Goal: Task Accomplishment & Management: Manage account settings

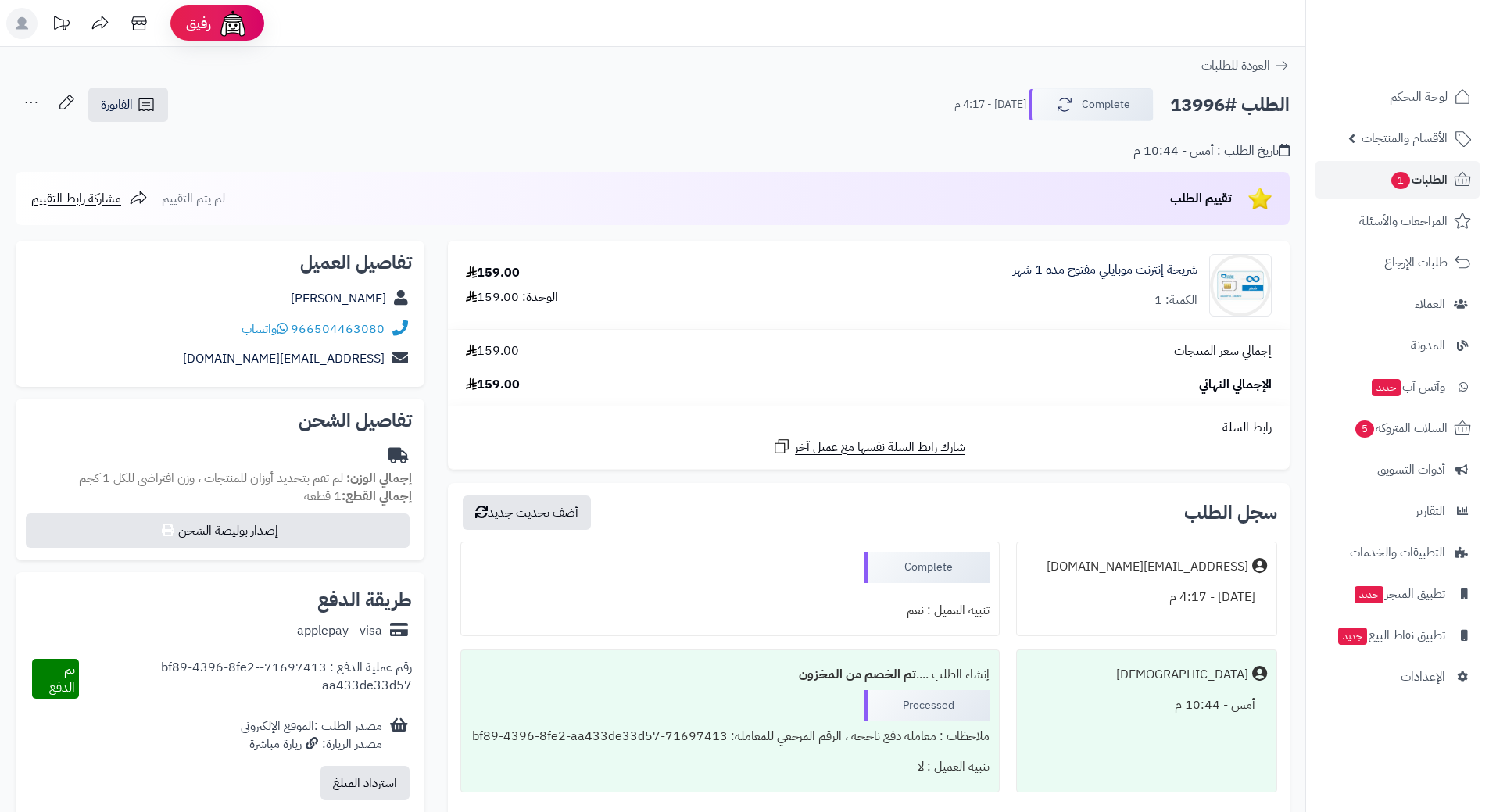
click at [1376, 182] on link "الطلبات 1" at bounding box center [1397, 180] width 164 height 37
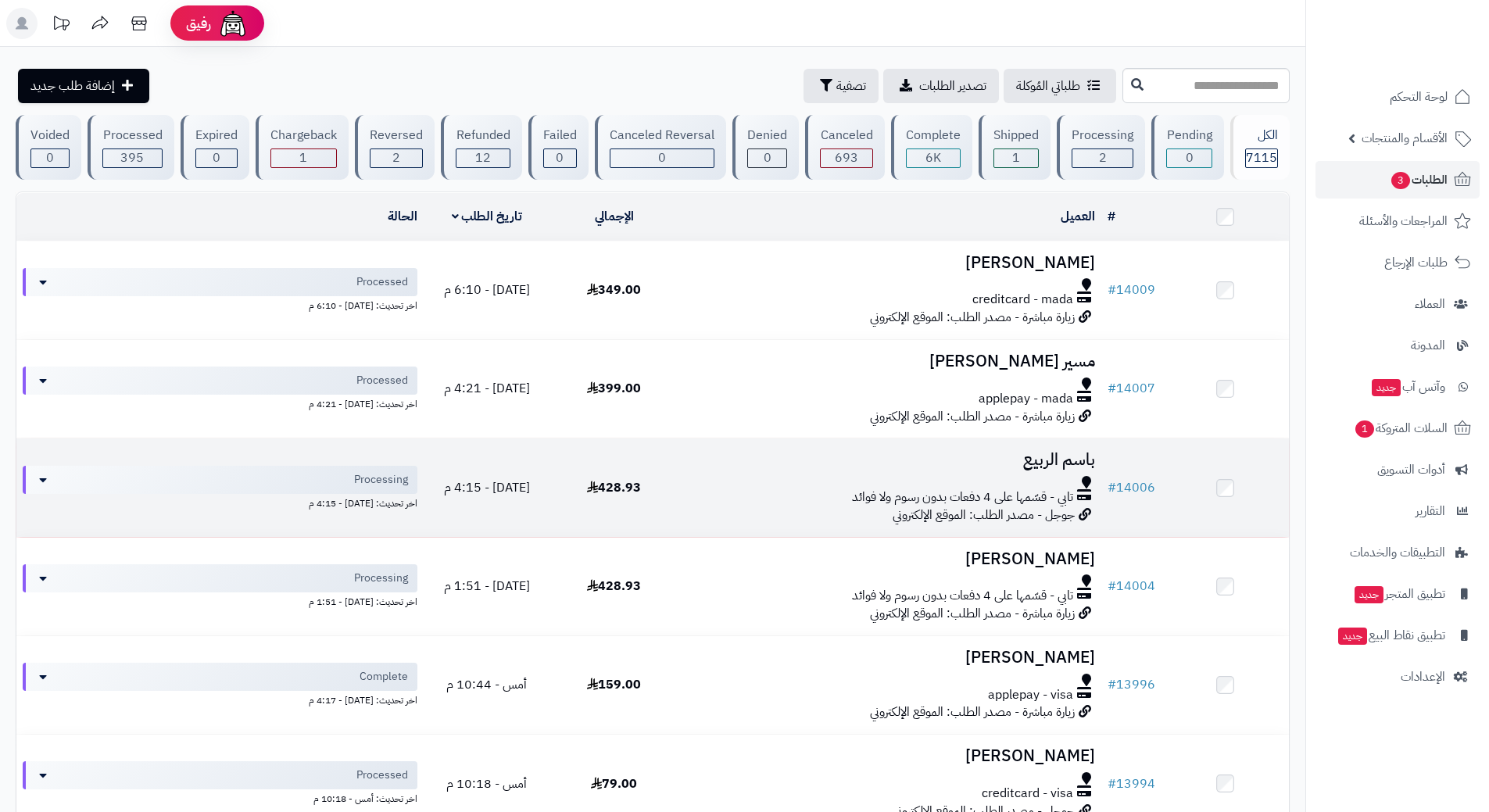
click at [697, 460] on h3 "باسم الربيع" at bounding box center [889, 460] width 411 height 18
click at [698, 464] on h3 "باسم الربيع" at bounding box center [889, 460] width 411 height 18
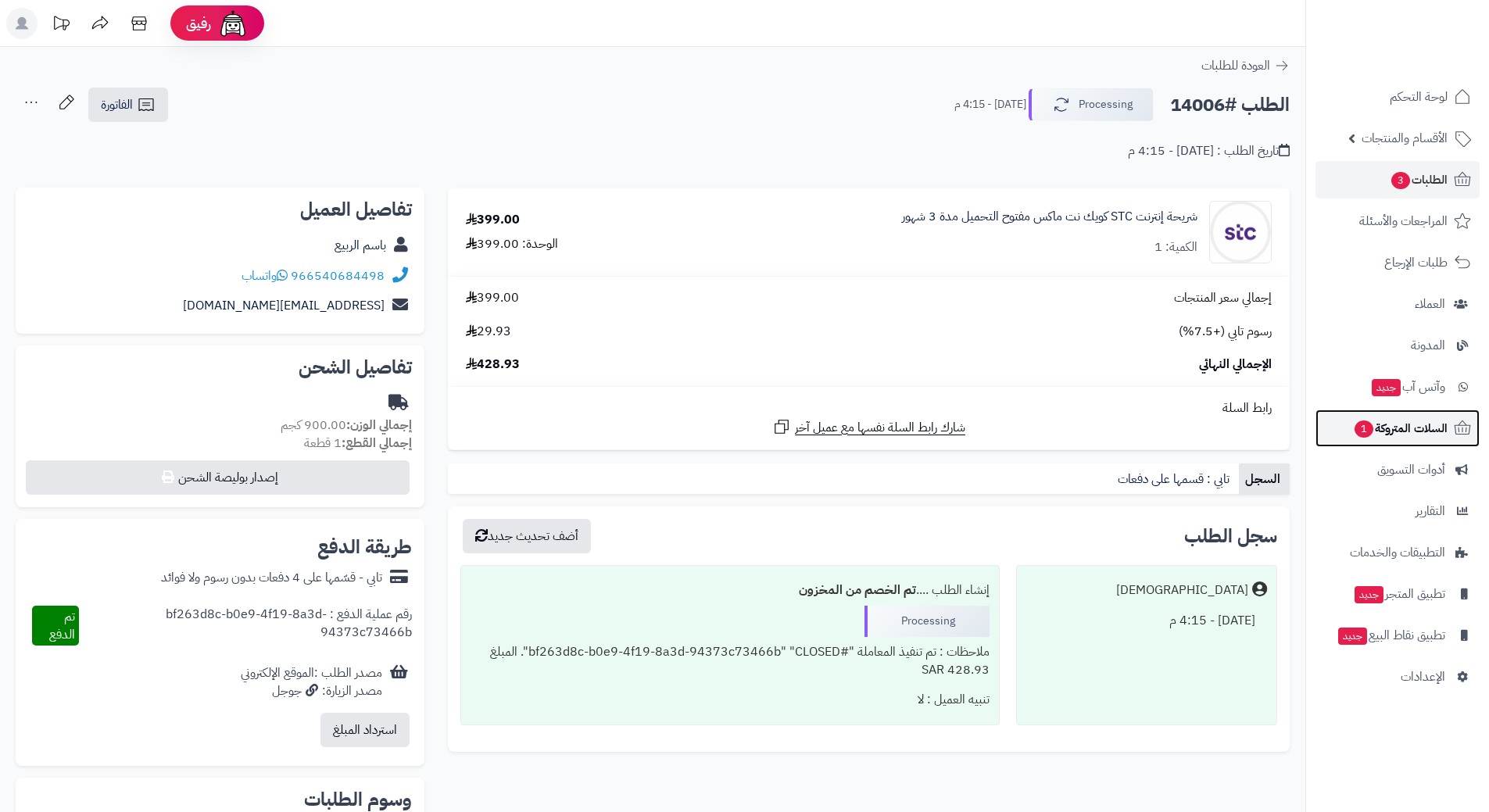
click at [1348, 440] on link "السلات المتروكة 1" at bounding box center [1397, 428] width 164 height 37
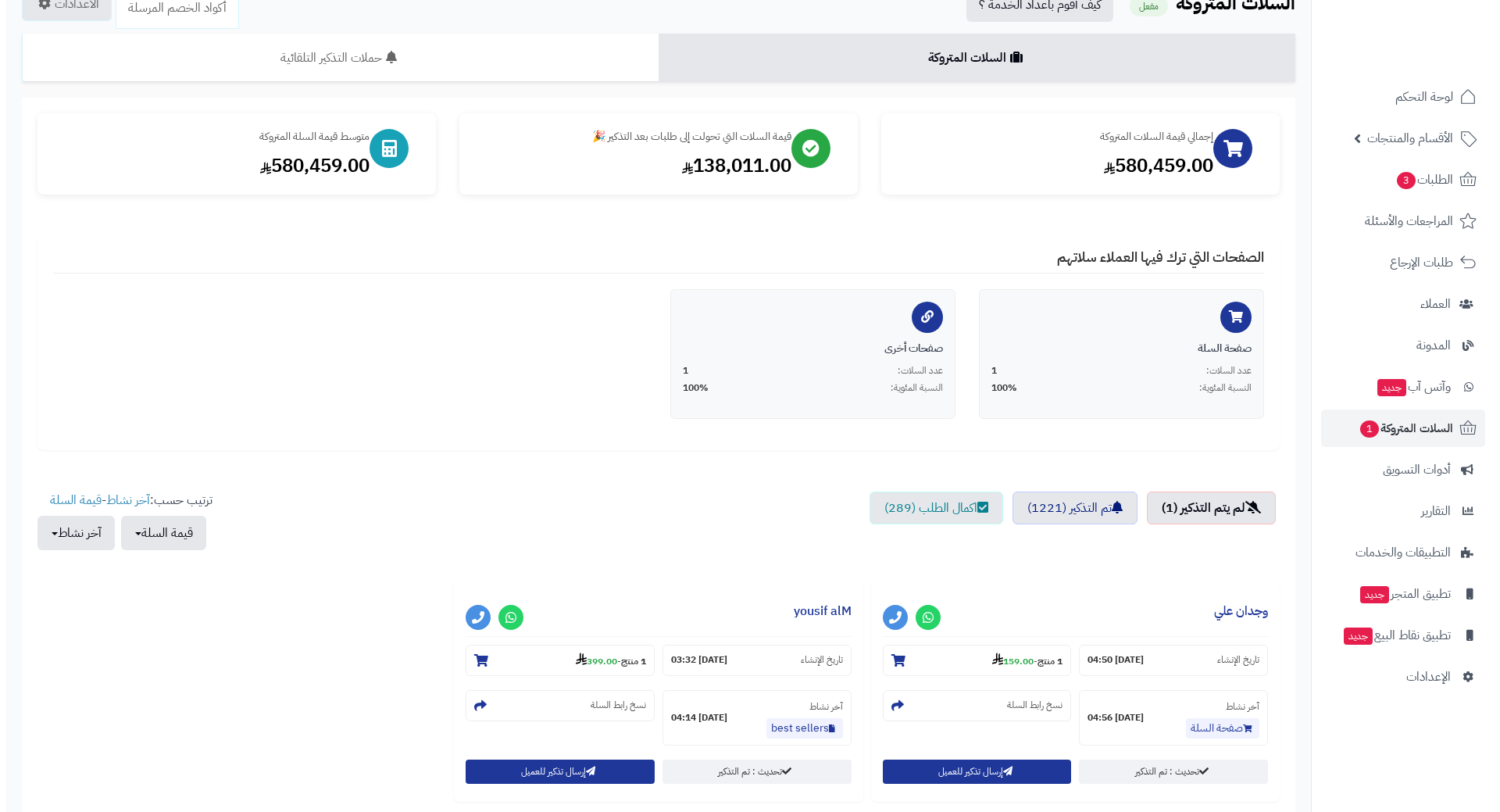
scroll to position [156, 0]
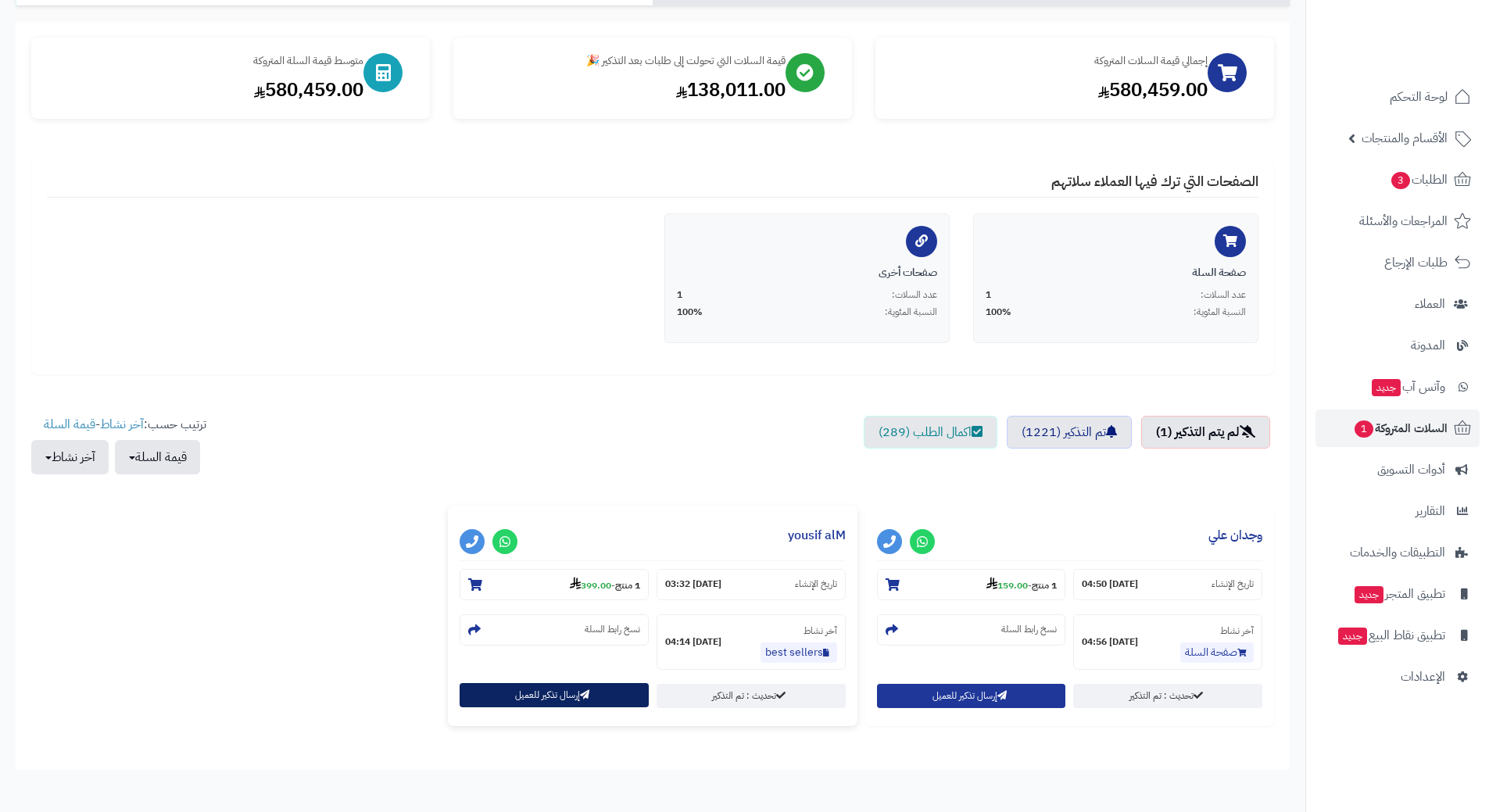
click at [556, 694] on button "إرسال تذكير للعميل" at bounding box center [554, 694] width 190 height 25
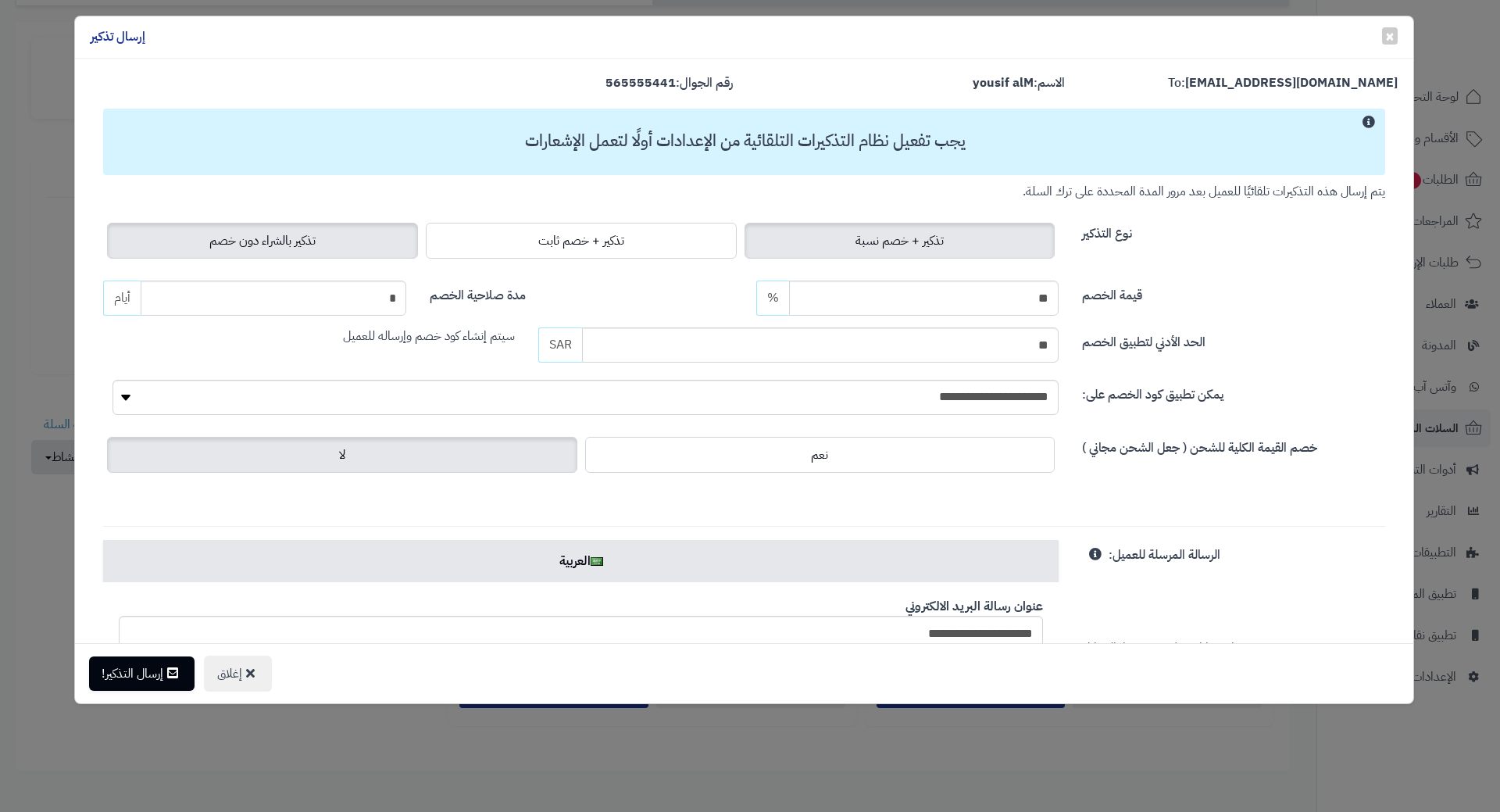
click at [304, 241] on span "تذكير بالشراء دون خصم" at bounding box center [262, 240] width 106 height 19
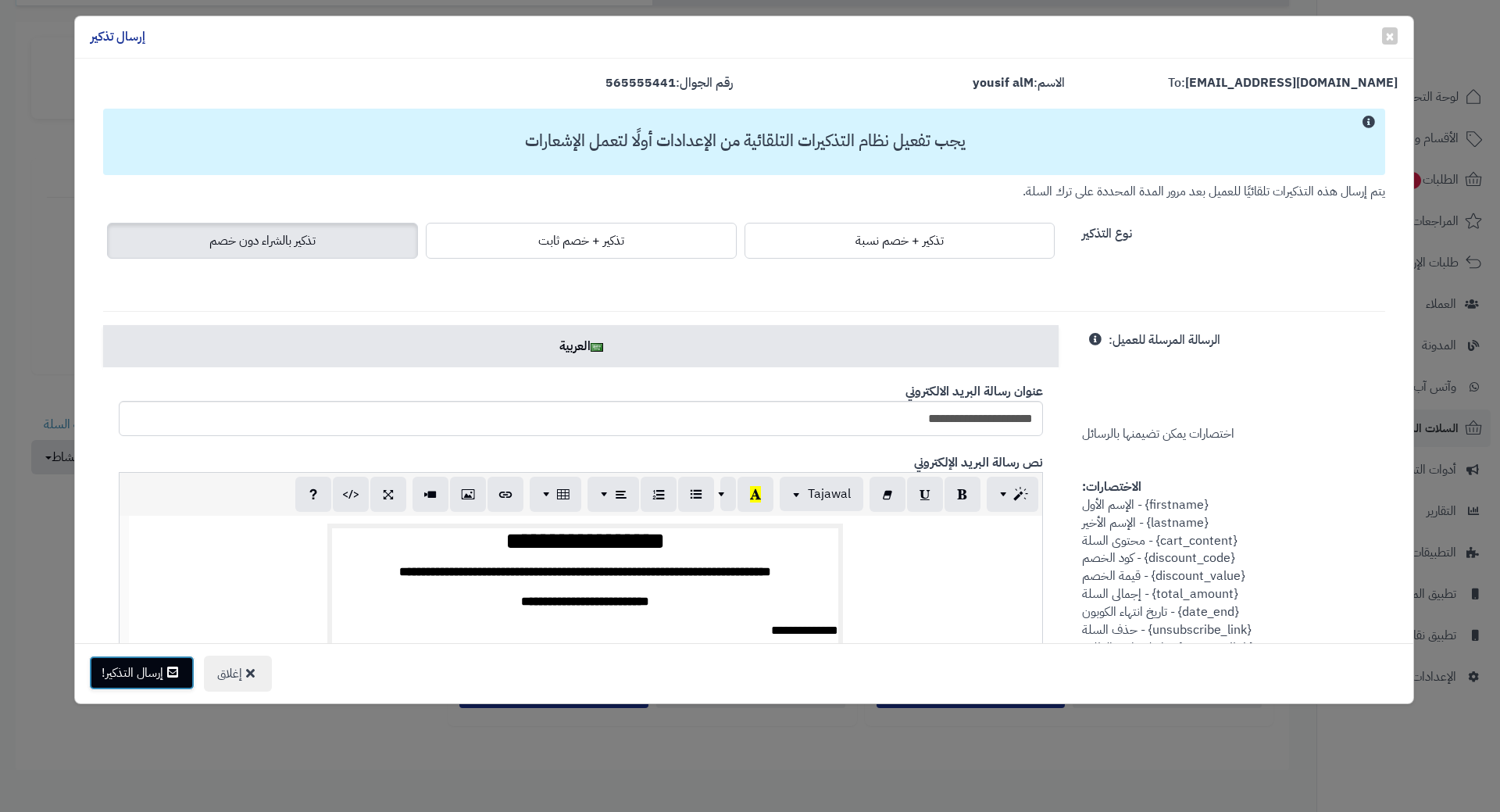
click at [151, 687] on button "إرسال التذكير!" at bounding box center [141, 672] width 105 height 34
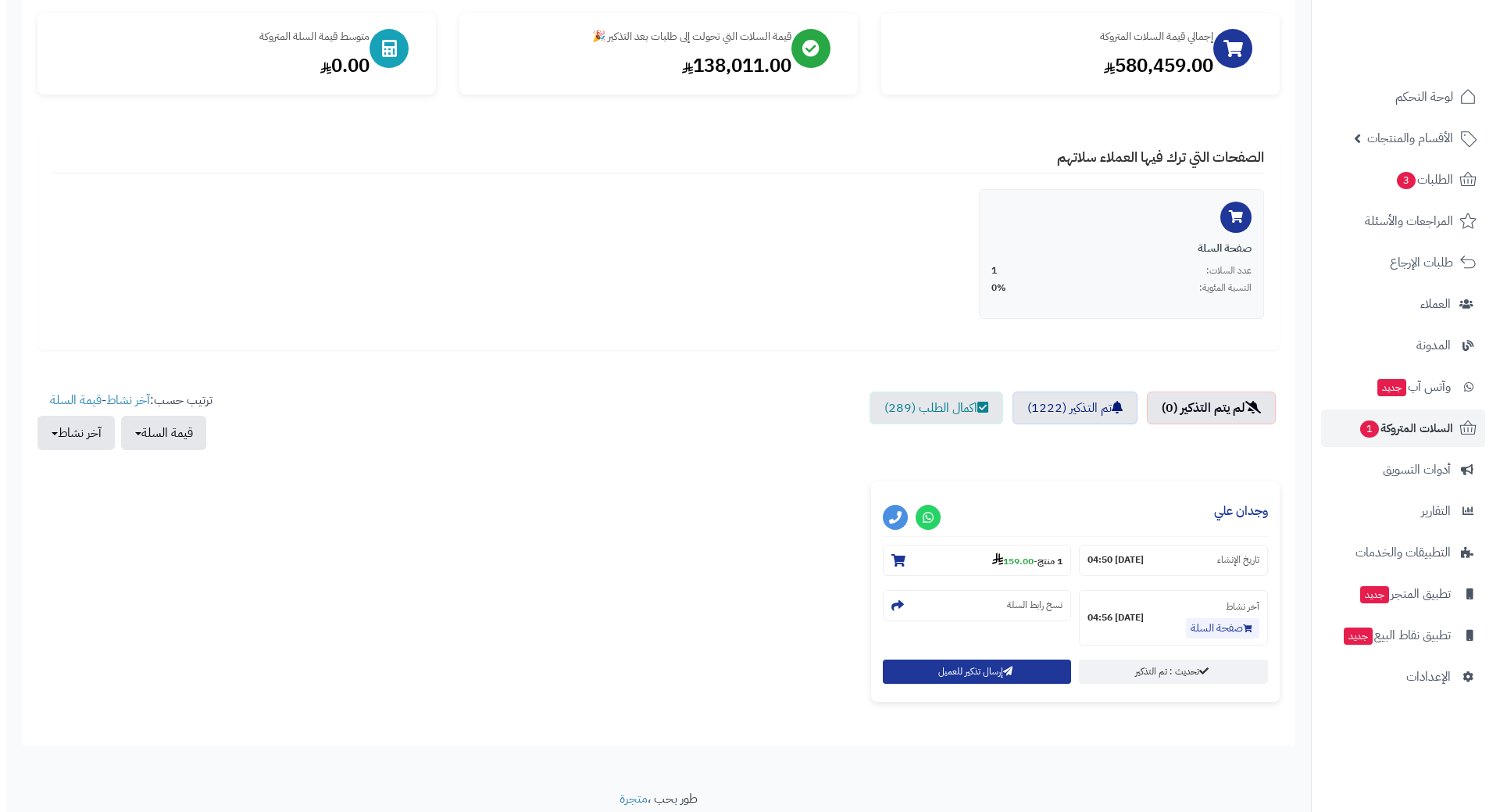
scroll to position [237, 0]
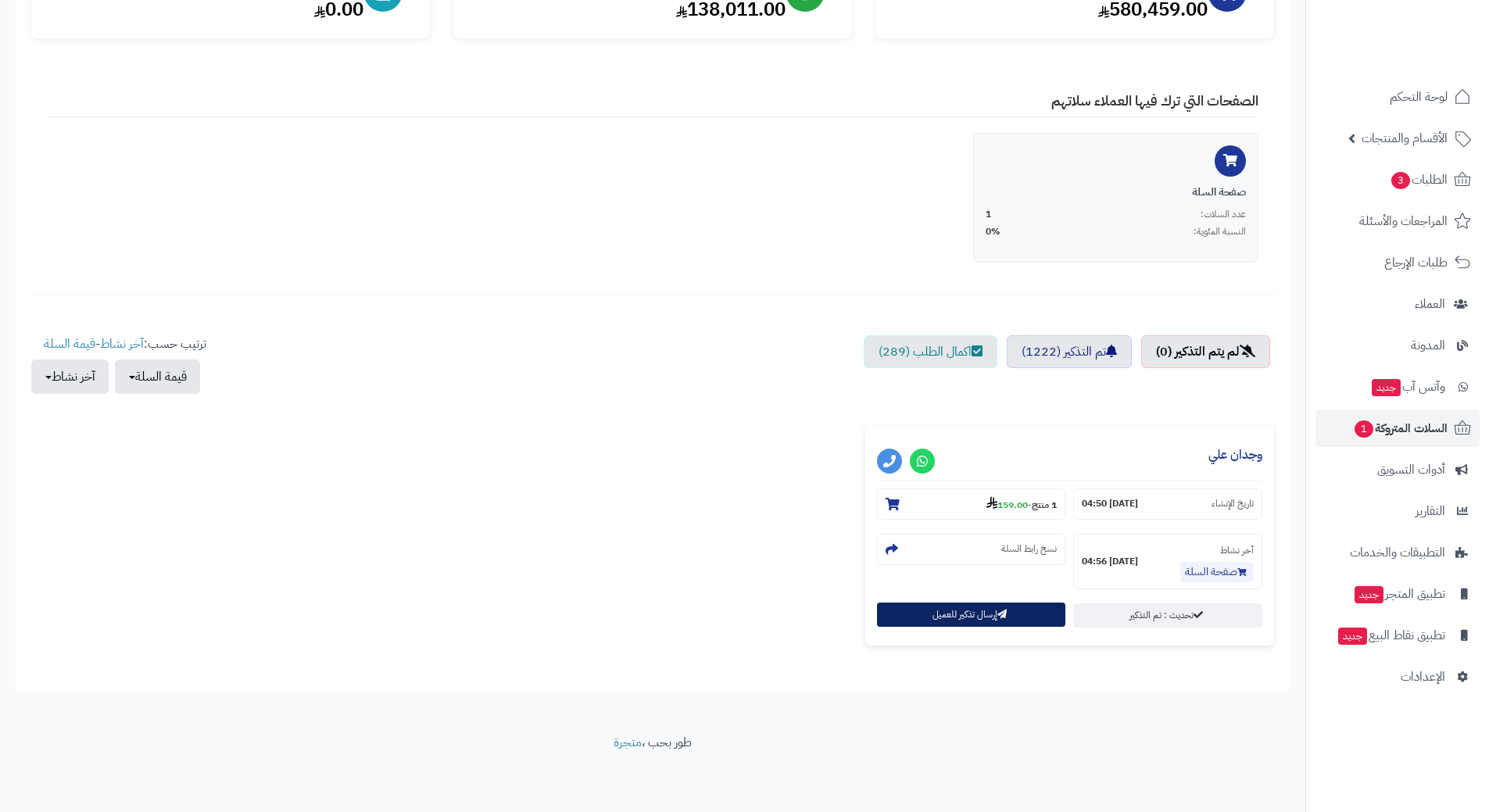
click at [996, 614] on button "إرسال تذكير للعميل" at bounding box center [971, 614] width 190 height 25
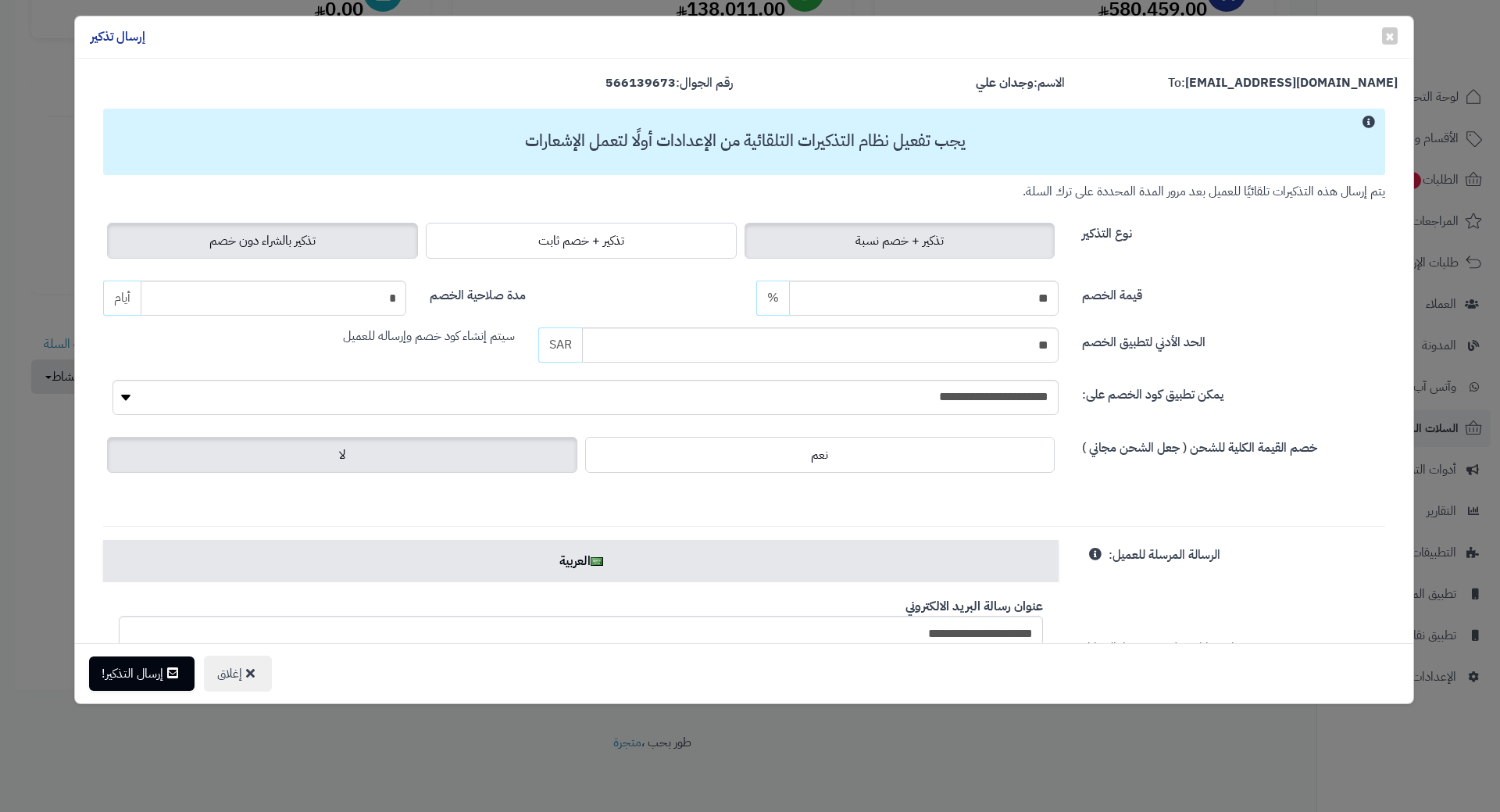
drag, startPoint x: 354, startPoint y: 217, endPoint x: 347, endPoint y: 226, distance: 11.4
click at [354, 217] on div "نوع التذكير تذكير + خصم نسبة تذكير + خصم ثابت تذكير بالشراء دون خصم" at bounding box center [744, 231] width 1306 height 62
click at [340, 237] on label "تذكير بالشراء دون خصم" at bounding box center [262, 241] width 311 height 36
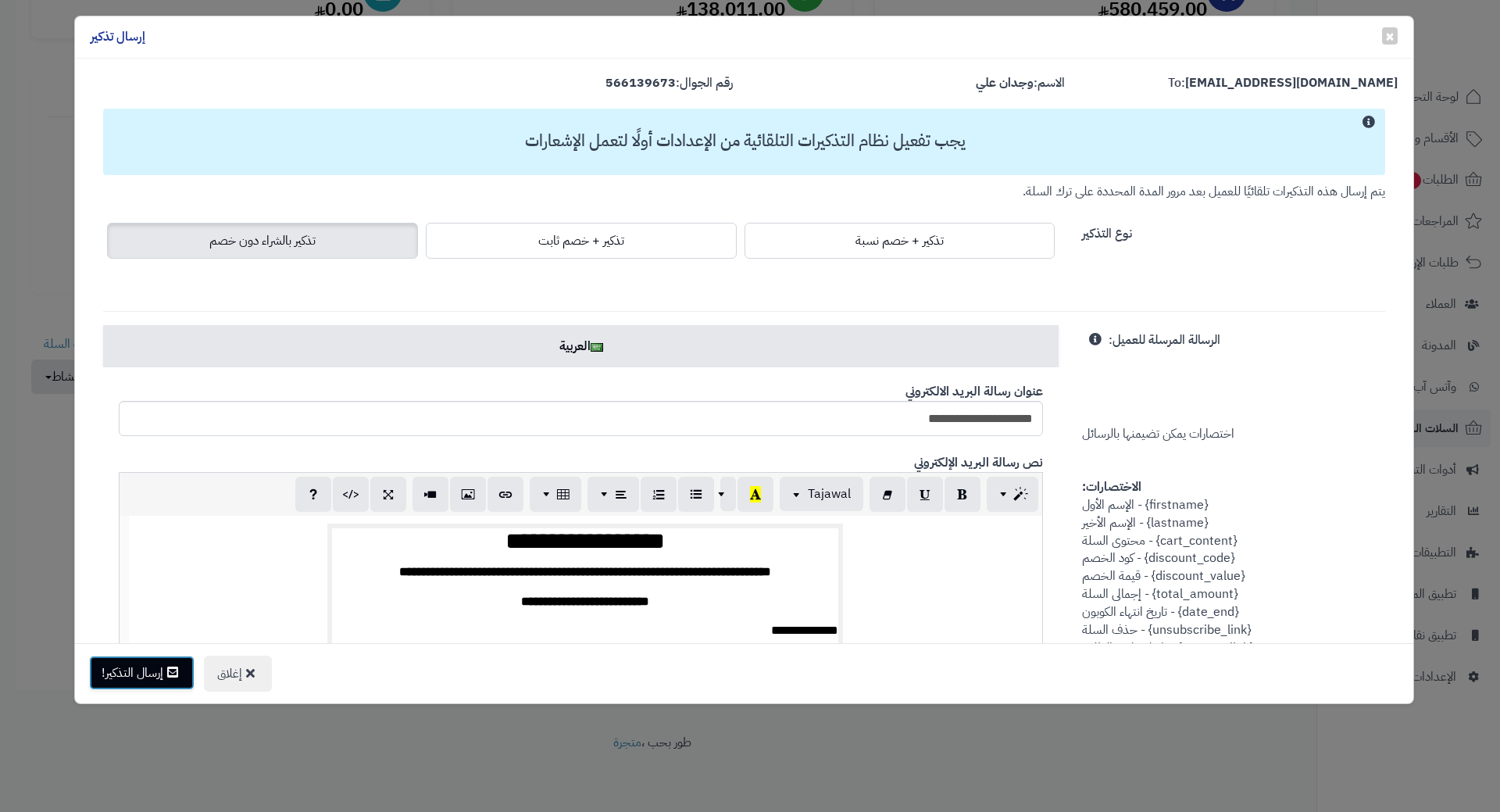
click at [143, 677] on button "إرسال التذكير!" at bounding box center [141, 672] width 105 height 34
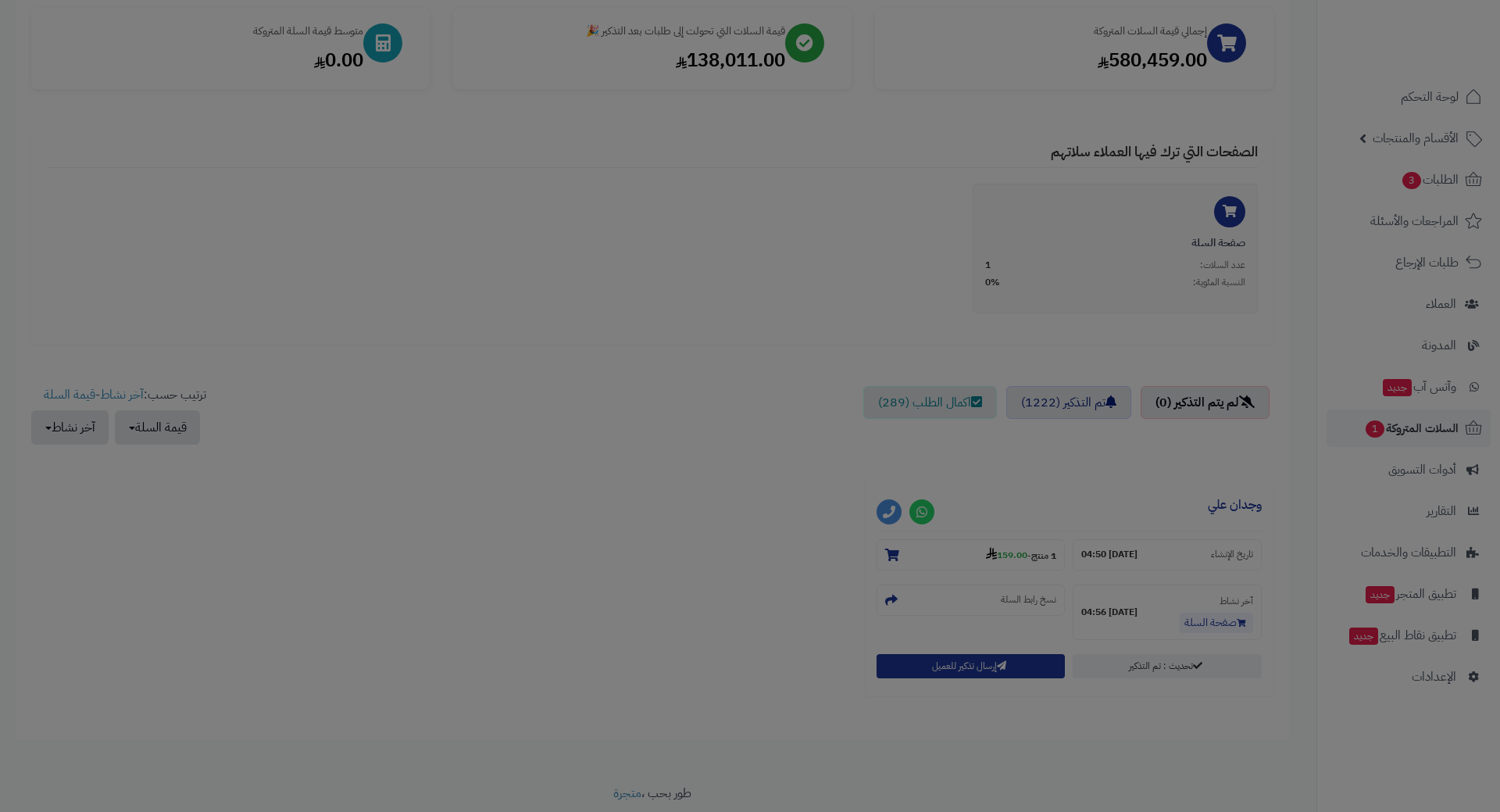
scroll to position [288, 0]
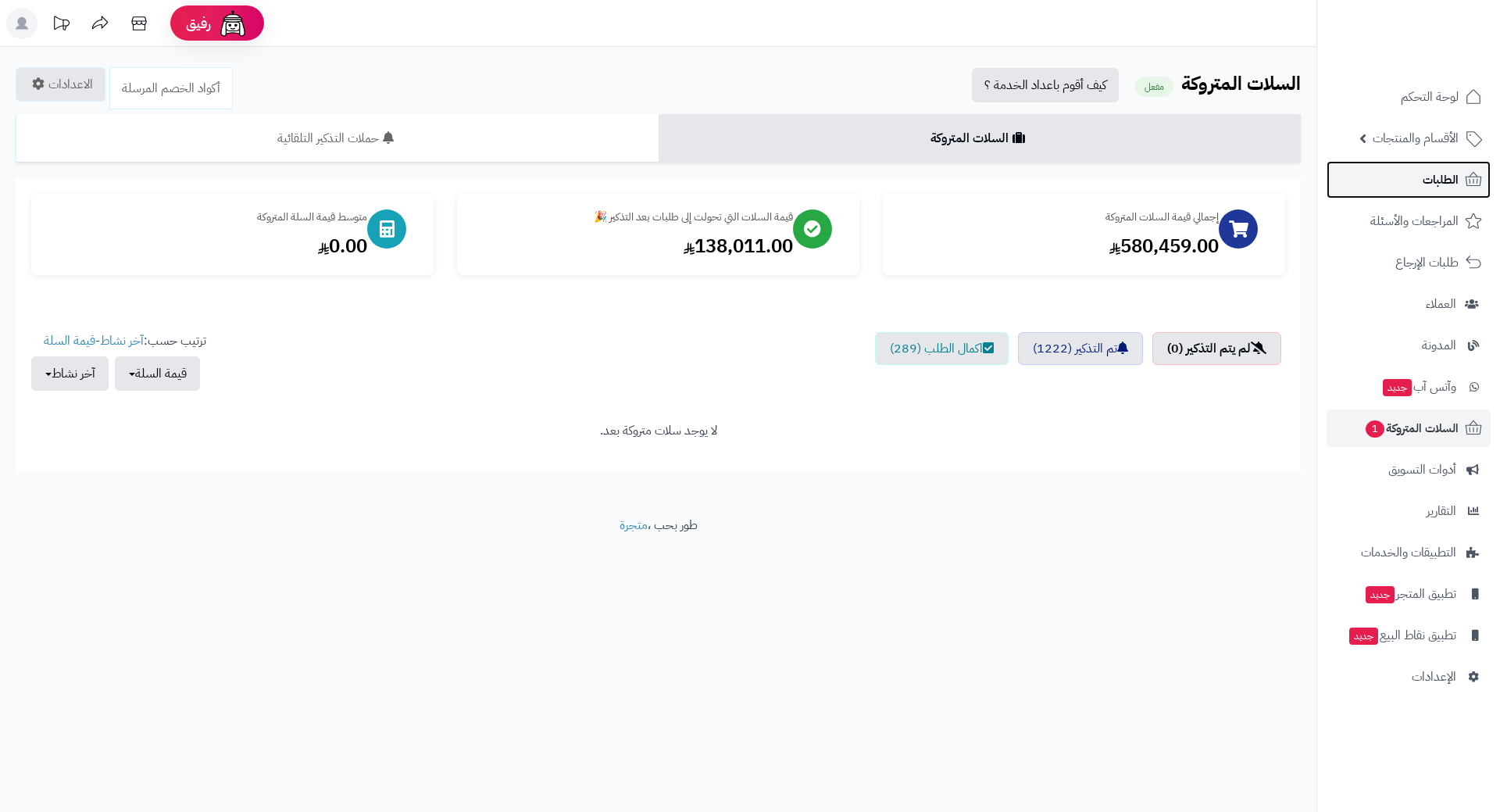
click at [1385, 168] on link "الطلبات" at bounding box center [1409, 180] width 164 height 37
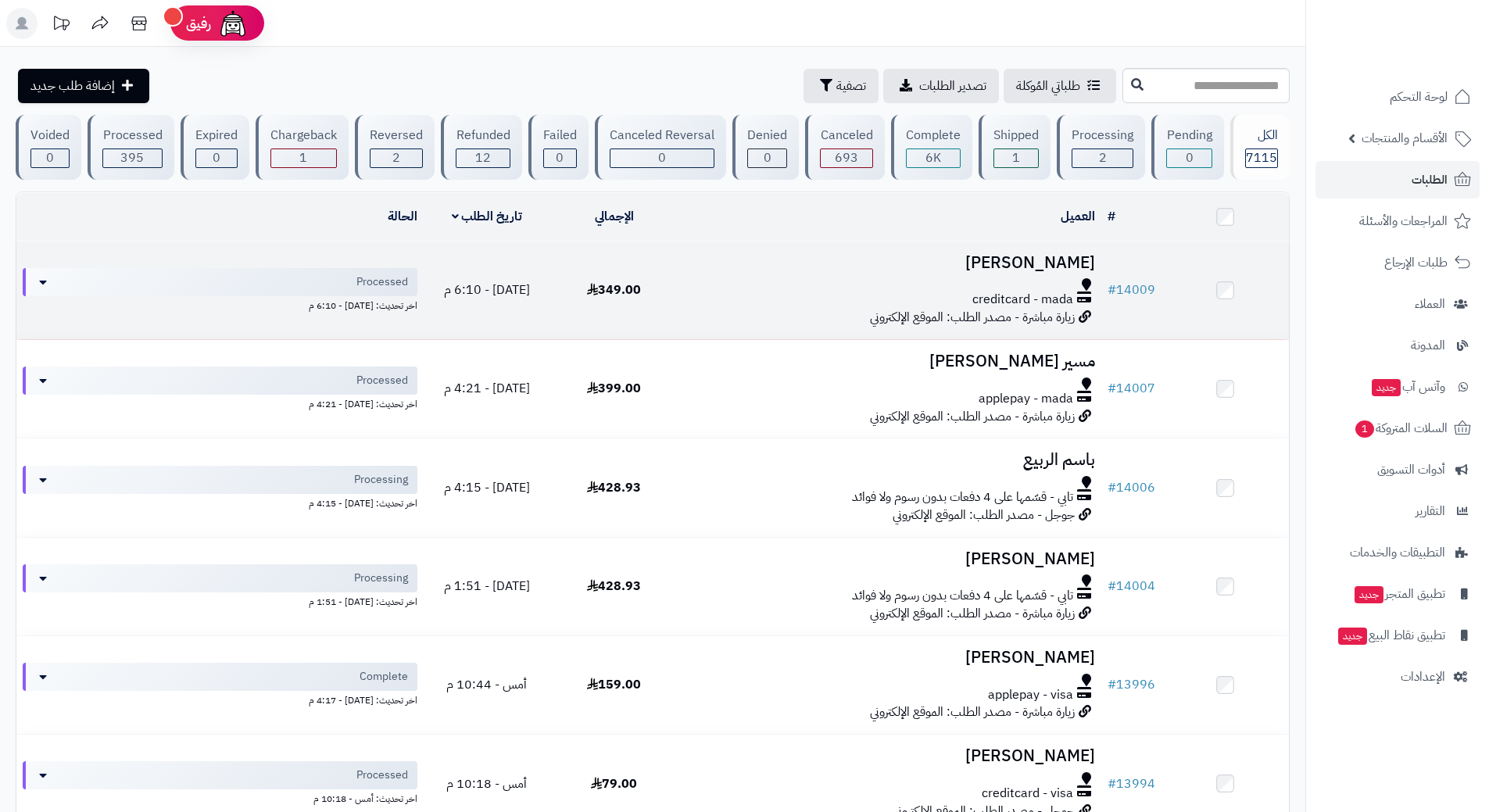
click at [718, 285] on div at bounding box center [889, 284] width 411 height 13
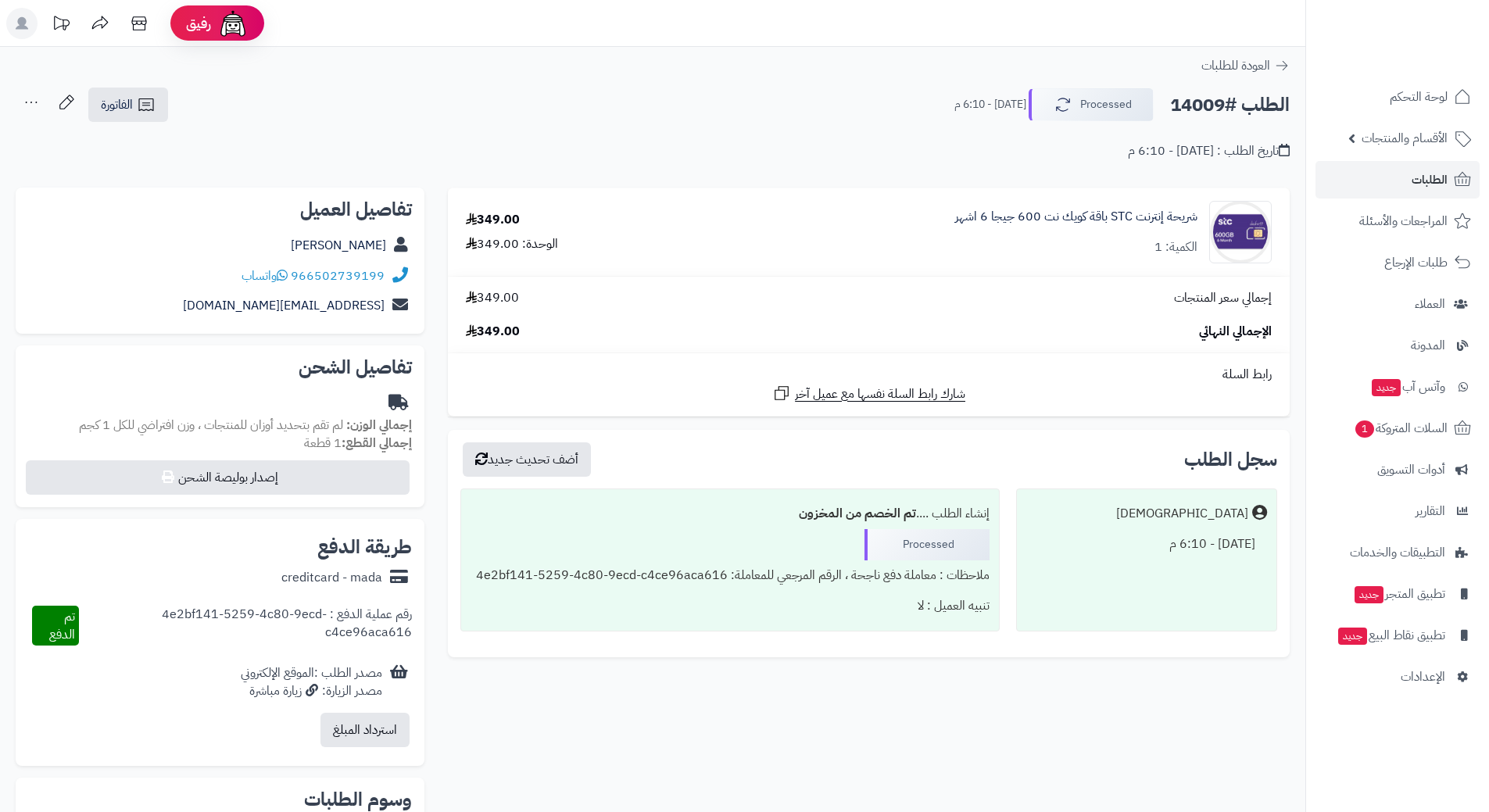
click at [1222, 98] on h2 "الطلب #14009" at bounding box center [1230, 105] width 120 height 32
click at [1222, 99] on h2 "الطلب #14009" at bounding box center [1230, 105] width 120 height 32
copy div "الطلب #14009 Processed"
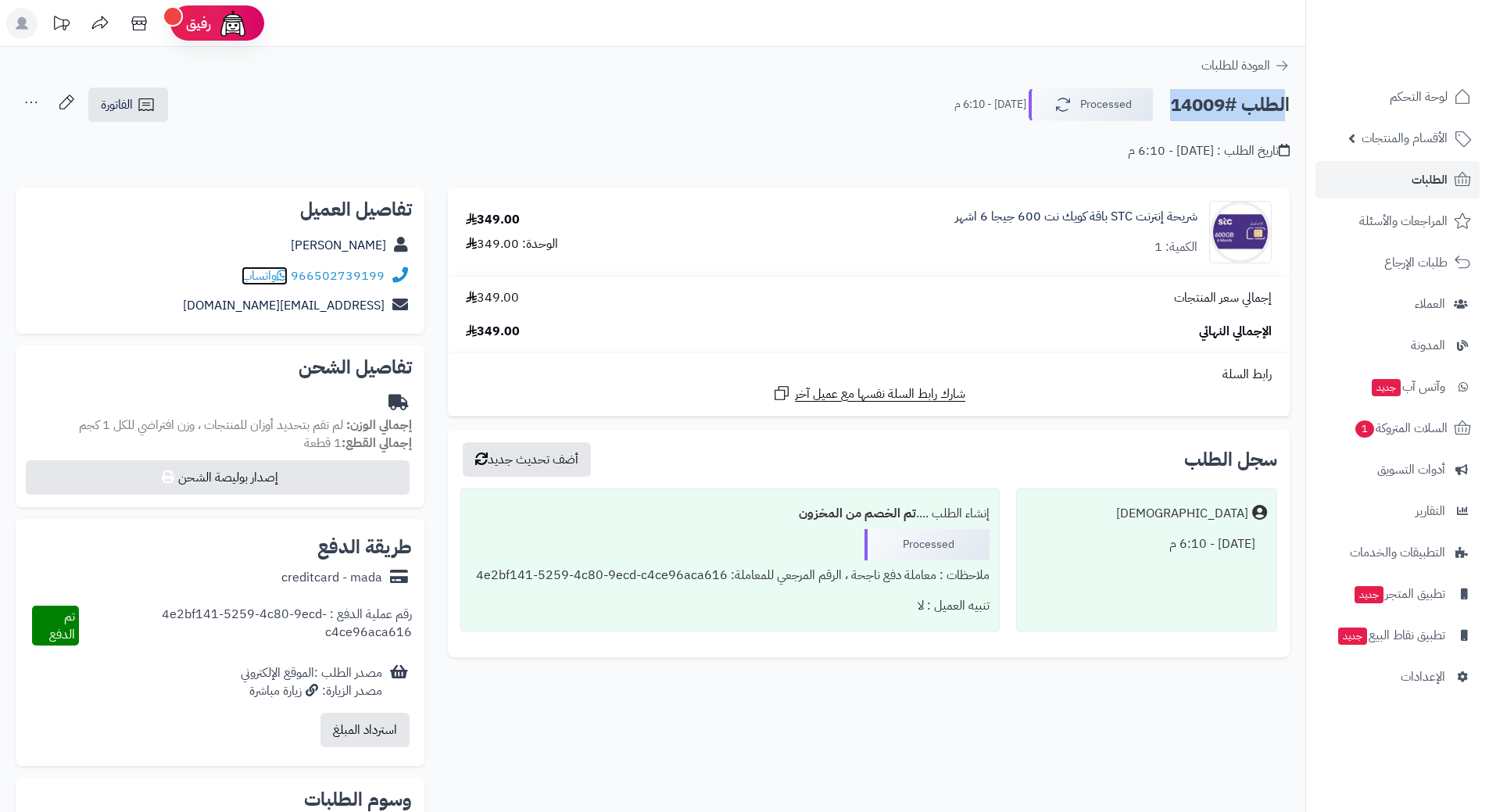
click at [284, 274] on icon at bounding box center [282, 275] width 11 height 13
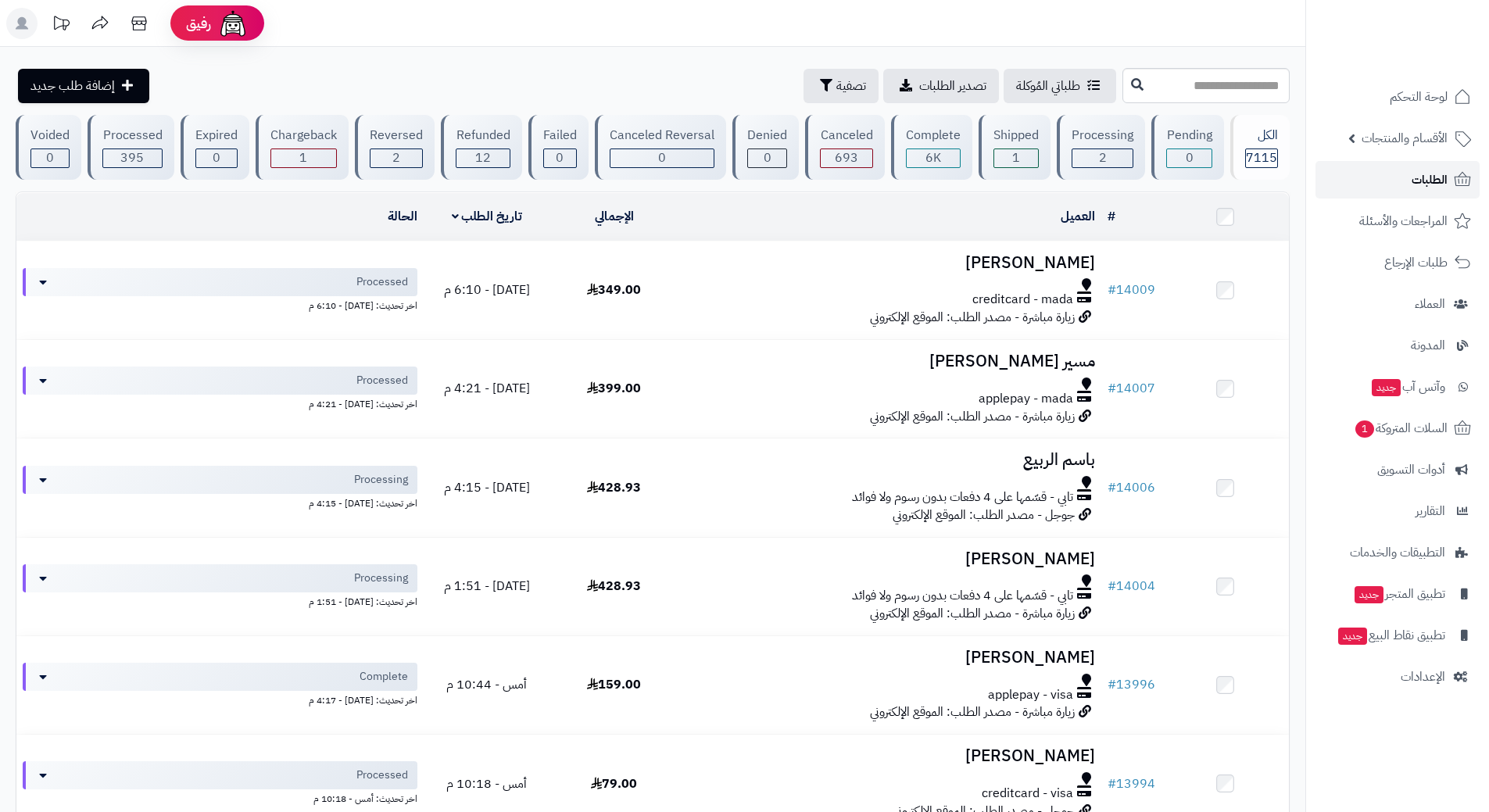
click at [1374, 168] on link "الطلبات" at bounding box center [1397, 180] width 164 height 37
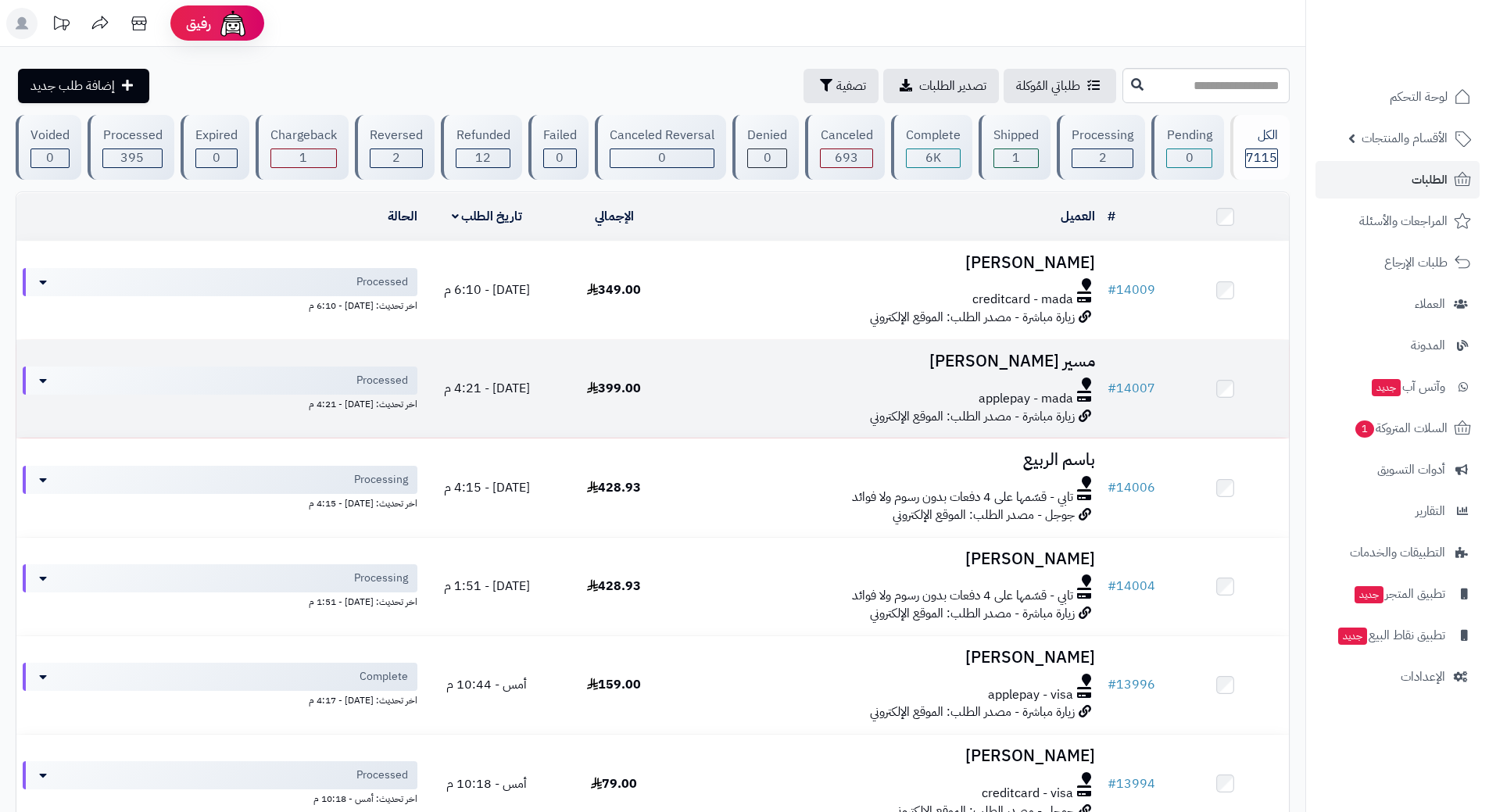
click at [708, 390] on div "applepay - mada" at bounding box center [889, 399] width 411 height 18
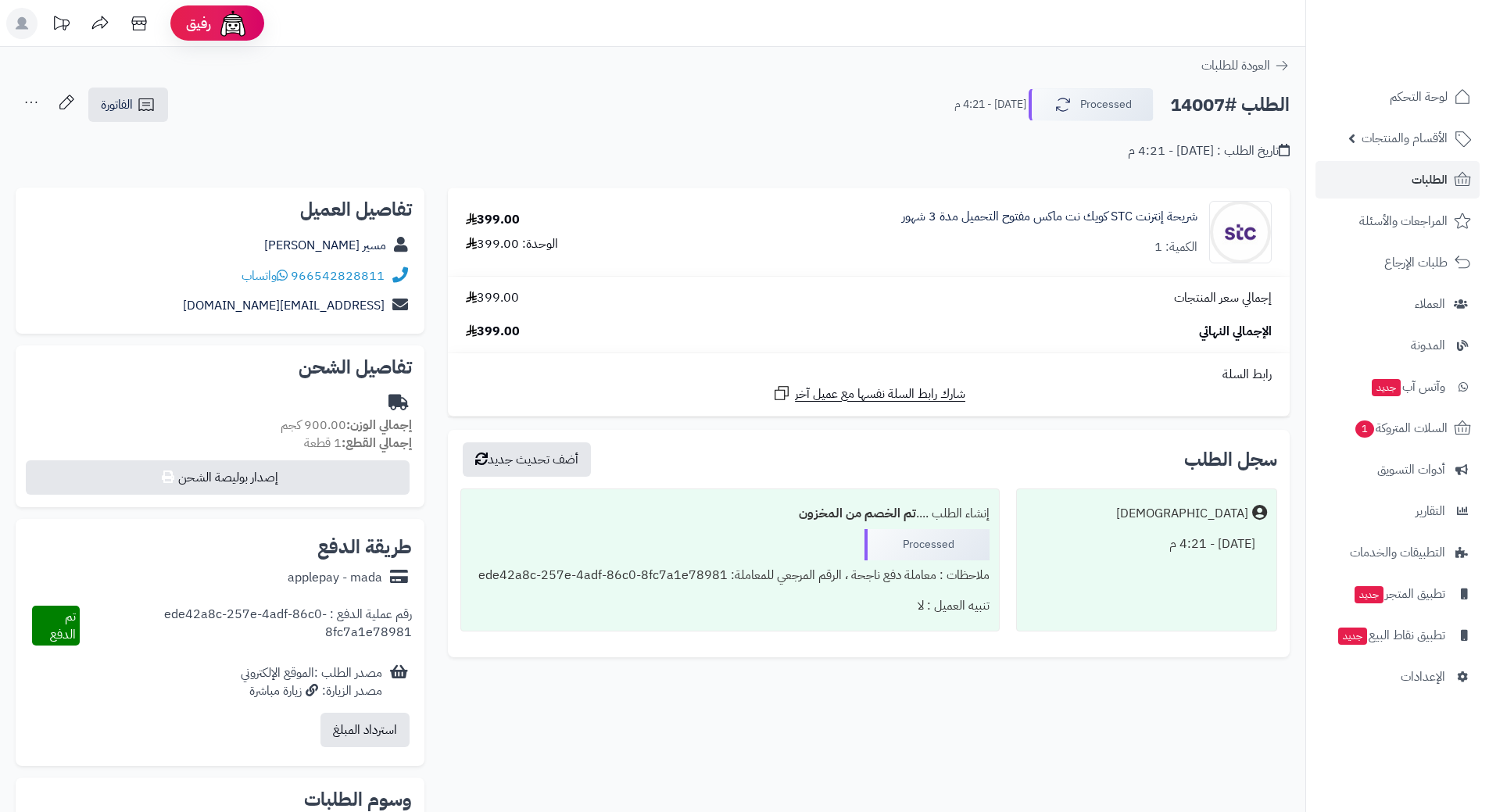
click at [1214, 105] on h2 "الطلب #14007" at bounding box center [1230, 105] width 120 height 32
copy div "الطلب #14007 Processed"
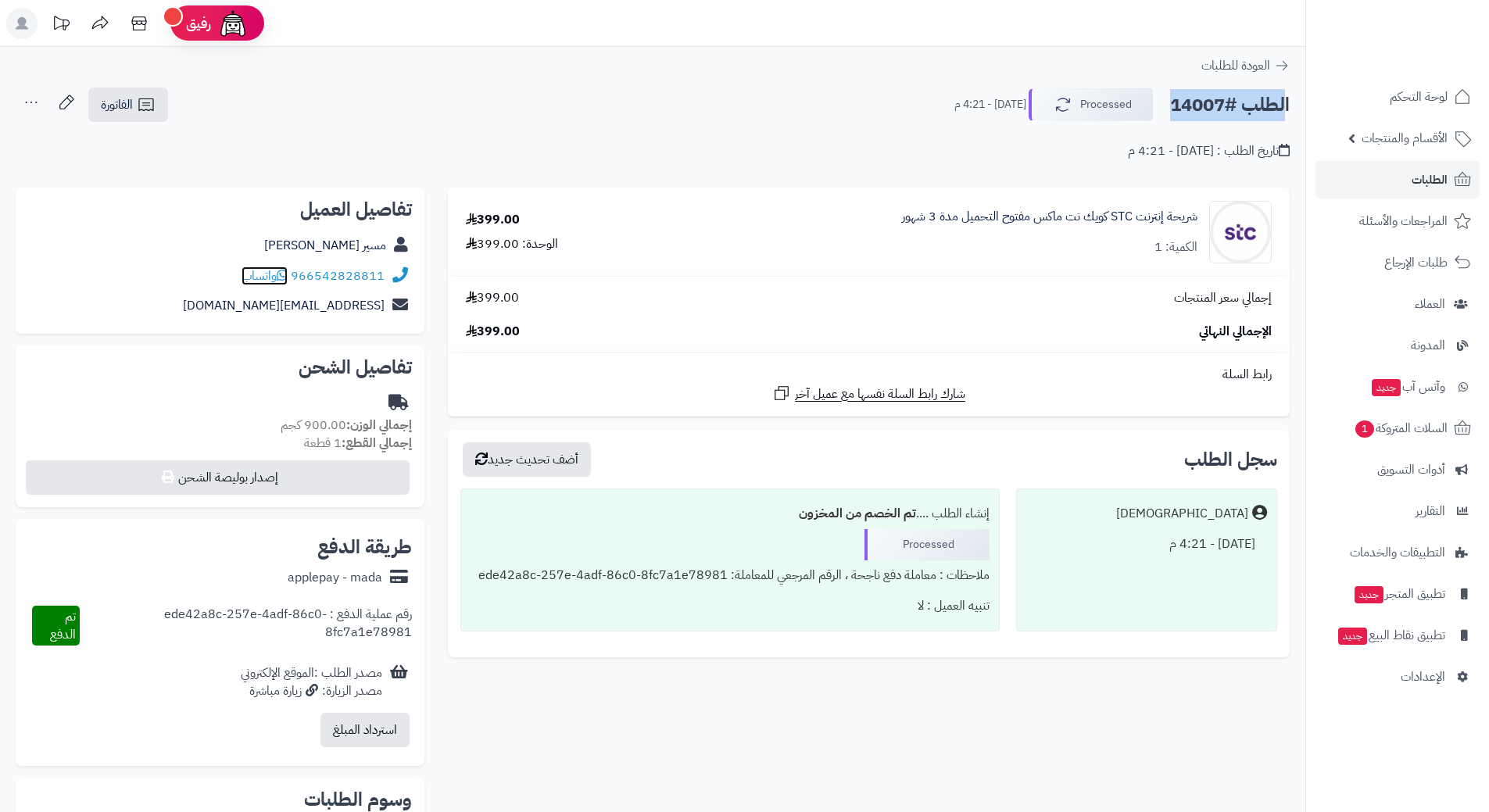
click at [287, 270] on icon at bounding box center [282, 275] width 11 height 13
click at [1370, 168] on link "الطلبات" at bounding box center [1397, 180] width 164 height 37
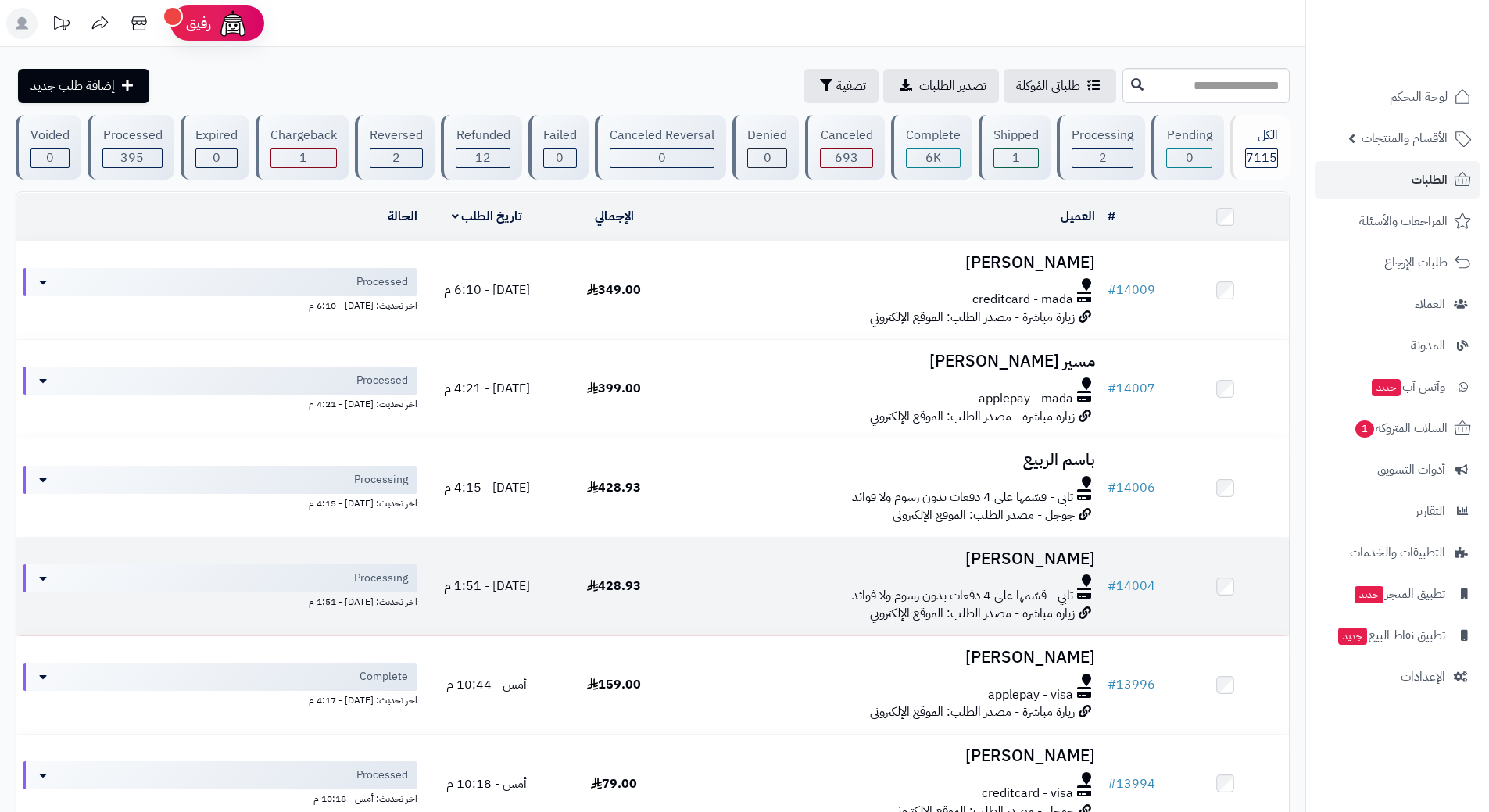
click at [763, 590] on div "تابي - قسّمها على 4 دفعات بدون رسوم ولا فوائد" at bounding box center [889, 595] width 411 height 18
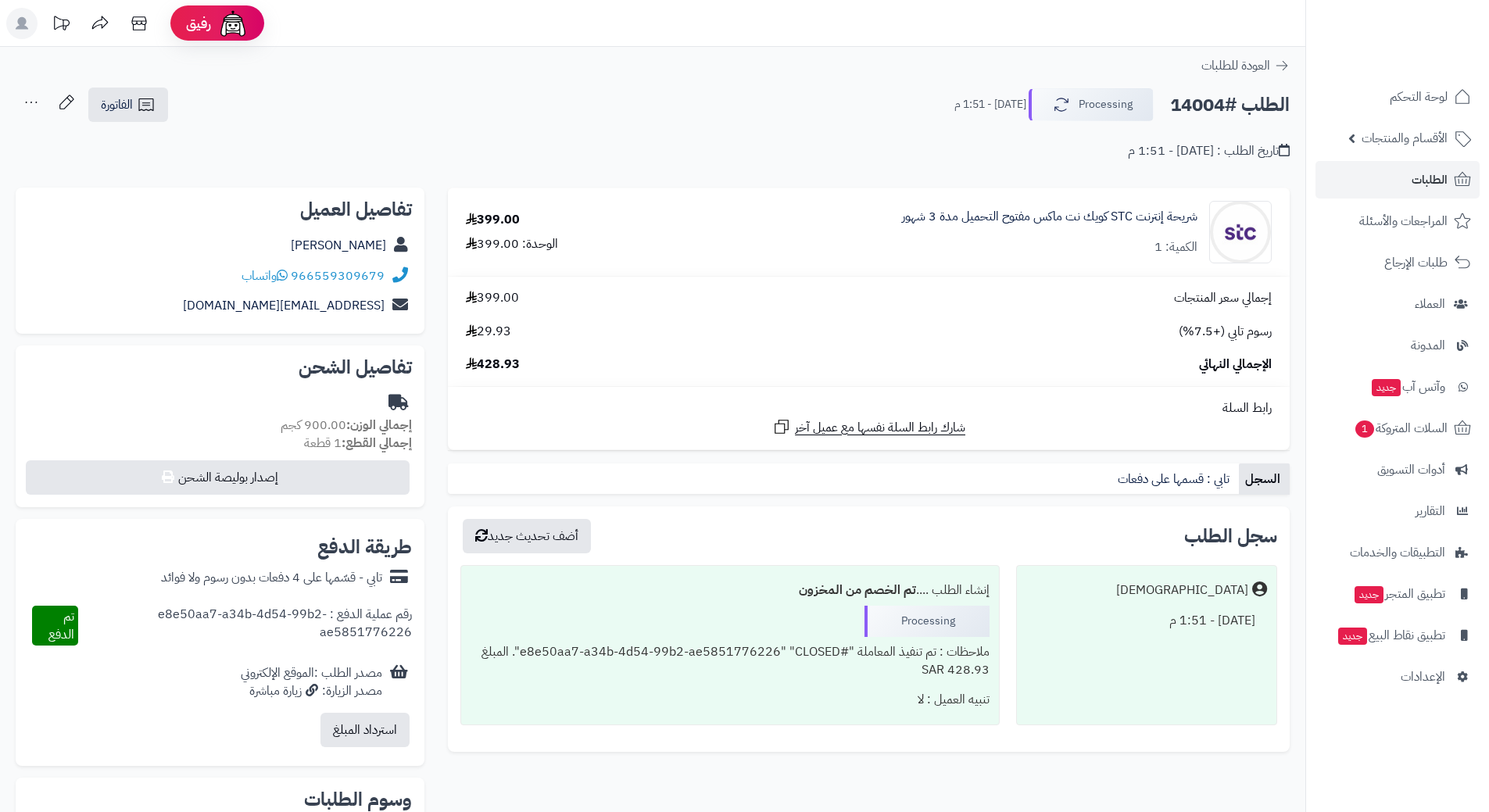
click at [1208, 103] on h2 "الطلب #14004" at bounding box center [1230, 105] width 120 height 32
copy div "الطلب #14004 Processing"
click at [286, 272] on icon at bounding box center [282, 275] width 11 height 13
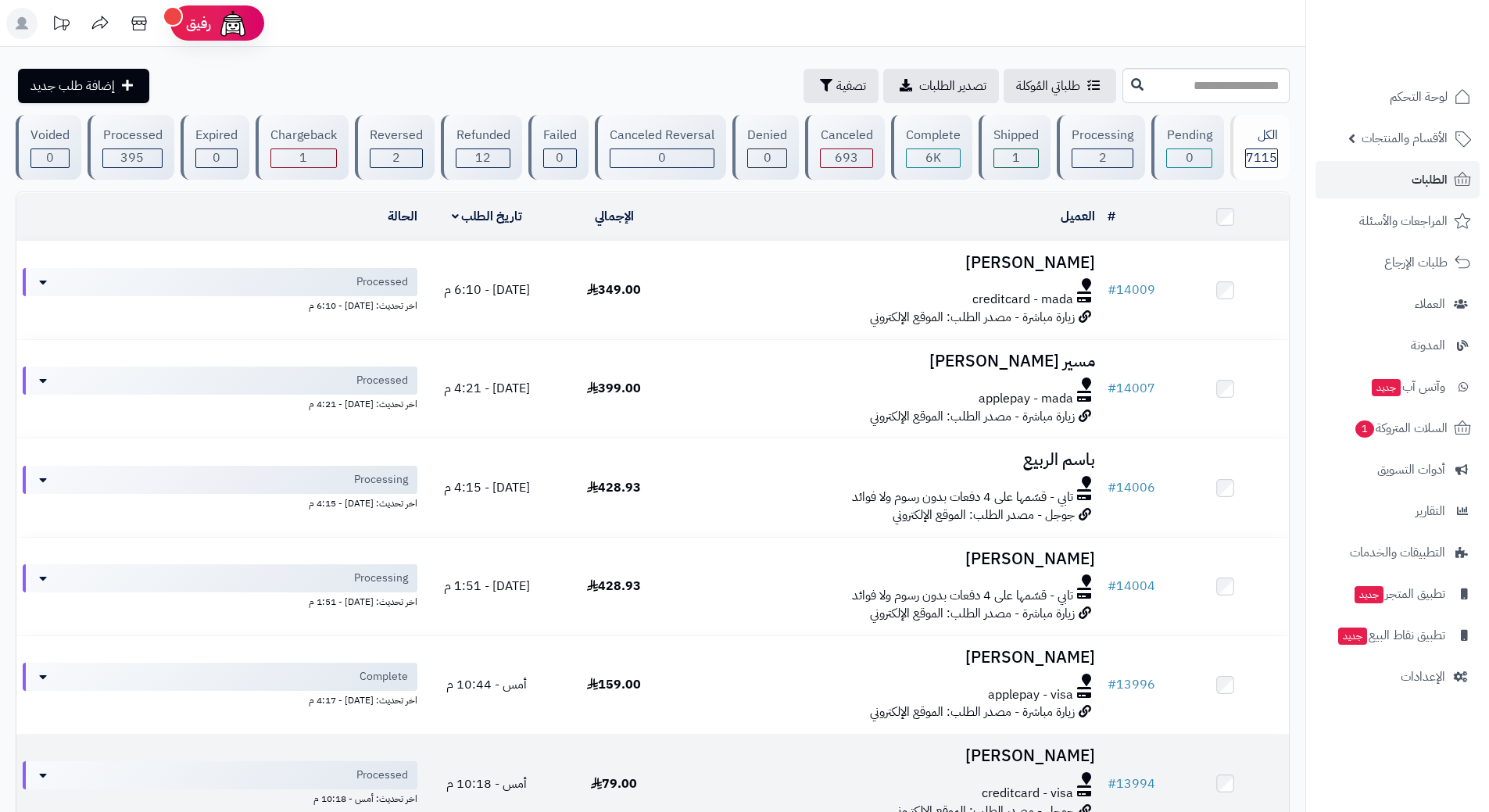
click at [697, 785] on div "creditcard - visa" at bounding box center [889, 793] width 411 height 18
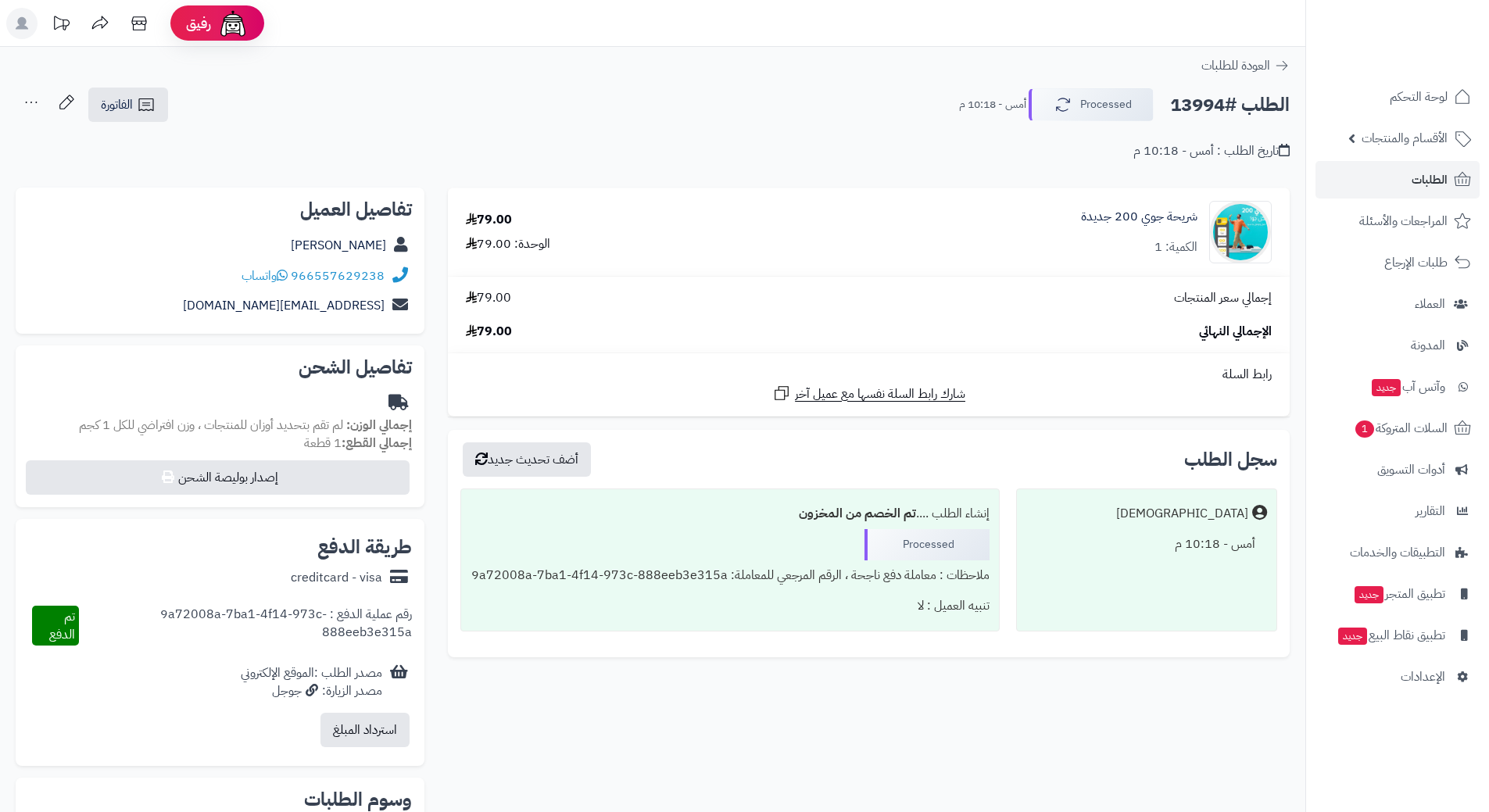
click at [1234, 105] on h2 "الطلب #13994" at bounding box center [1230, 105] width 120 height 32
click at [1233, 104] on h2 "الطلب #13994" at bounding box center [1230, 105] width 120 height 32
copy div "الطلب #13994 Processed"
click at [284, 275] on icon at bounding box center [282, 275] width 11 height 13
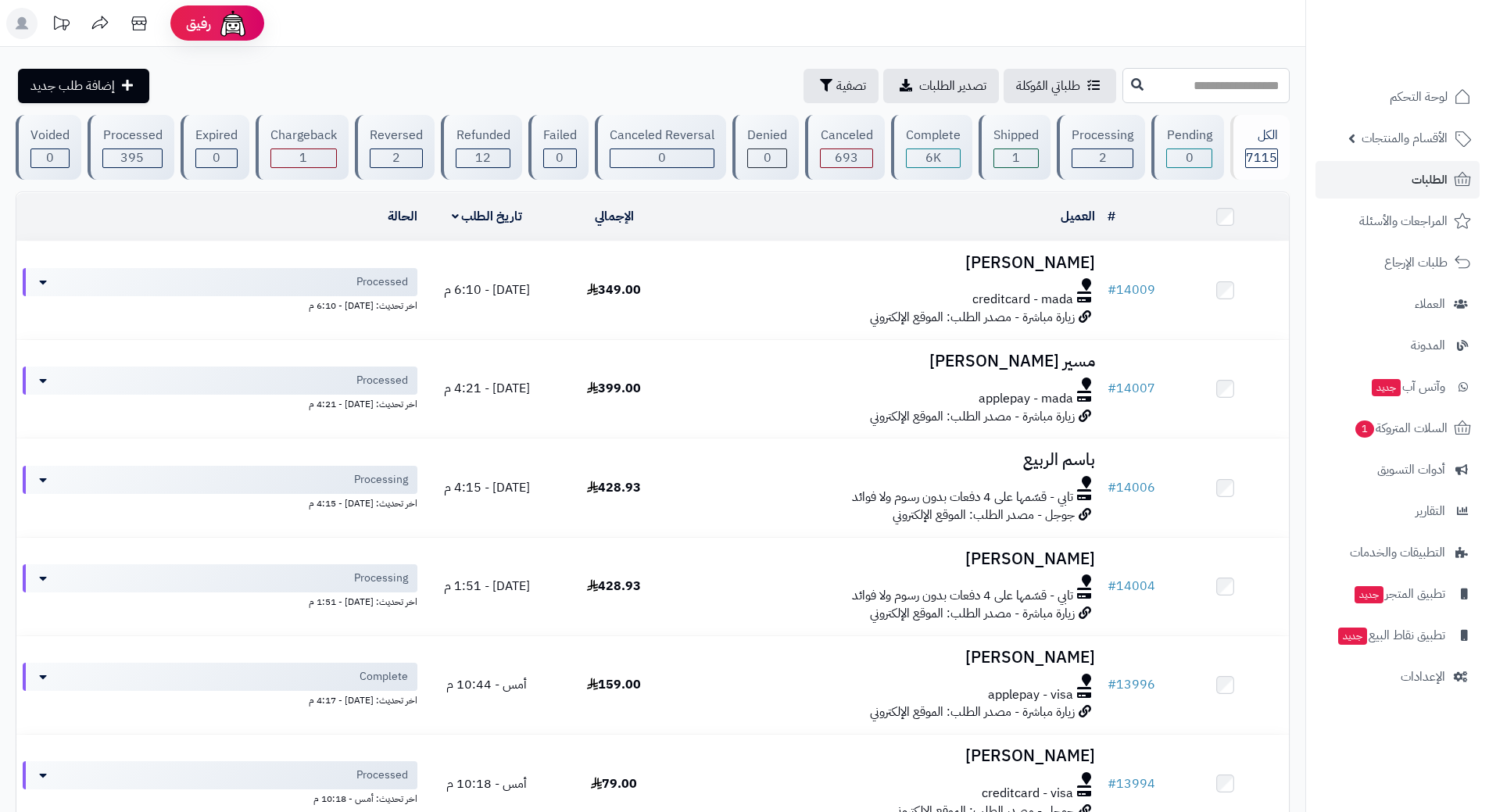
click at [1169, 81] on input "text" at bounding box center [1205, 85] width 167 height 35
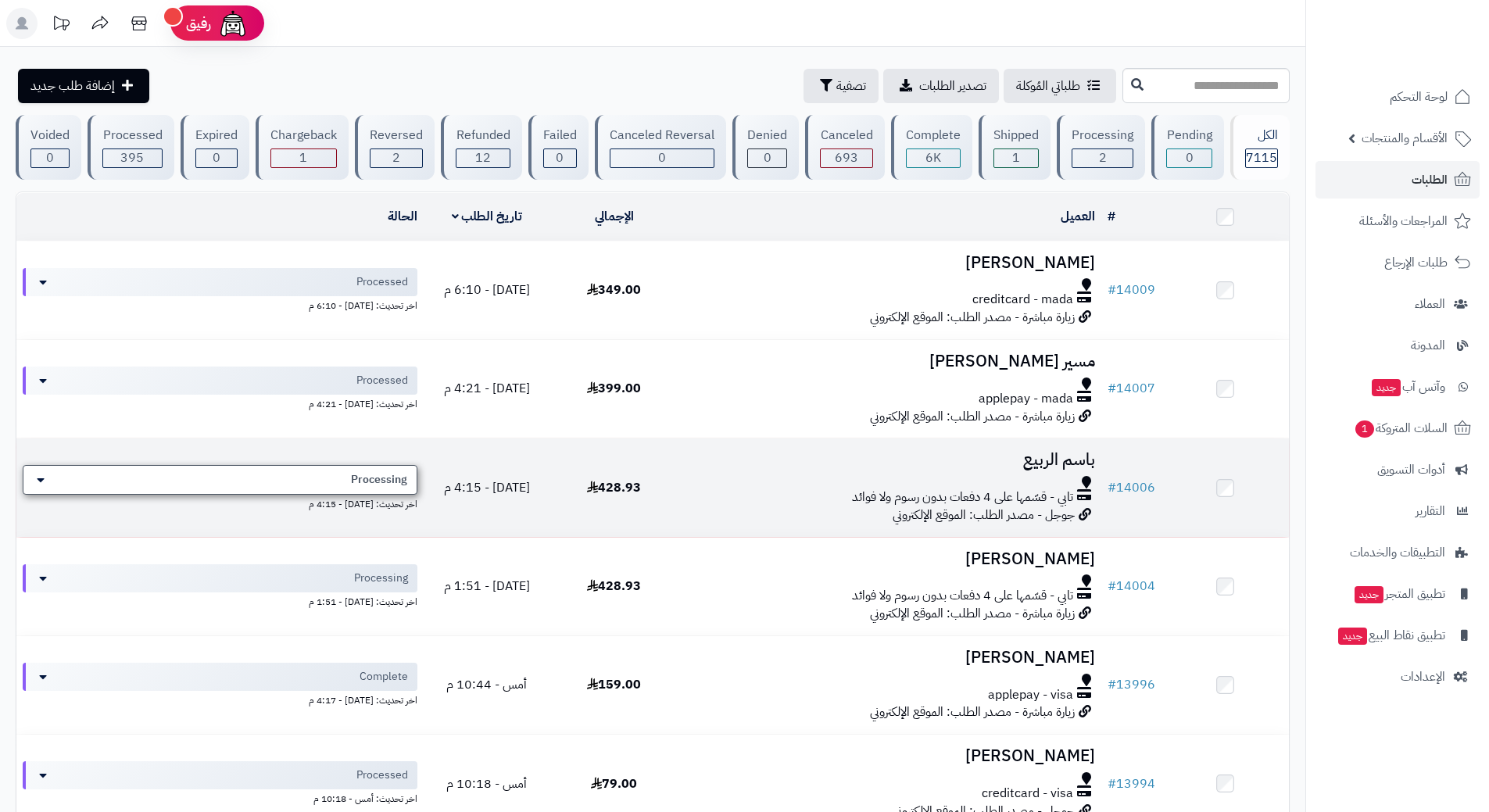
click at [328, 489] on div "Processing" at bounding box center [220, 479] width 395 height 29
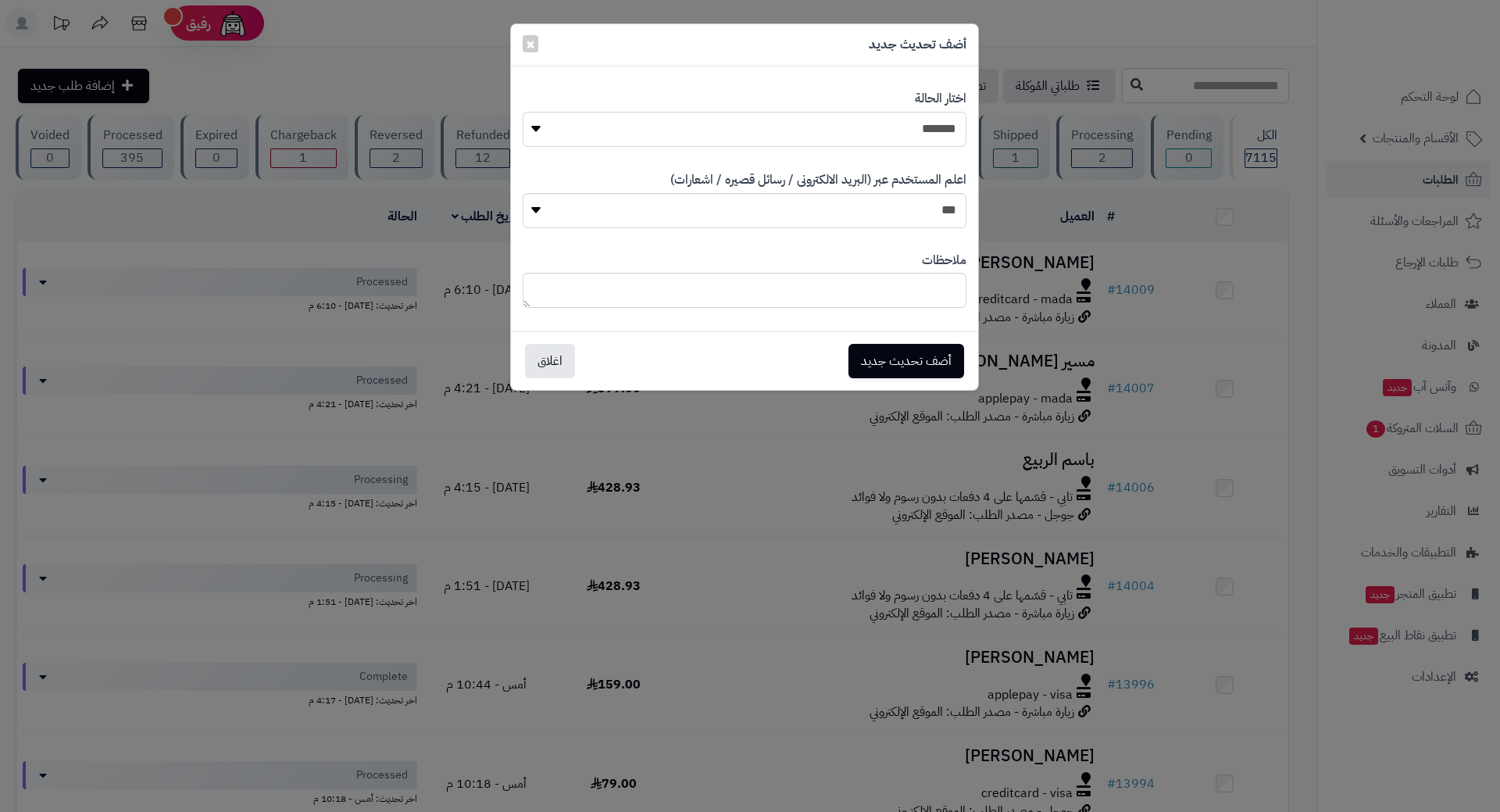
click at [814, 121] on select "**********" at bounding box center [745, 130] width 444 height 35
select select "*"
click at [523, 112] on select "**********" at bounding box center [745, 130] width 444 height 35
click at [905, 352] on button "أضف تحديث جديد" at bounding box center [907, 359] width 116 height 34
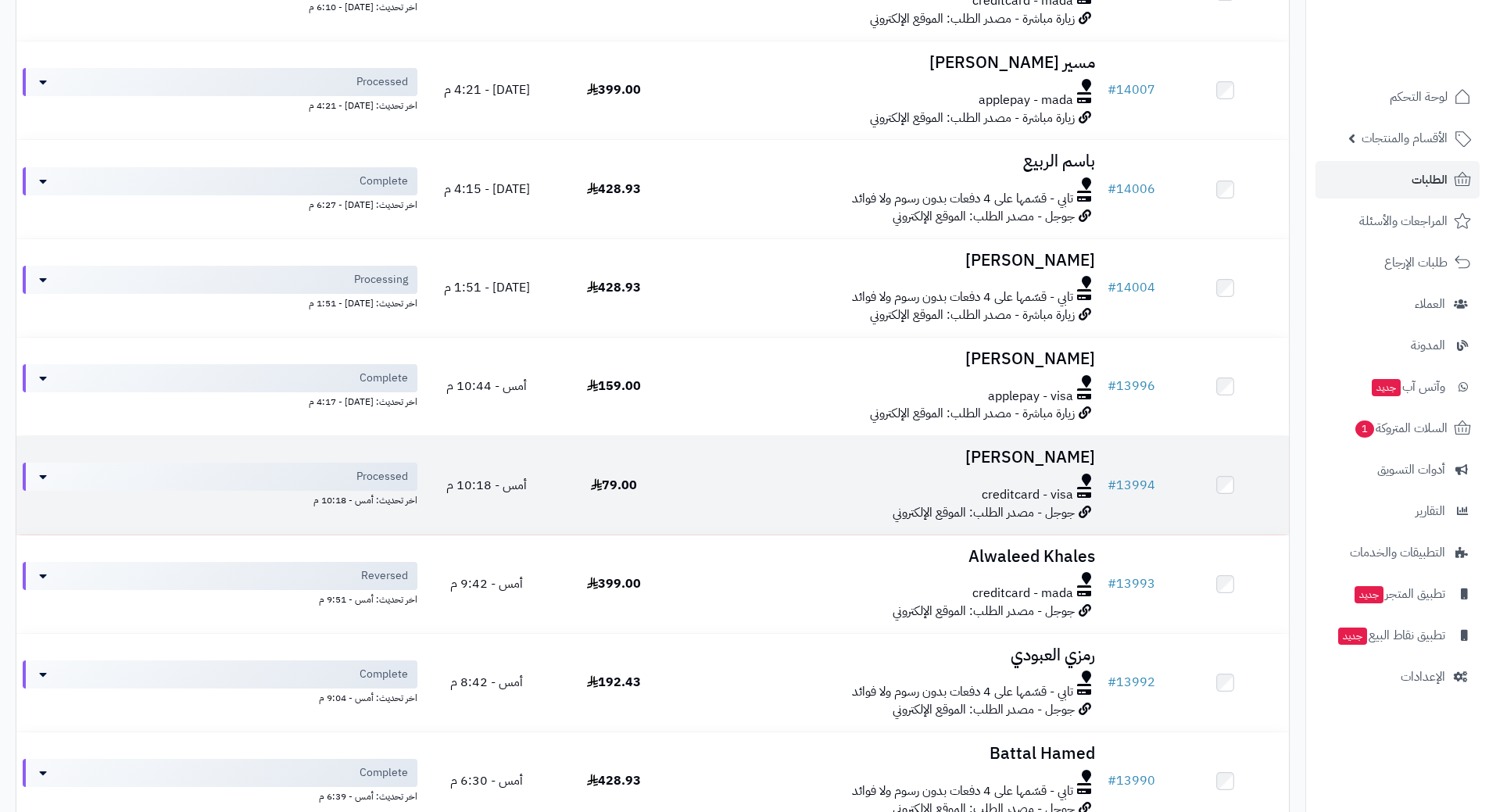
scroll to position [312, 0]
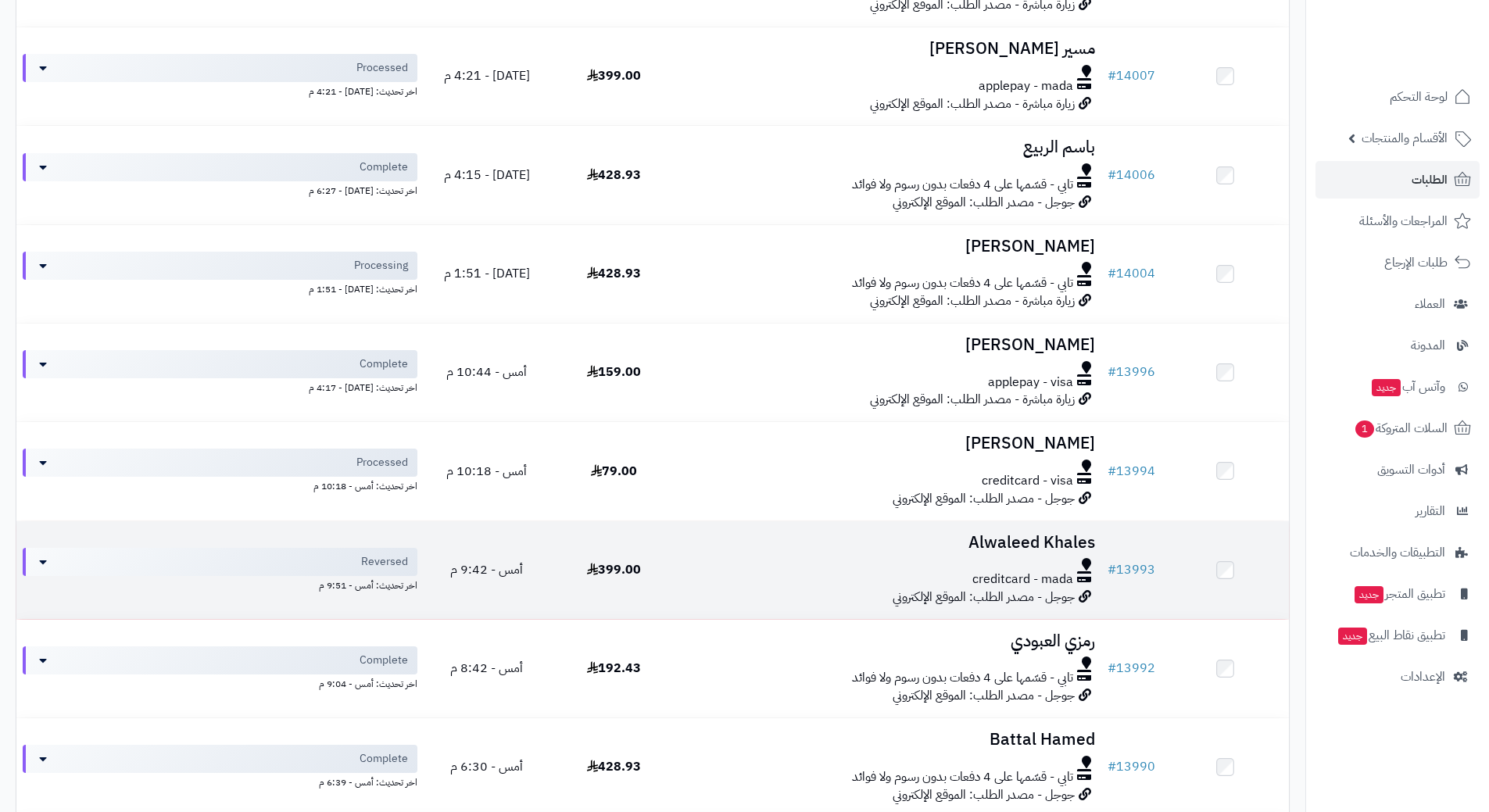
click at [715, 540] on h3 "Alwaleed Khales" at bounding box center [889, 542] width 411 height 18
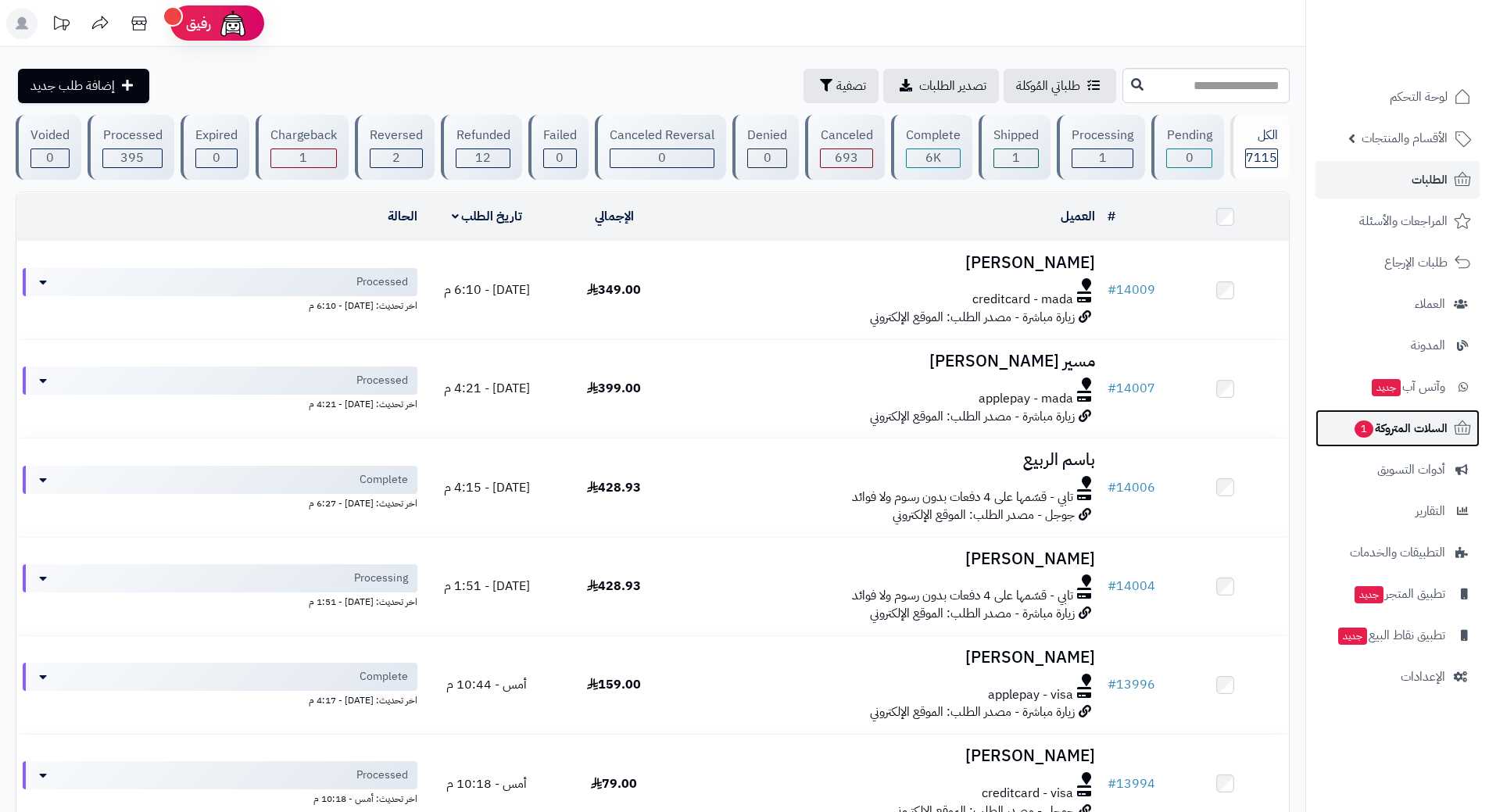
click at [1407, 434] on span "السلات المتروكة 1" at bounding box center [1400, 428] width 94 height 22
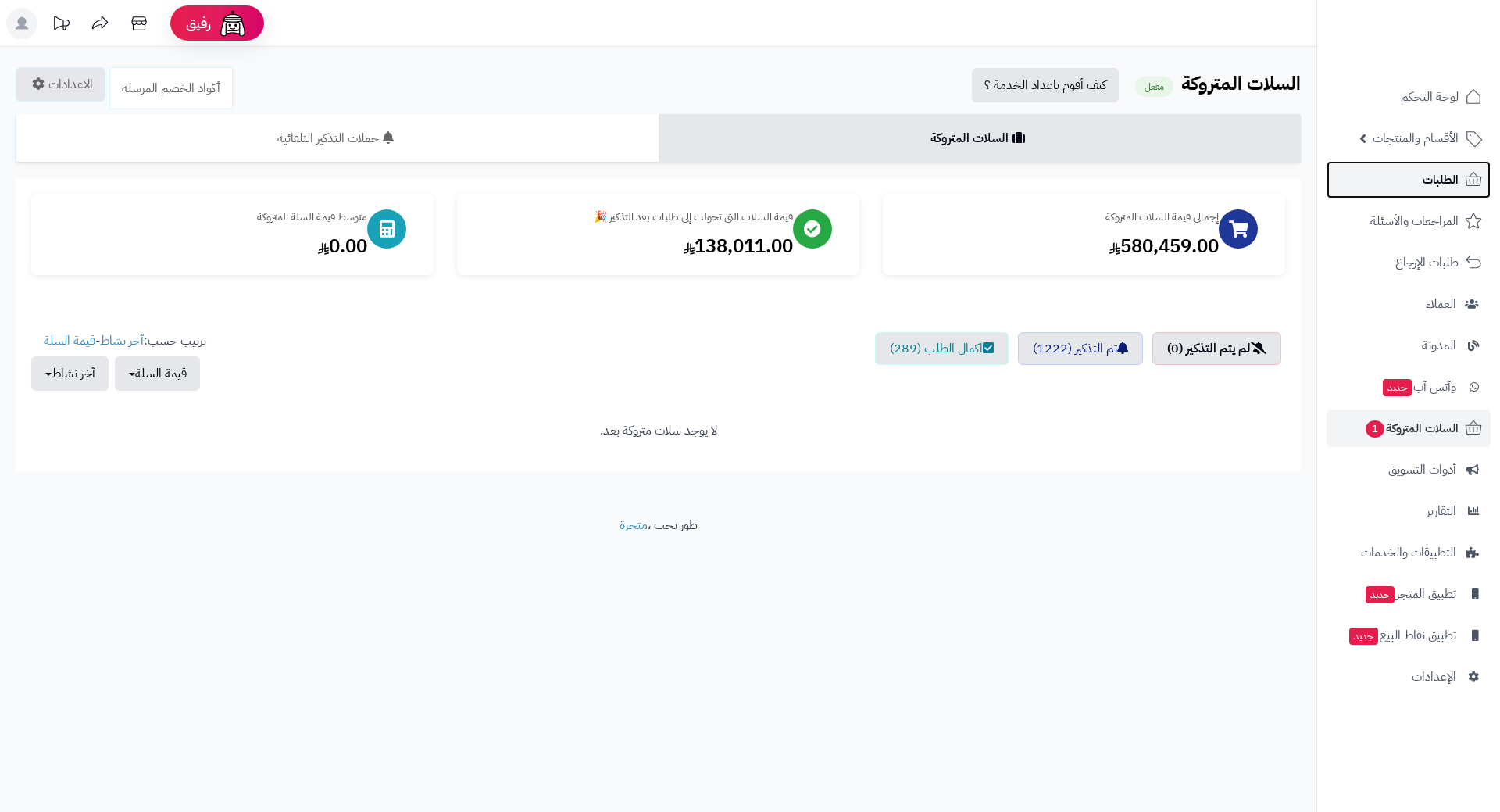
click at [1412, 178] on link "الطلبات" at bounding box center [1409, 180] width 164 height 37
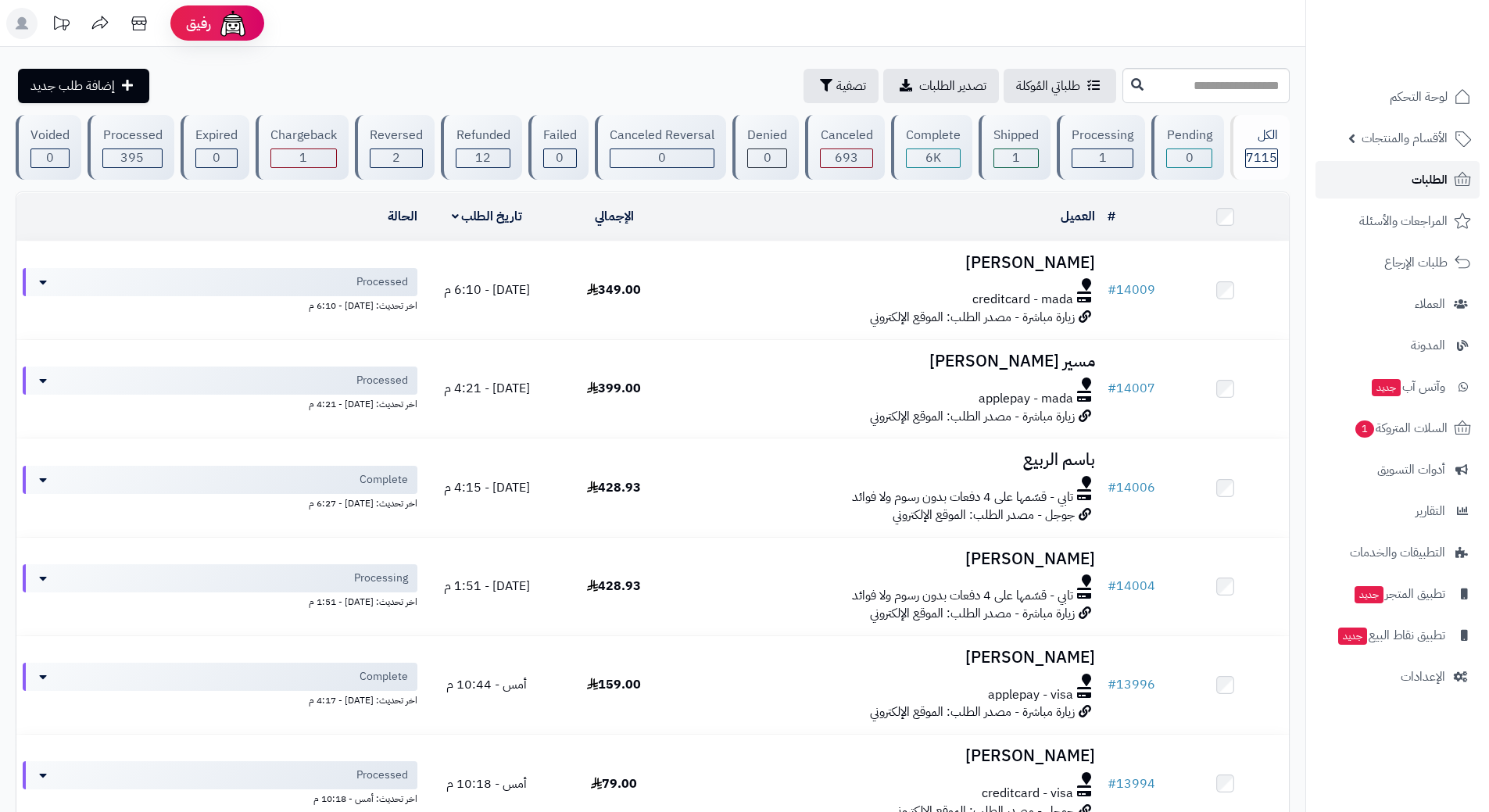
click at [1397, 186] on link "الطلبات" at bounding box center [1397, 180] width 164 height 37
drag, startPoint x: 1370, startPoint y: 180, endPoint x: 1373, endPoint y: 168, distance: 12.4
click at [1370, 178] on link "الطلبات" at bounding box center [1397, 180] width 164 height 37
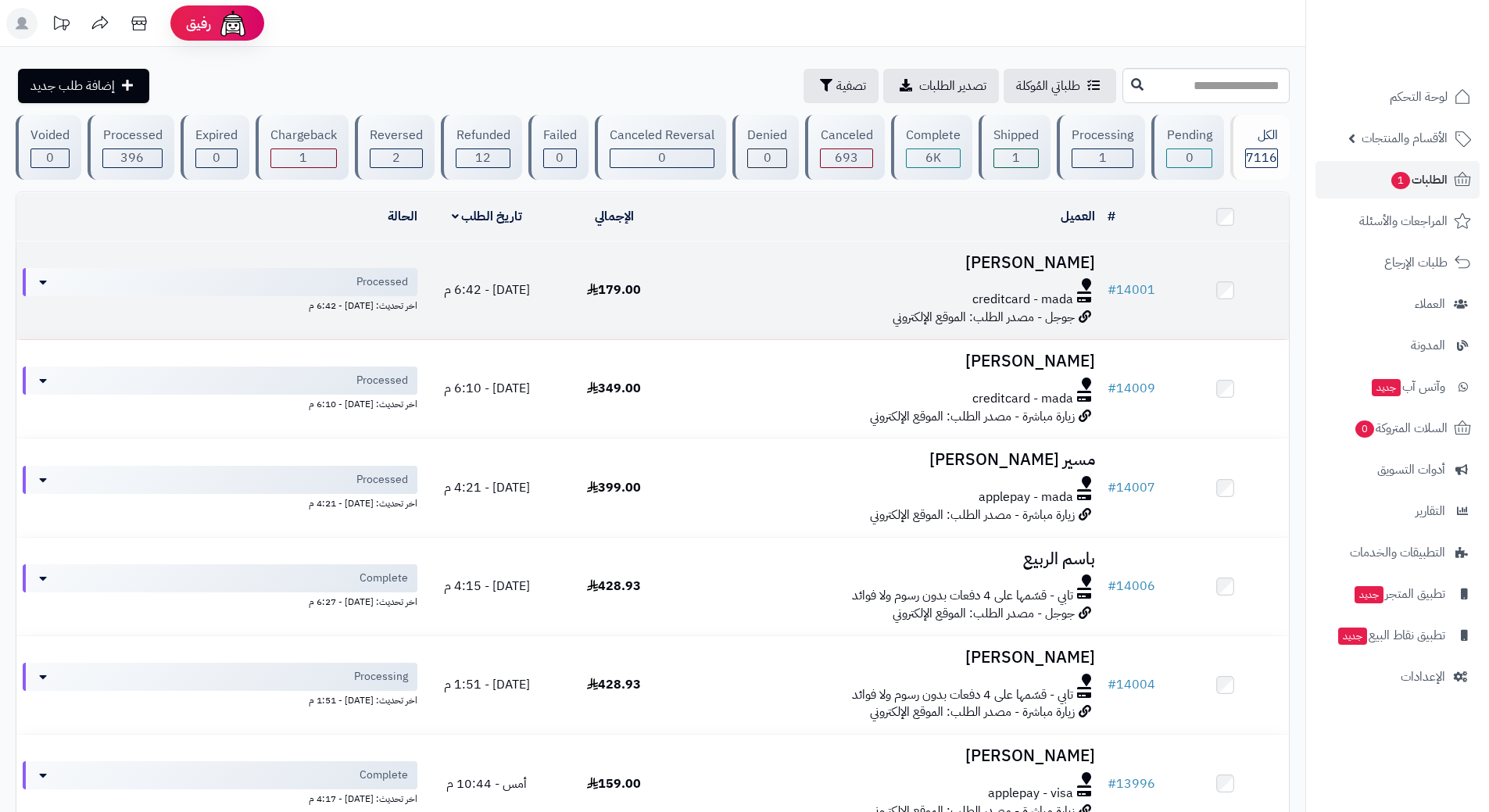
click at [777, 291] on div "creditcard - mada" at bounding box center [889, 299] width 411 height 18
drag, startPoint x: 777, startPoint y: 289, endPoint x: 778, endPoint y: 281, distance: 8.1
click at [777, 288] on div "creditcard - mada" at bounding box center [889, 293] width 411 height 30
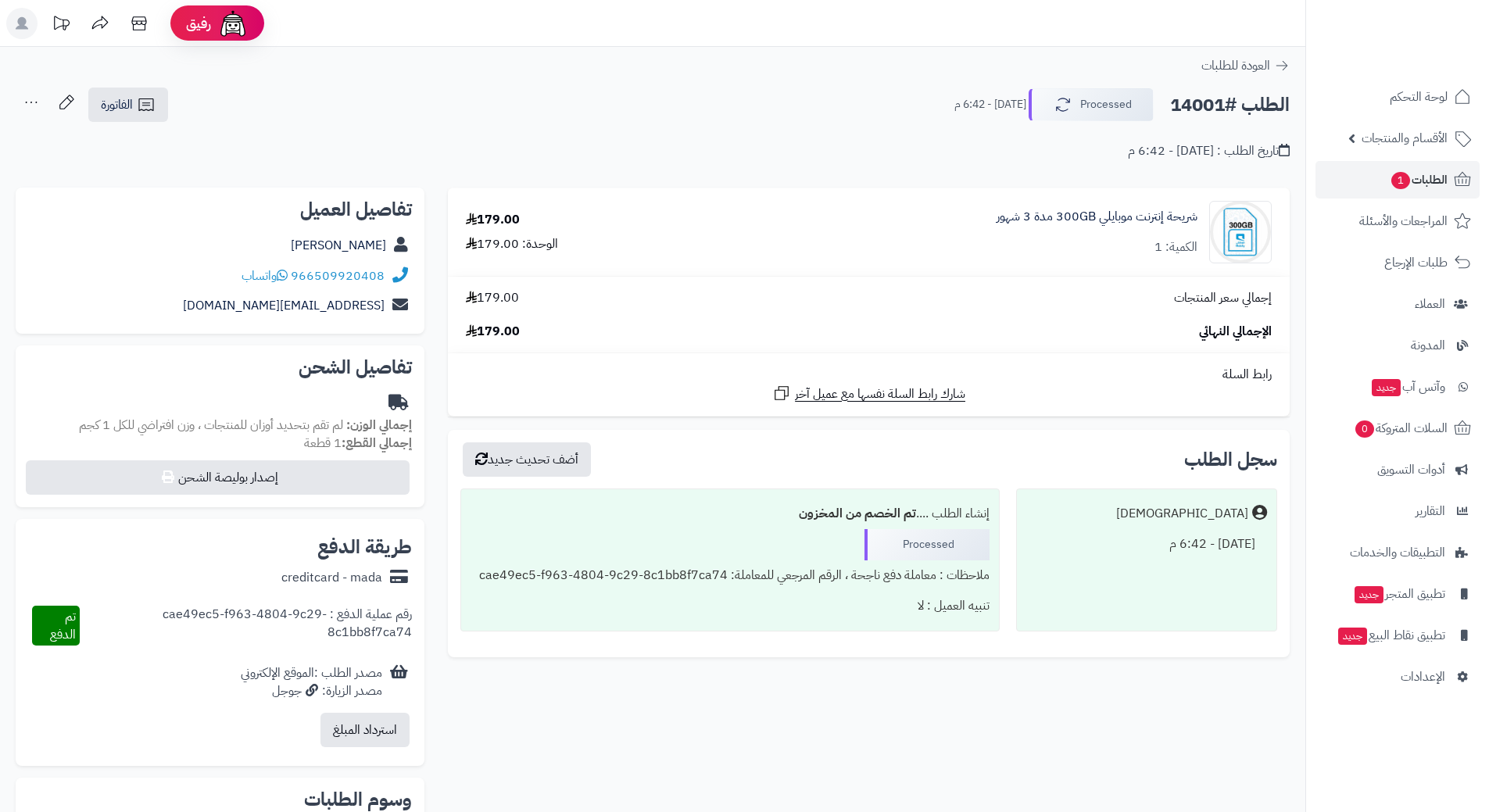
click at [1221, 99] on h2 "الطلب #14001" at bounding box center [1230, 105] width 120 height 32
copy div "الطلب #14001 Processed"
click at [282, 277] on icon at bounding box center [282, 275] width 11 height 13
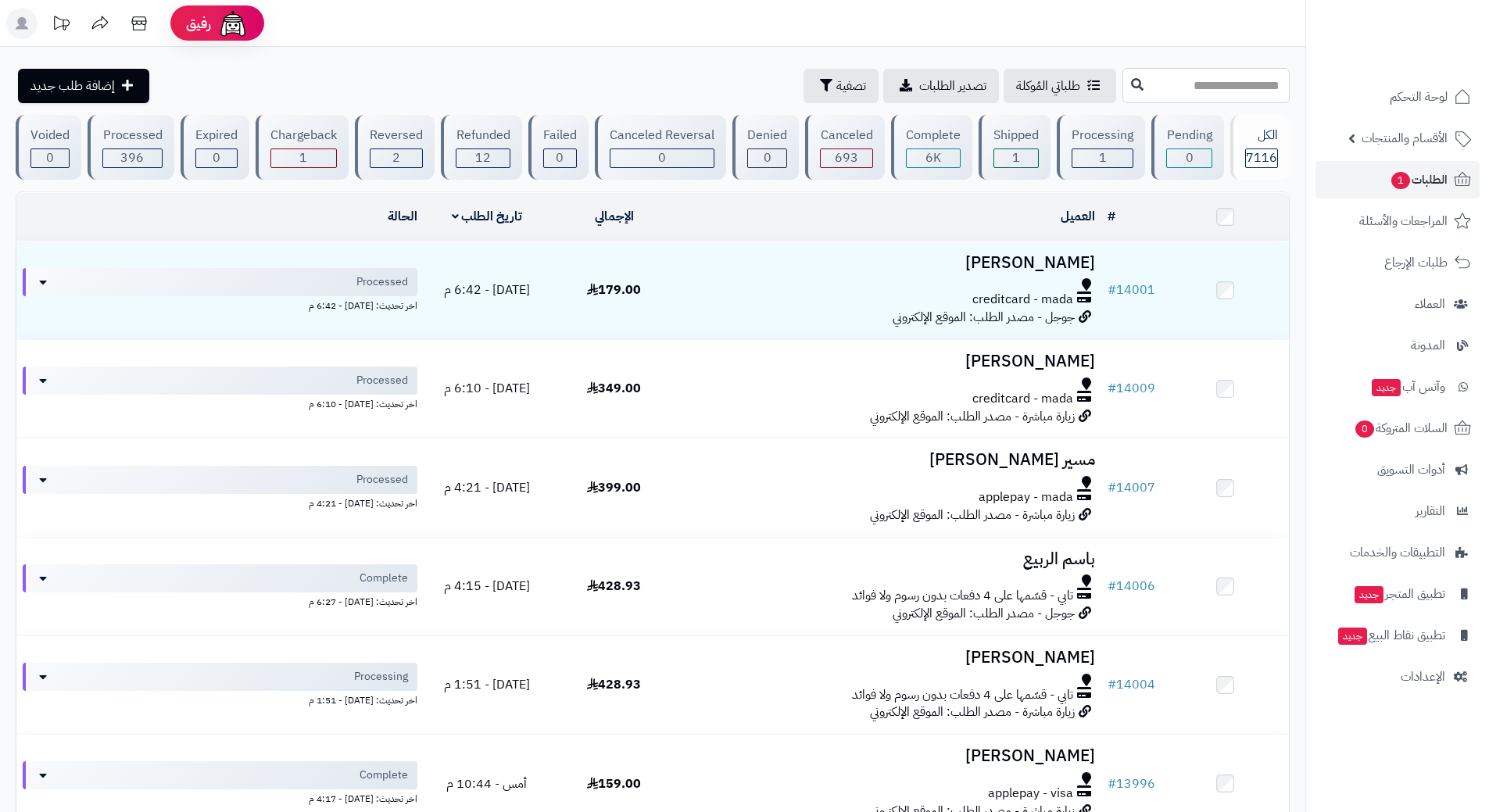
click at [1183, 86] on input "text" at bounding box center [1205, 85] width 167 height 35
type input "*****"
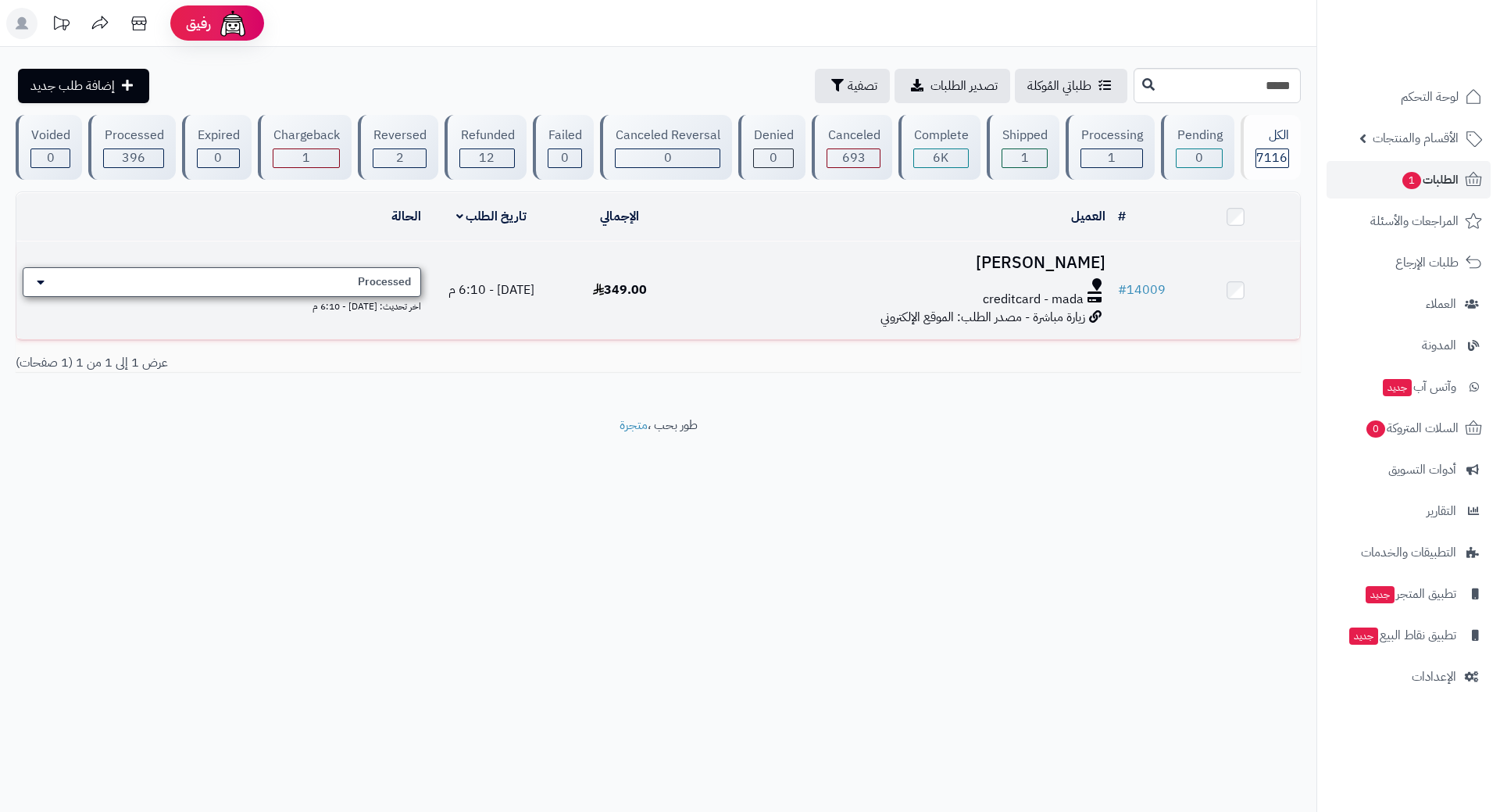
click at [258, 282] on div "Processed" at bounding box center [222, 282] width 399 height 29
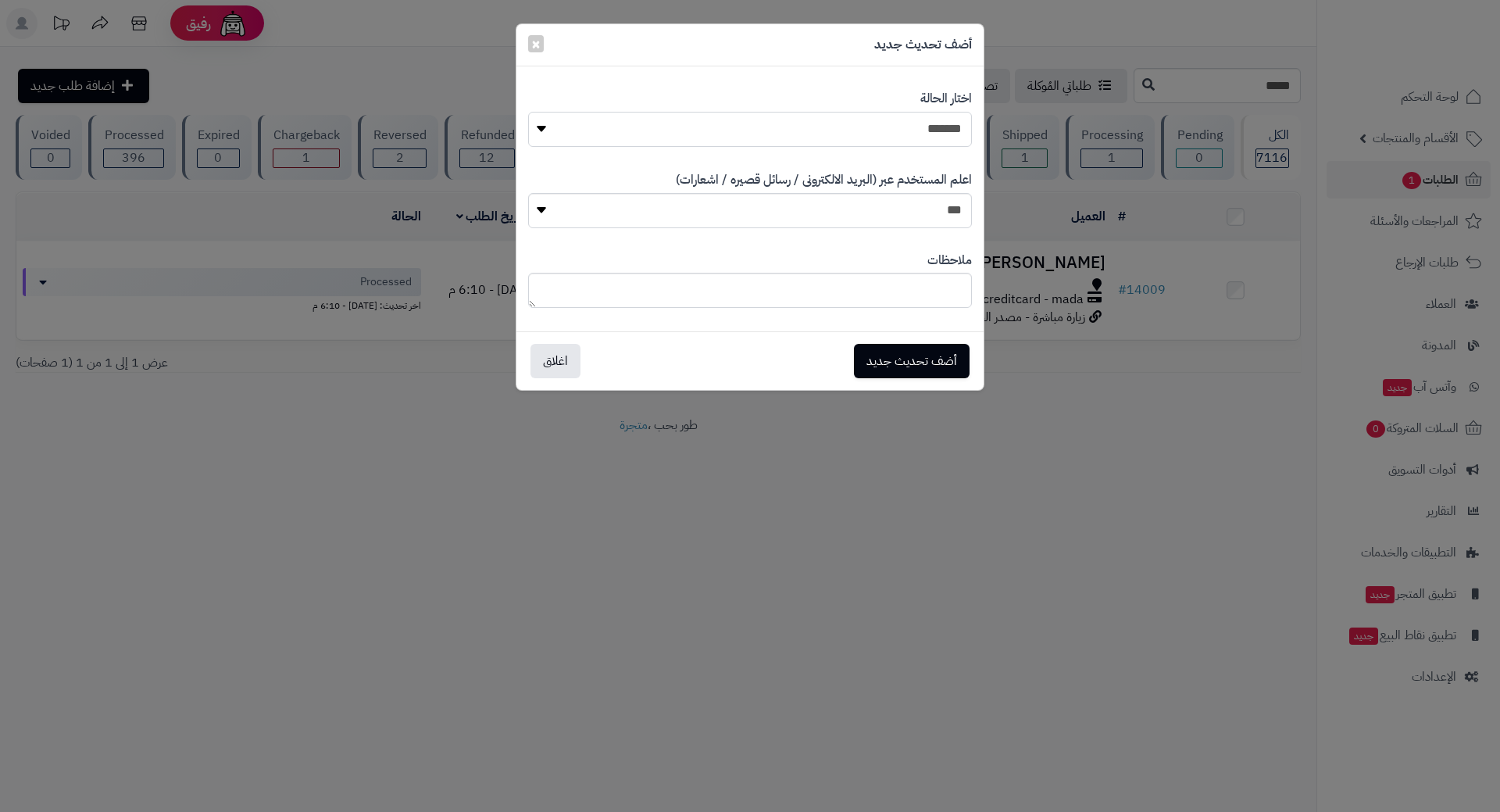
drag, startPoint x: 719, startPoint y: 126, endPoint x: 746, endPoint y: 143, distance: 31.9
click at [720, 126] on select "**********" at bounding box center [750, 130] width 444 height 35
select select "*"
click at [528, 112] on select "**********" at bounding box center [750, 130] width 444 height 35
click at [911, 372] on button "أضف تحديث جديد" at bounding box center [913, 359] width 116 height 34
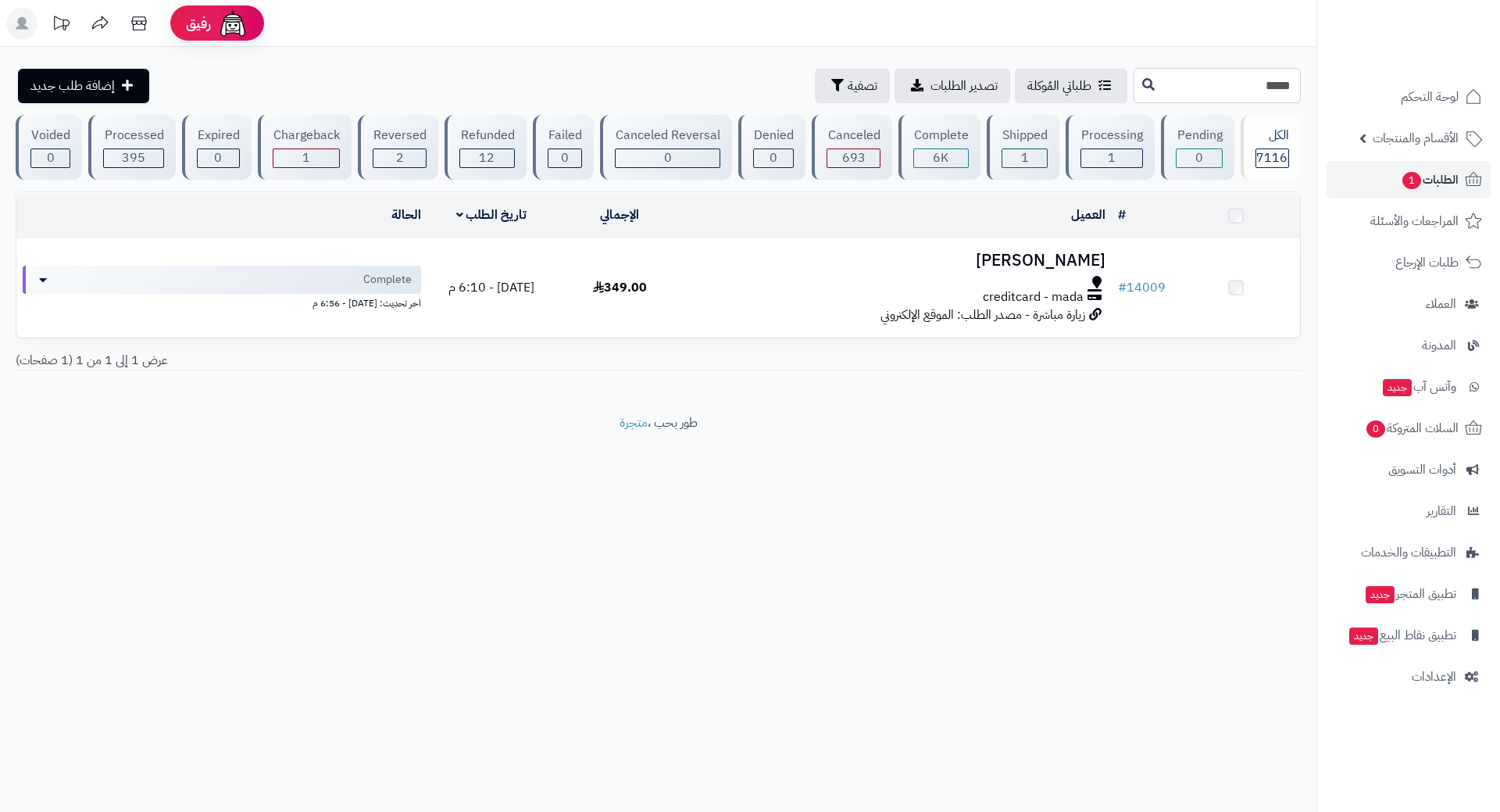
click at [1244, 89] on input "*****" at bounding box center [1217, 85] width 167 height 35
type input "*****"
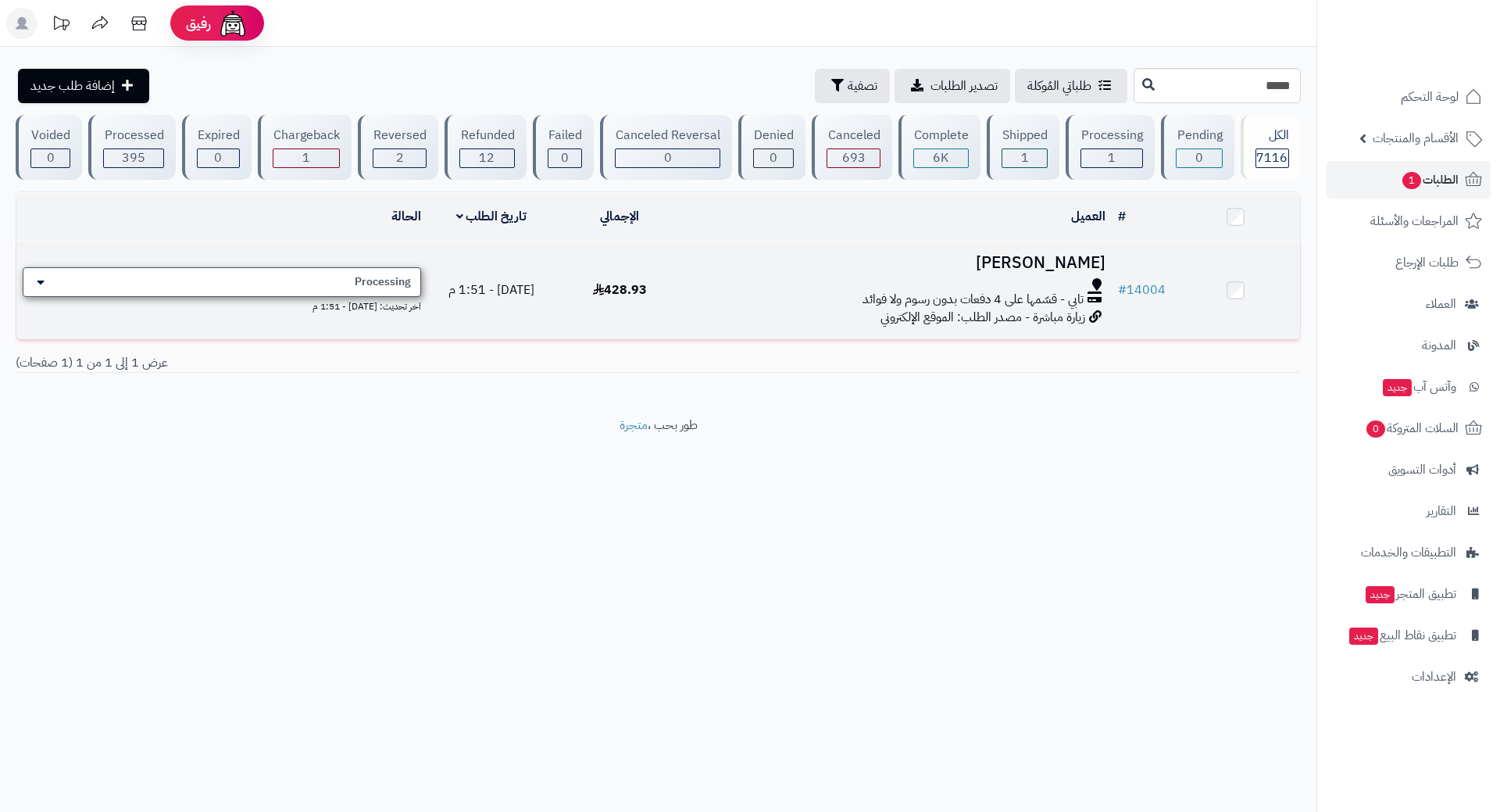
click at [385, 269] on div "Processing" at bounding box center [222, 282] width 399 height 29
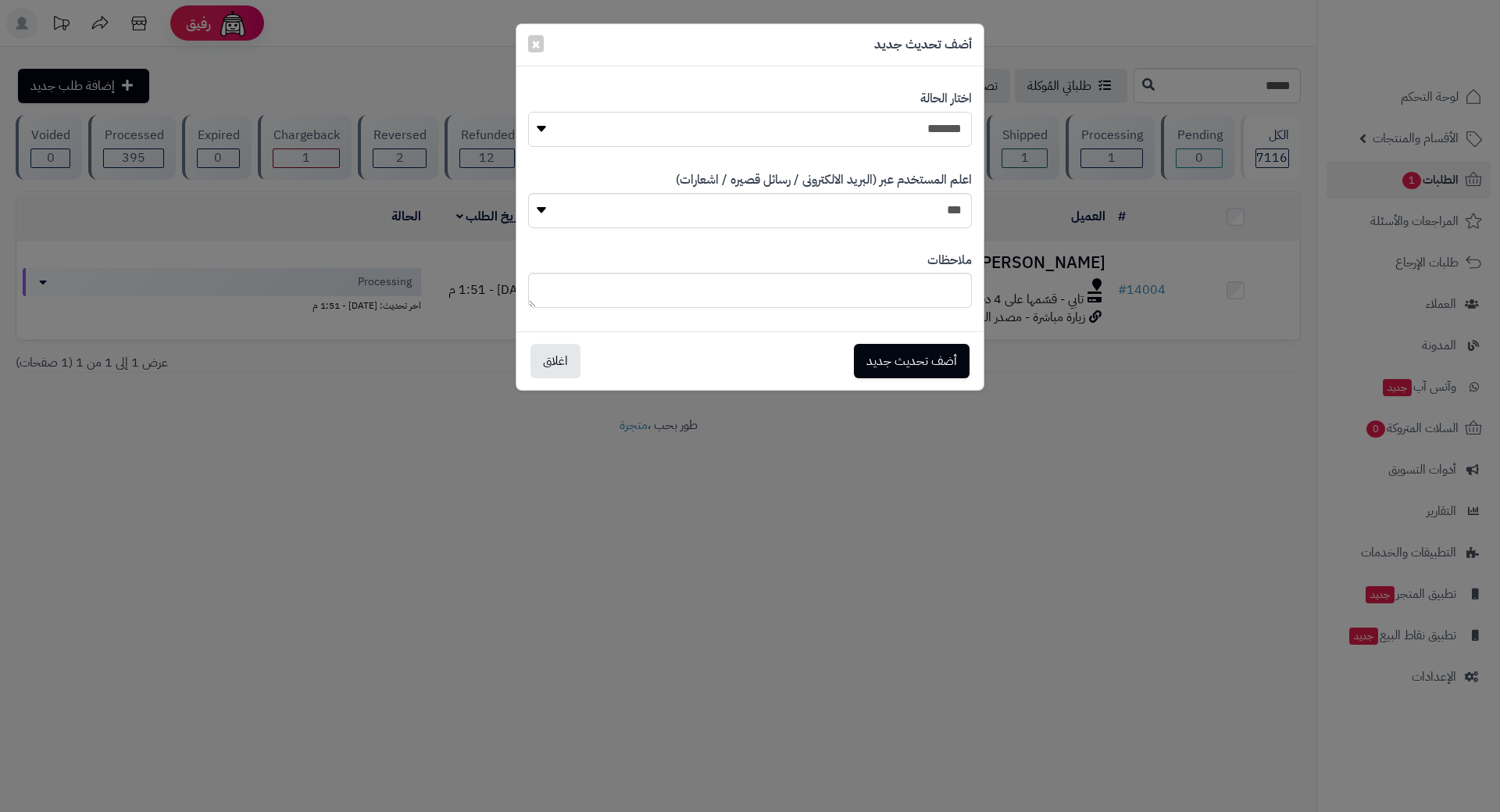
click at [671, 135] on select "**********" at bounding box center [750, 130] width 444 height 35
select select "*"
click at [528, 112] on select "**********" at bounding box center [750, 130] width 444 height 35
click at [894, 362] on button "أضف تحديث جديد" at bounding box center [913, 359] width 116 height 34
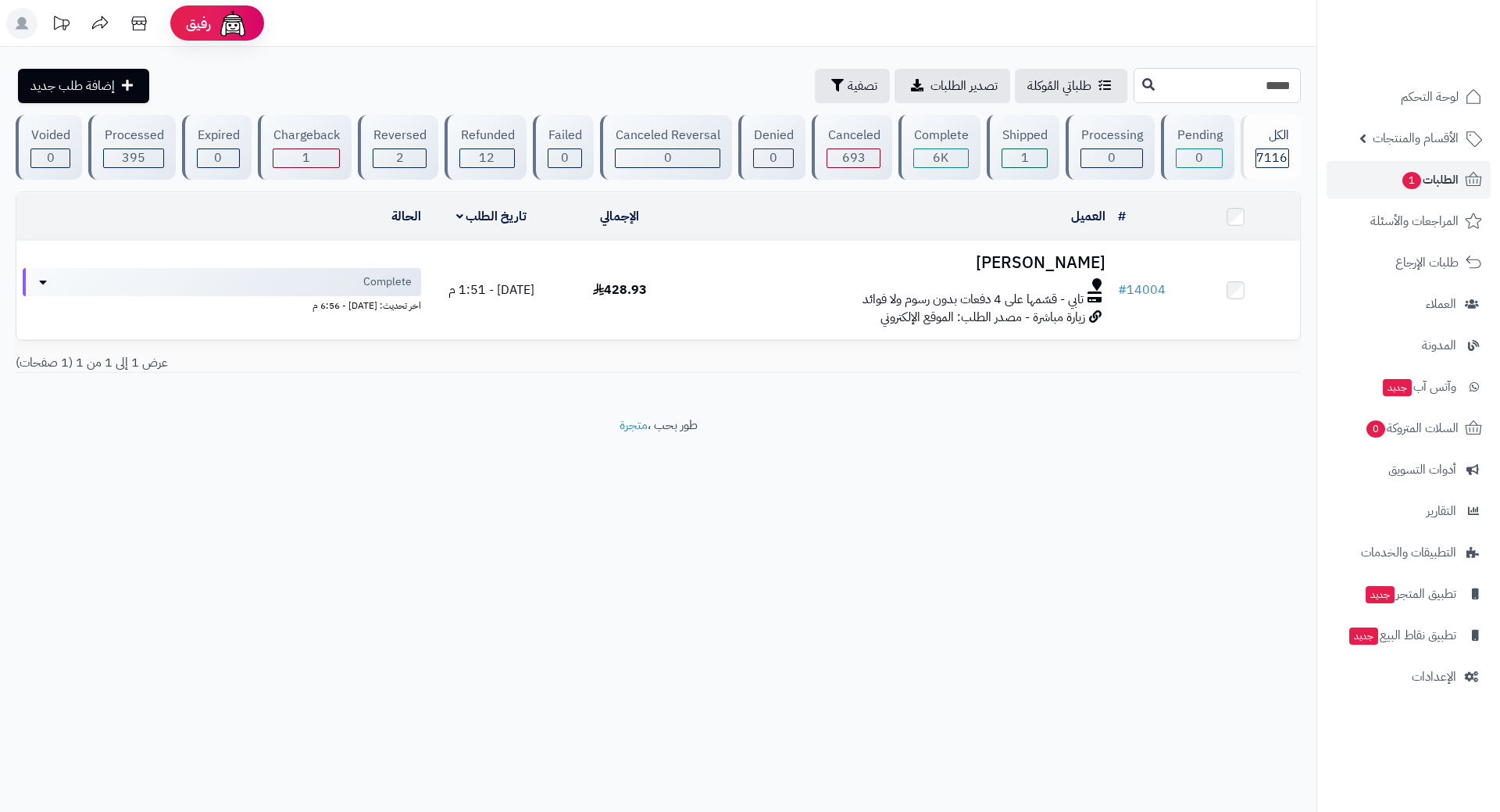
click at [1286, 84] on input "*****" at bounding box center [1217, 85] width 167 height 35
type input "*****"
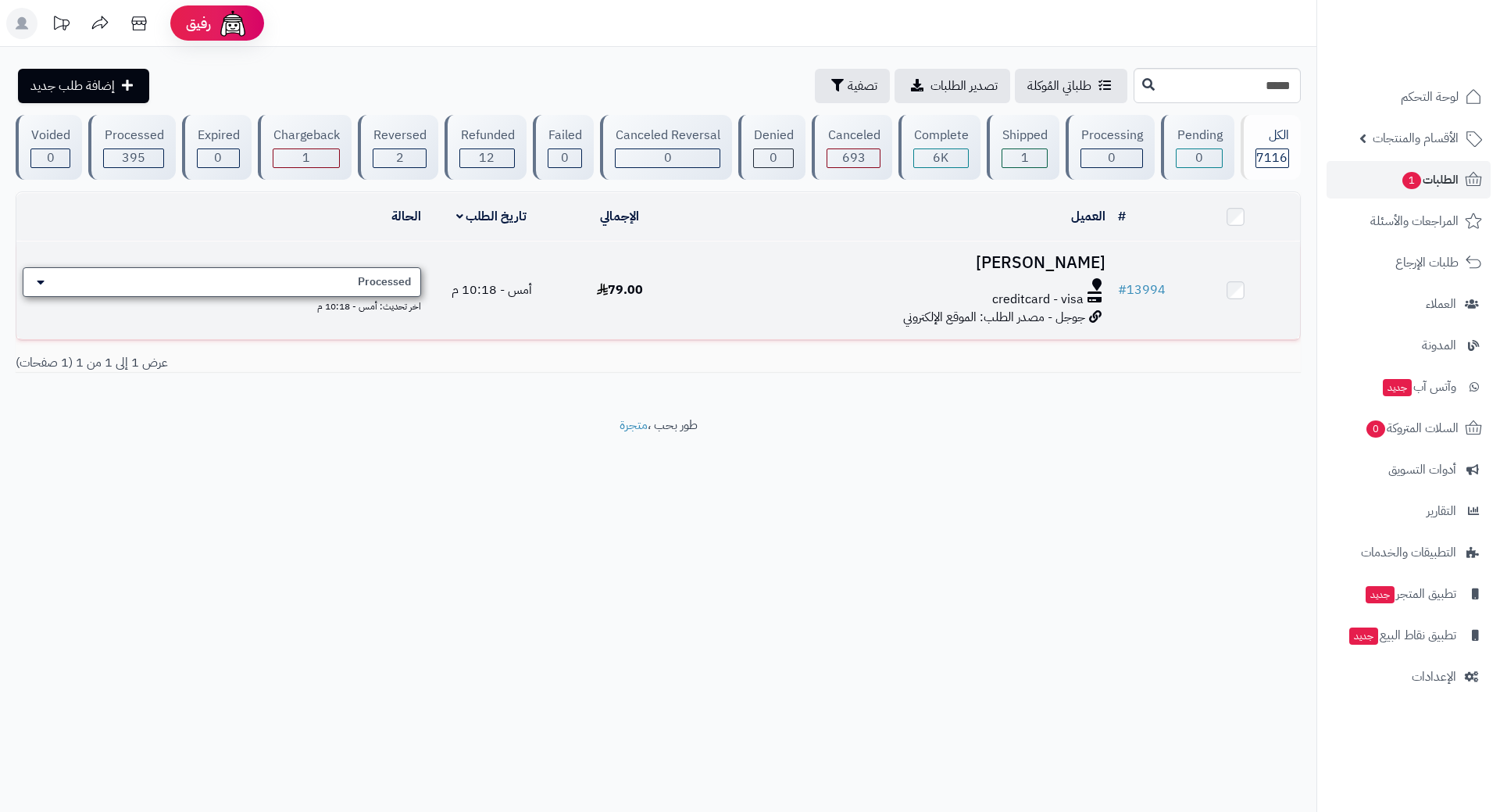
click at [397, 277] on span "Processed" at bounding box center [384, 282] width 53 height 16
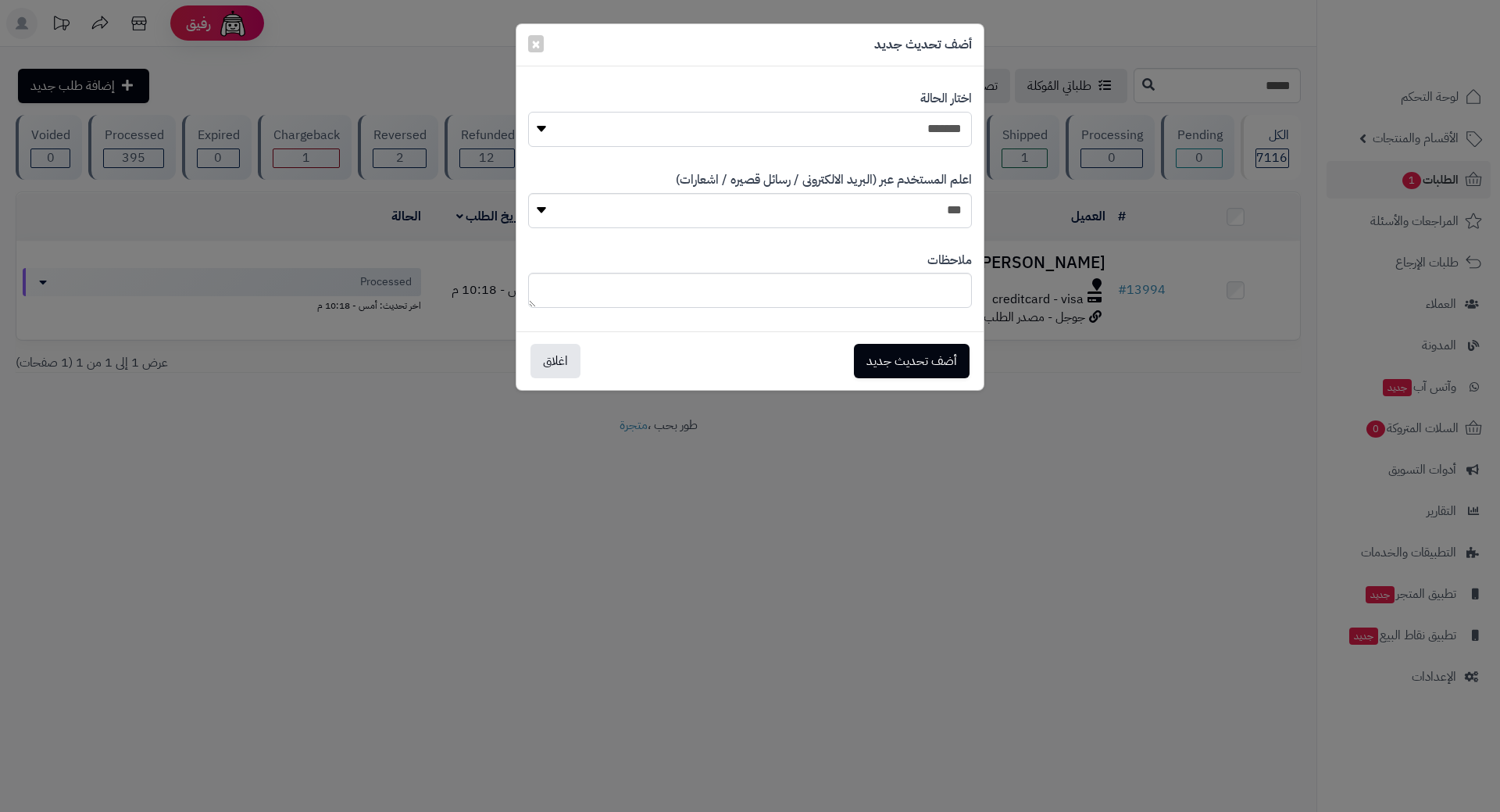
click at [770, 121] on select "**********" at bounding box center [750, 130] width 444 height 35
select select "*"
click at [528, 112] on select "**********" at bounding box center [750, 130] width 444 height 35
click at [908, 364] on button "أضف تحديث جديد" at bounding box center [913, 359] width 116 height 34
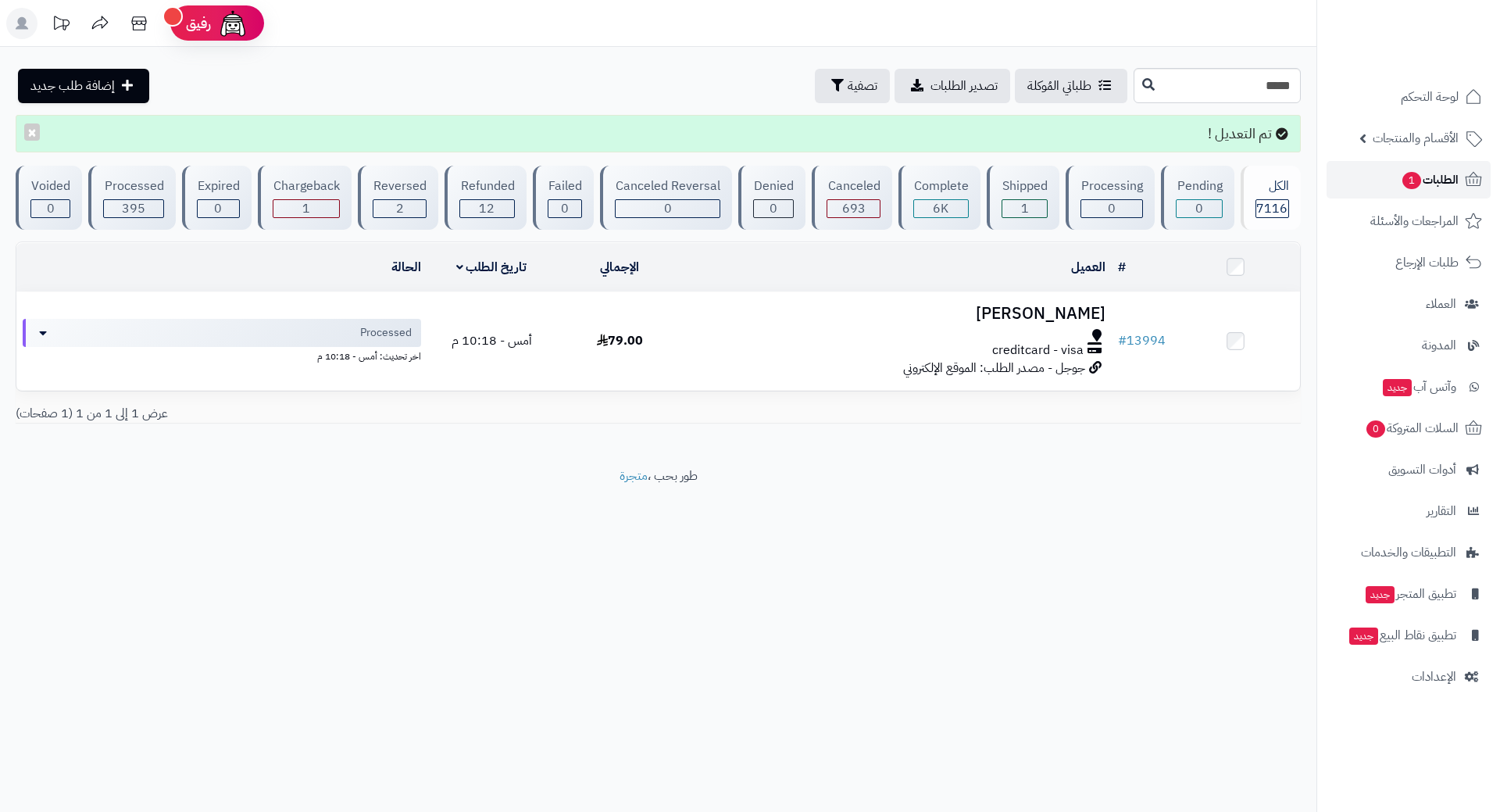
click at [1419, 181] on span "1" at bounding box center [1412, 181] width 19 height 18
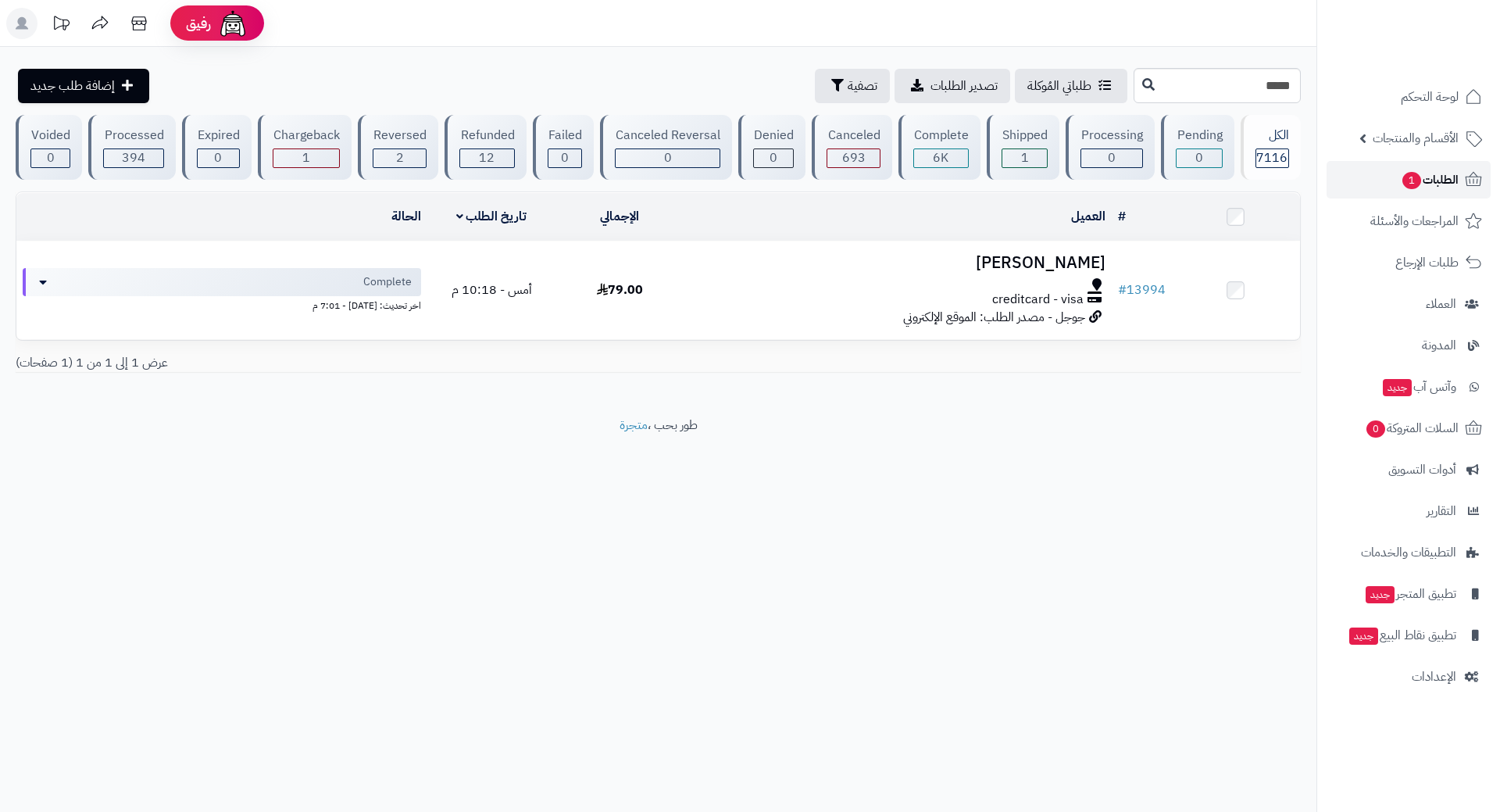
drag, startPoint x: 0, startPoint y: 0, endPoint x: 1417, endPoint y: 182, distance: 1428.6
click at [1417, 182] on span "1" at bounding box center [1412, 181] width 19 height 18
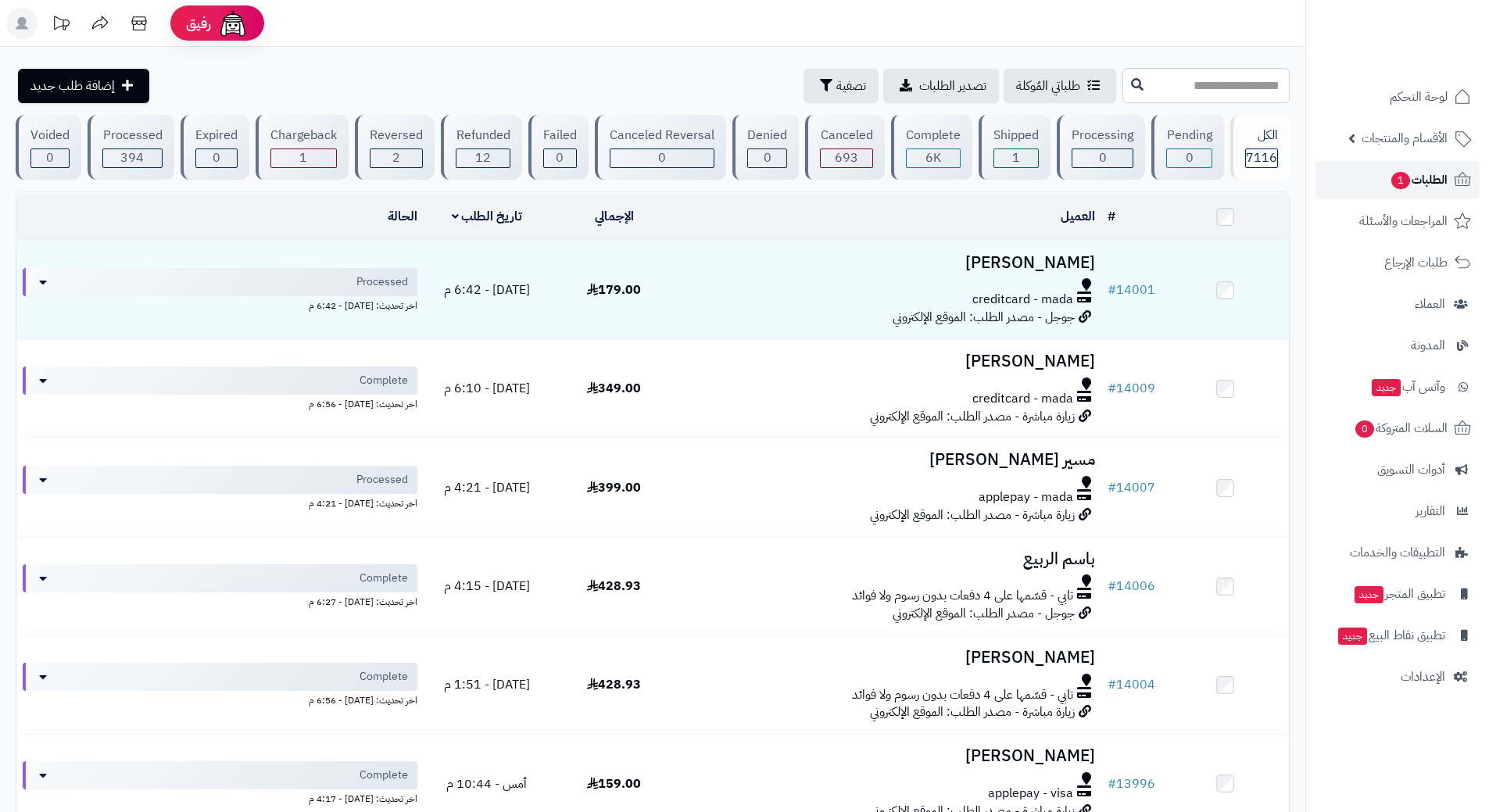
click at [1364, 171] on link "الطلبات 1" at bounding box center [1397, 180] width 164 height 37
type input "*****"
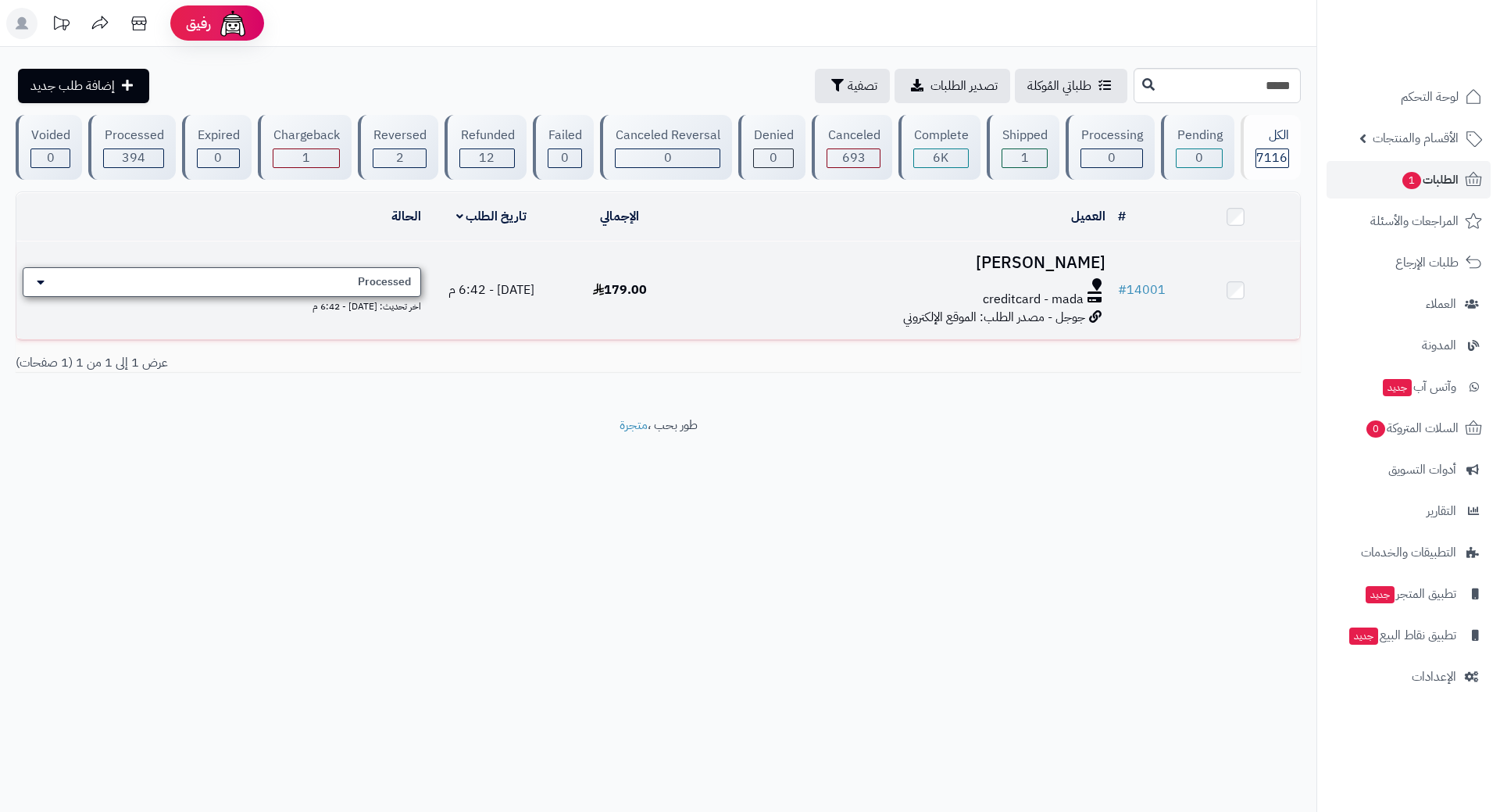
click at [311, 273] on div "Processed" at bounding box center [222, 282] width 399 height 29
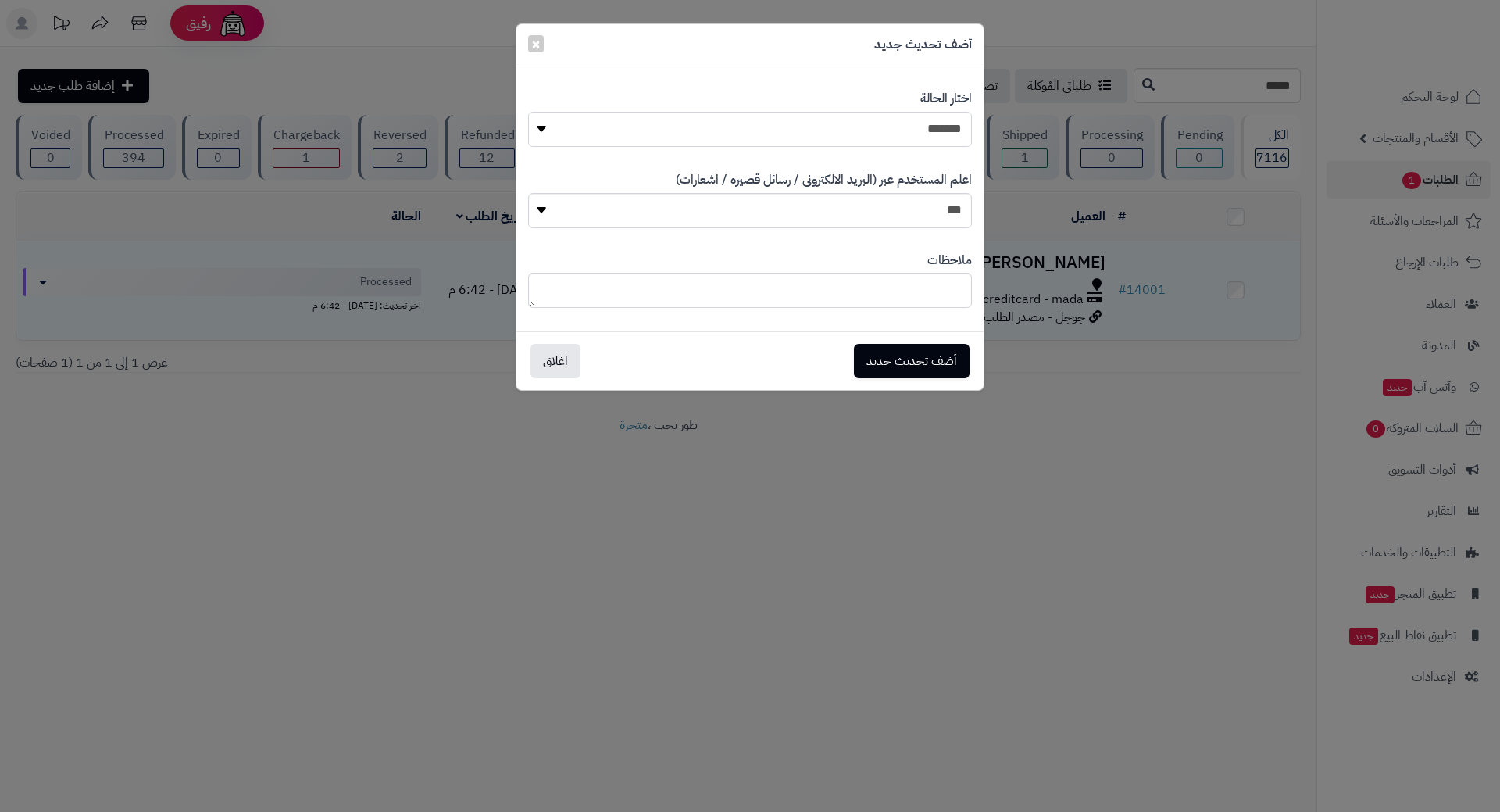
click at [893, 128] on select "**********" at bounding box center [750, 130] width 444 height 35
select select "*"
click at [528, 112] on select "**********" at bounding box center [750, 130] width 444 height 35
click at [916, 347] on button "أضف تحديث جديد" at bounding box center [913, 359] width 116 height 34
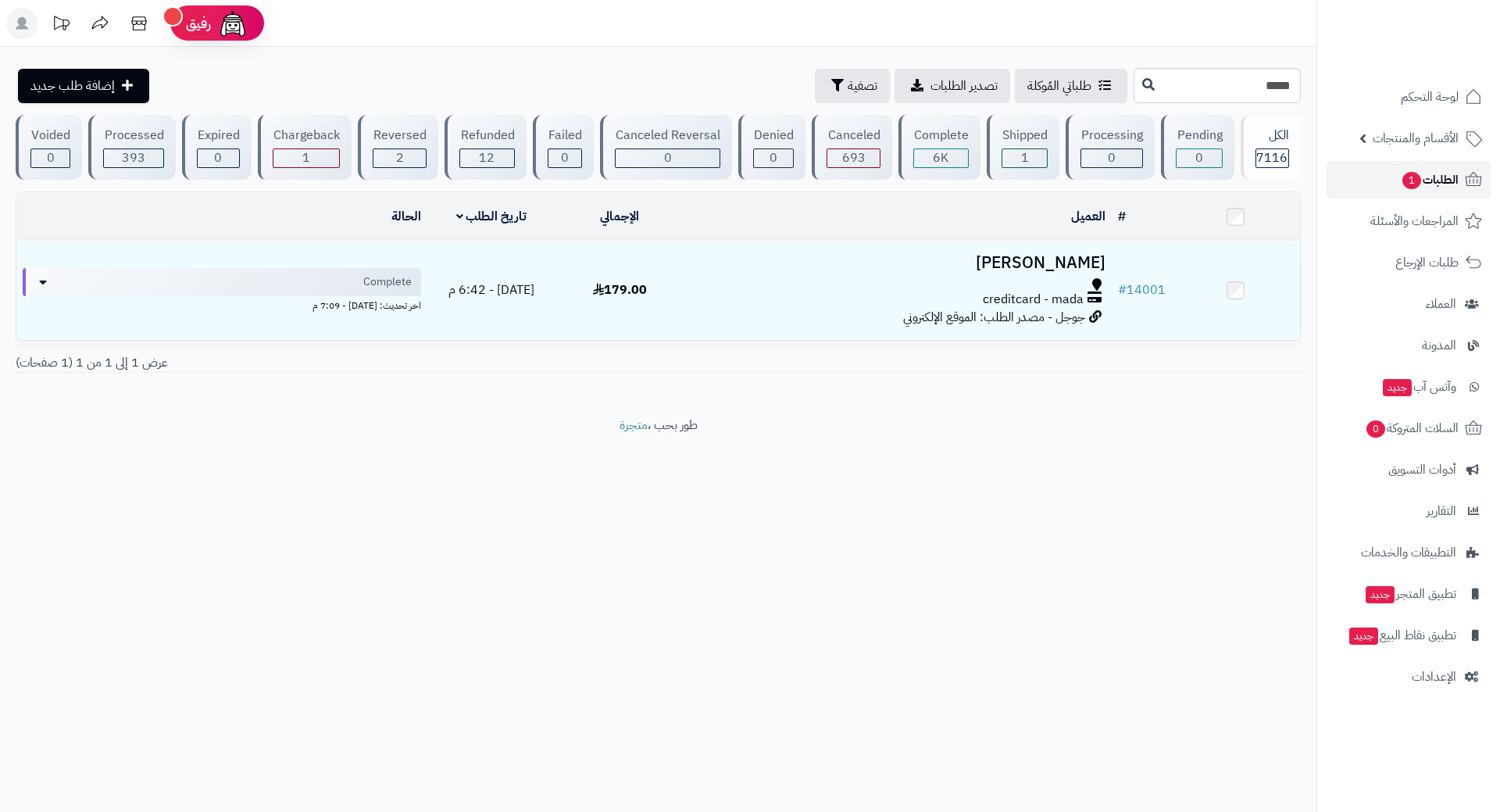
click at [1363, 189] on link "الطلبات 1" at bounding box center [1409, 180] width 164 height 37
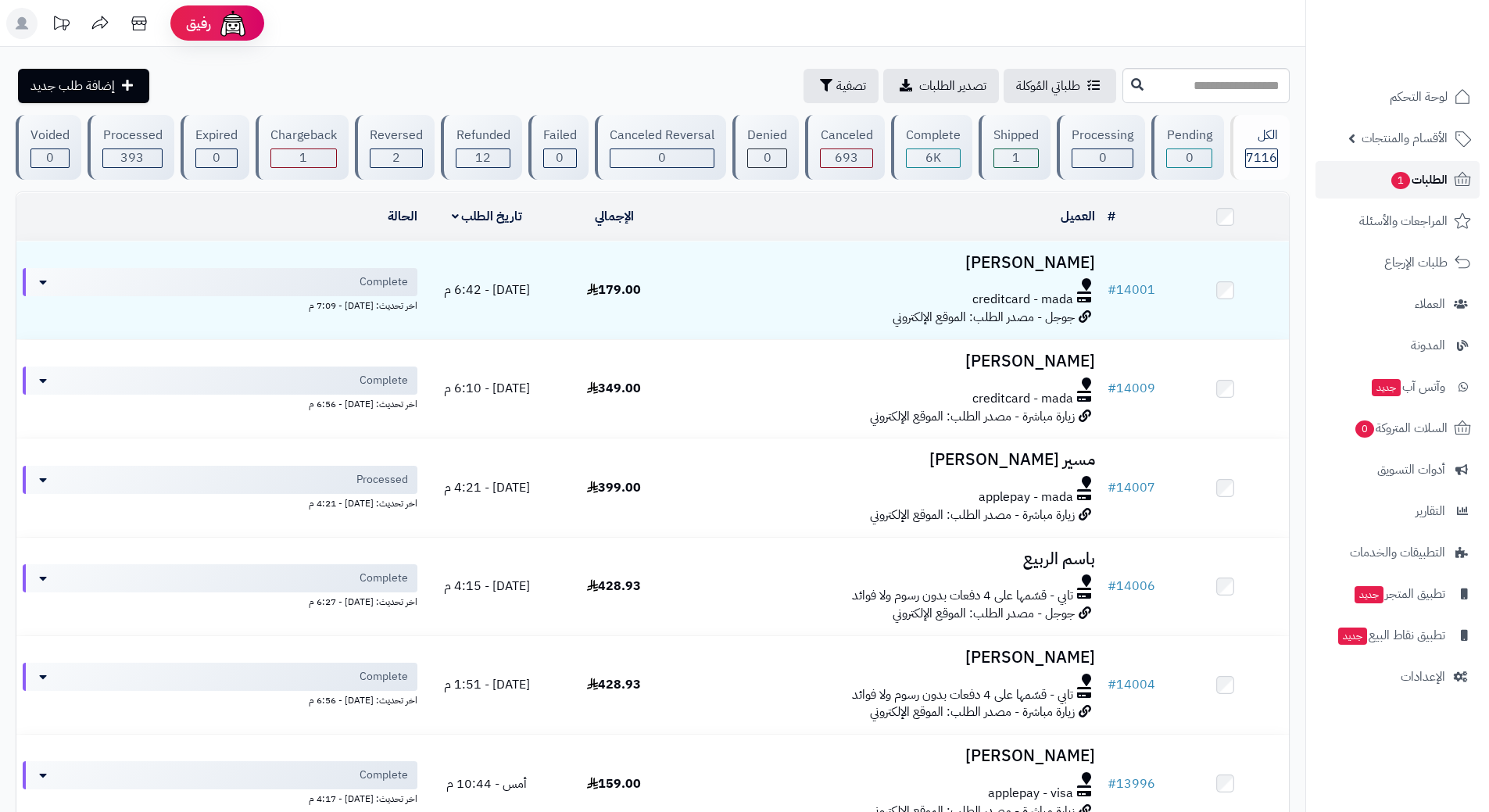
drag, startPoint x: 0, startPoint y: 0, endPoint x: 1368, endPoint y: 189, distance: 1381.0
click at [1367, 189] on link "الطلبات 1" at bounding box center [1397, 180] width 164 height 37
drag, startPoint x: 0, startPoint y: 0, endPoint x: 1368, endPoint y: 189, distance: 1381.0
click at [1368, 189] on link "الطلبات 1" at bounding box center [1397, 180] width 164 height 37
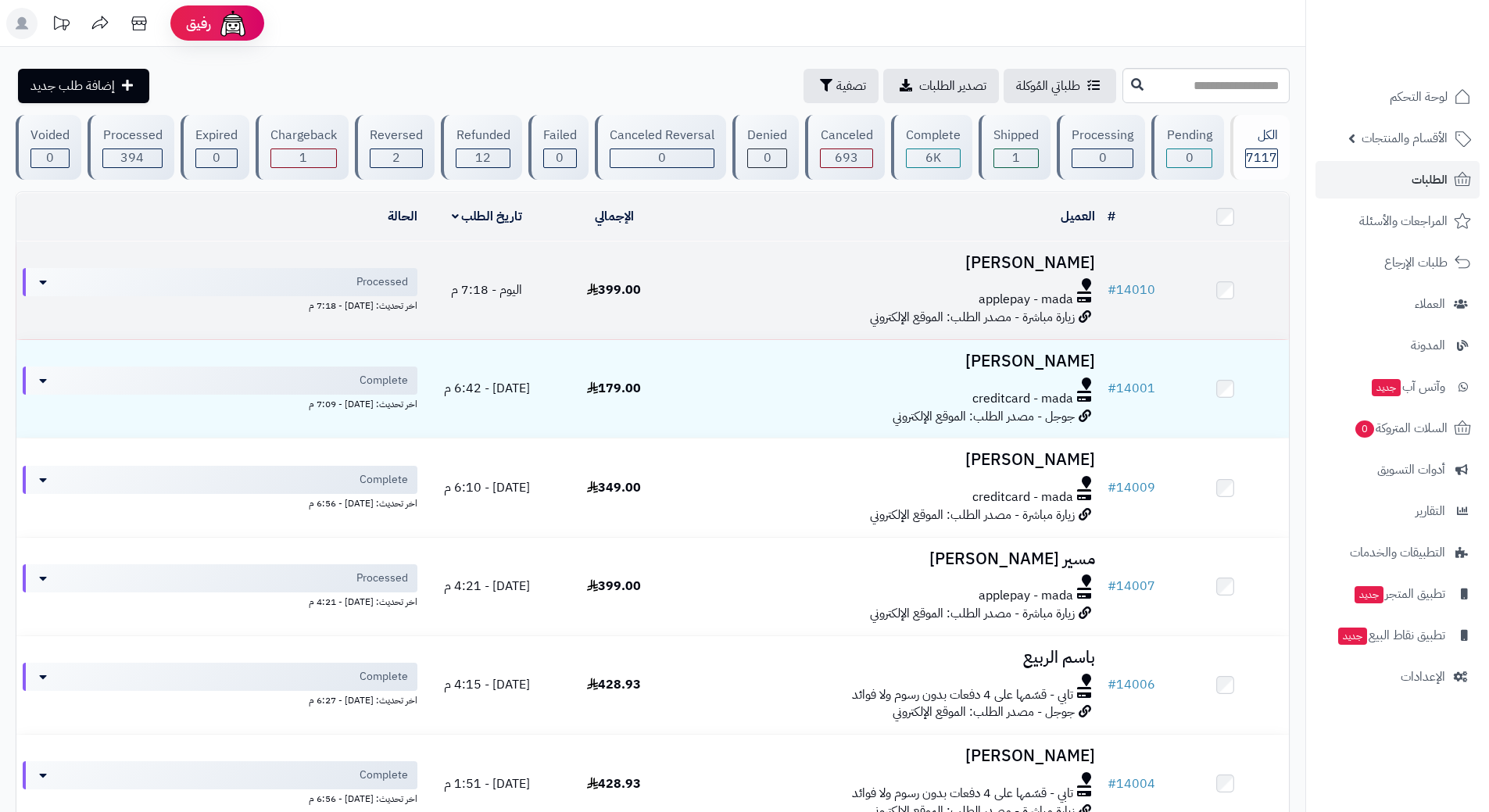
click at [717, 282] on div at bounding box center [889, 284] width 411 height 13
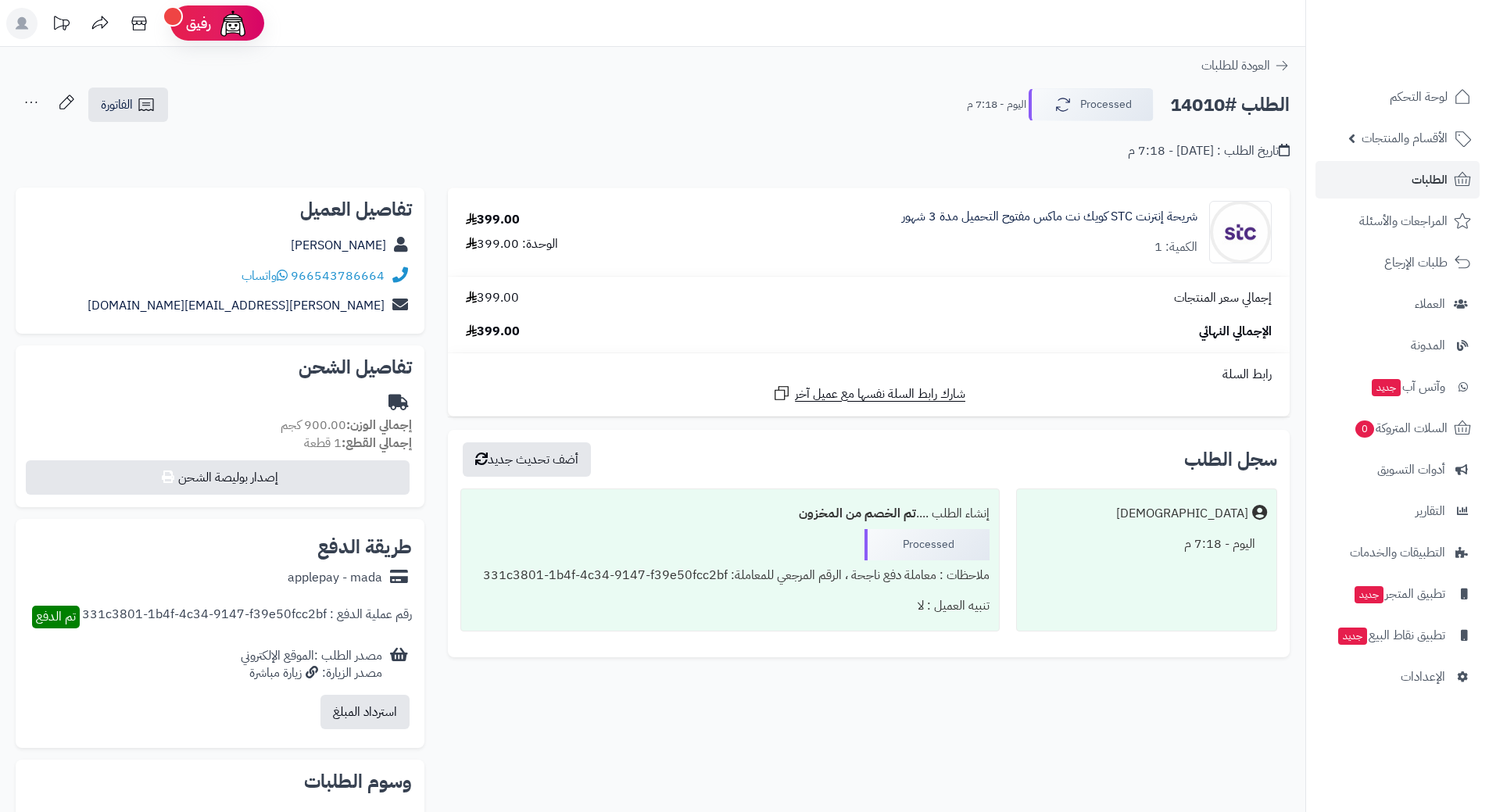
click at [1197, 108] on h2 "الطلب #14010" at bounding box center [1230, 105] width 120 height 32
copy div "الطلب #14010 Processed"
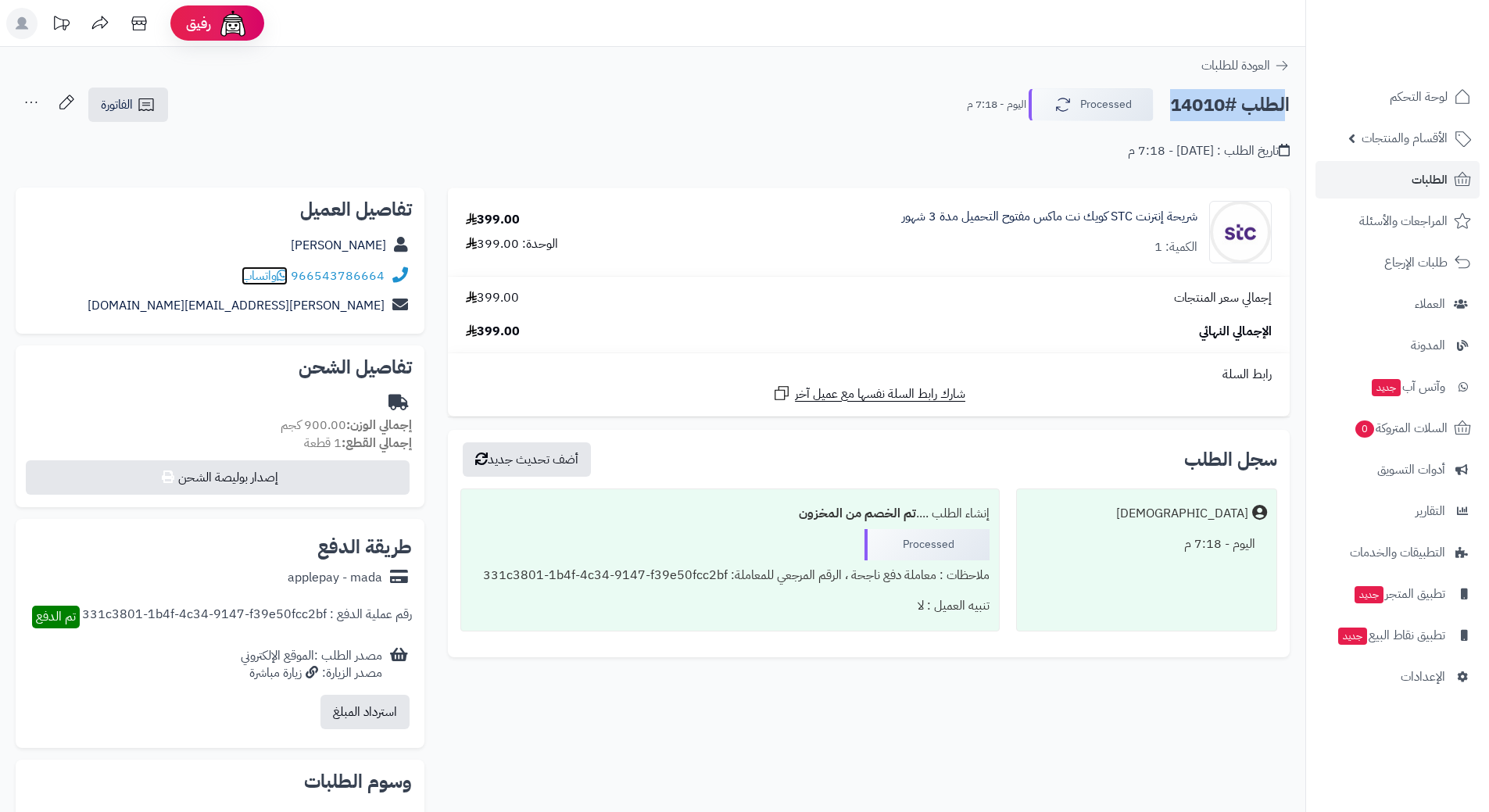
click at [285, 272] on icon at bounding box center [282, 275] width 11 height 13
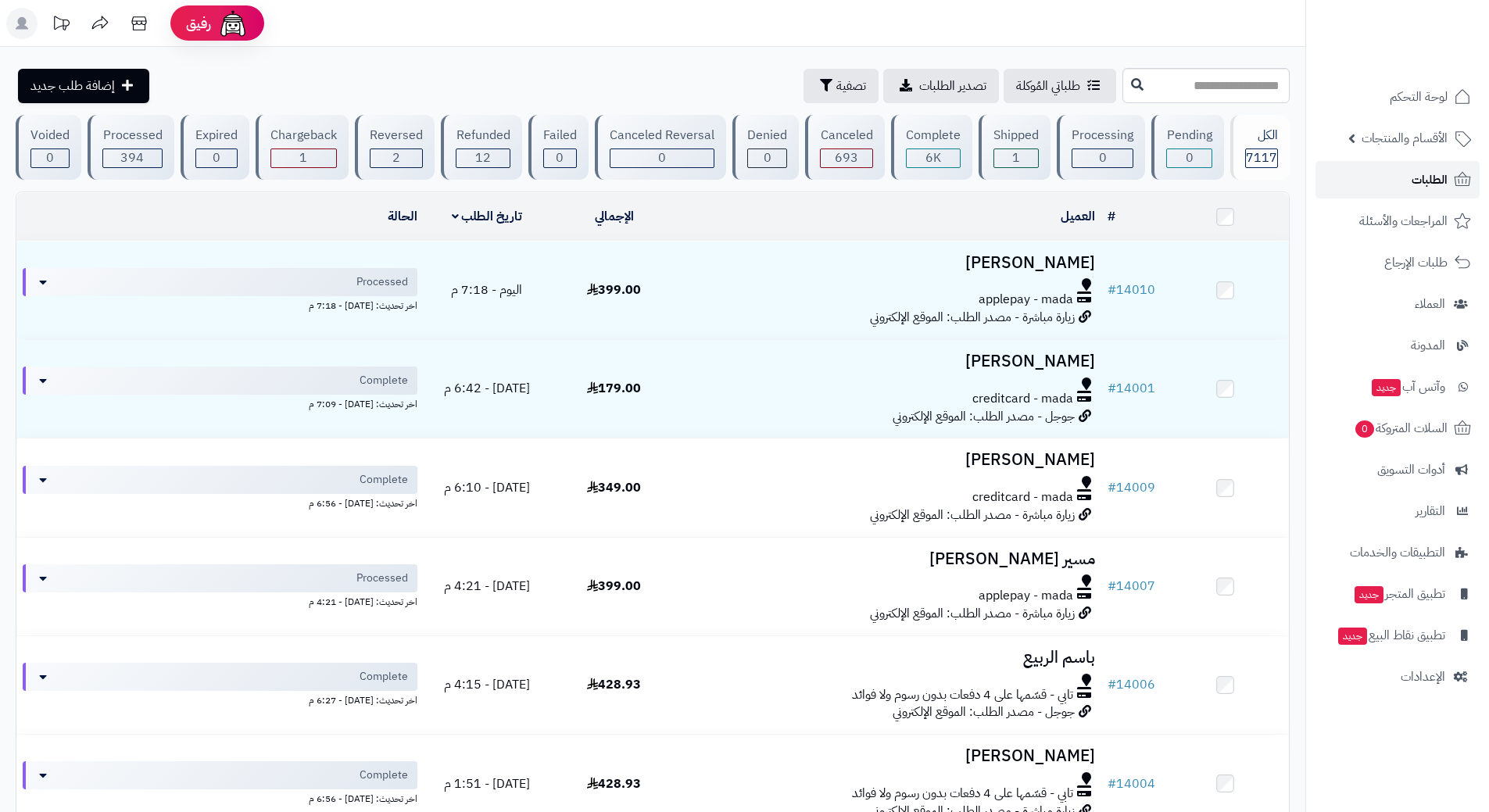
click at [1329, 178] on link "الطلبات" at bounding box center [1397, 180] width 164 height 37
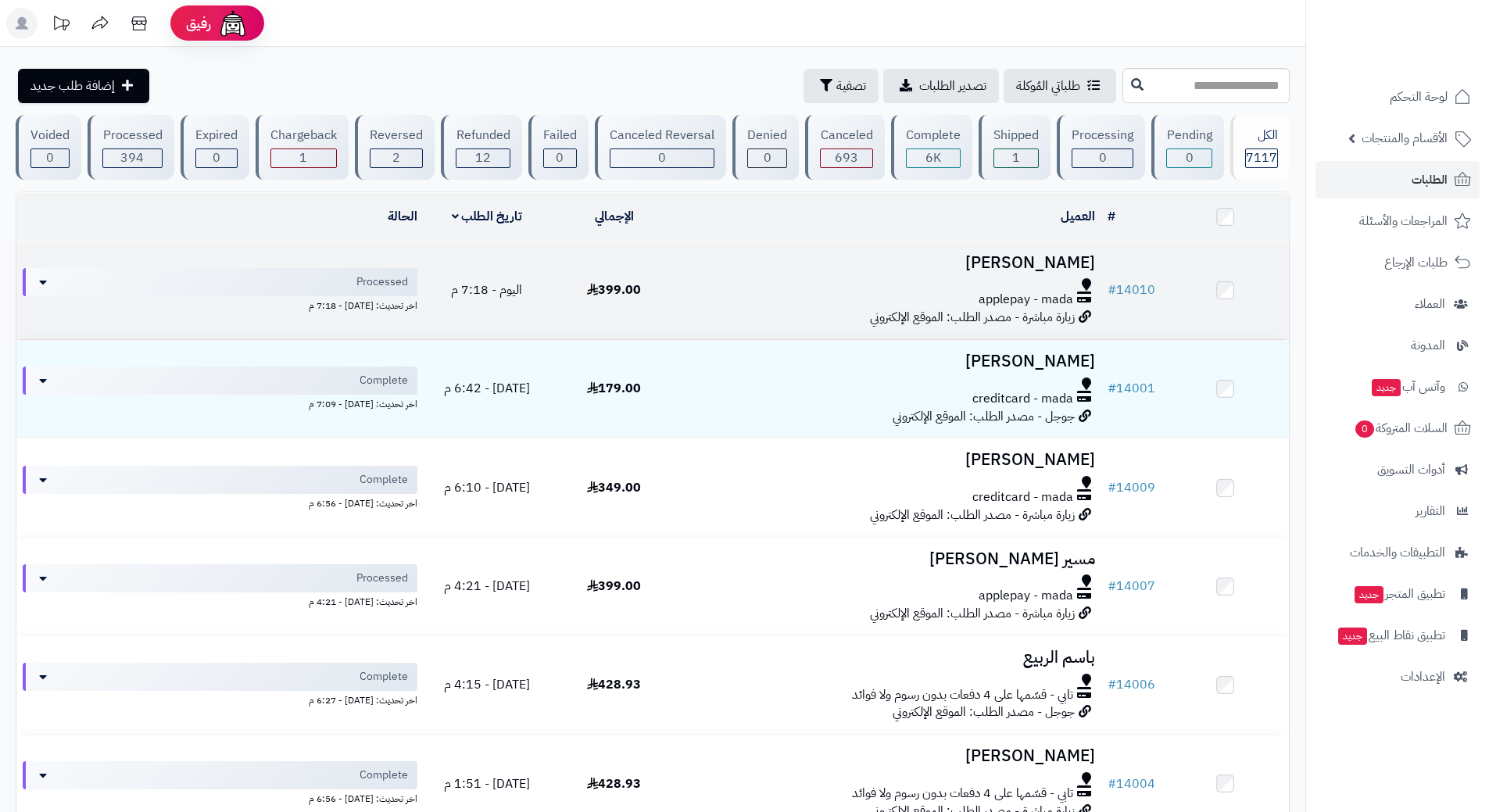
click at [692, 300] on div "applepay - mada" at bounding box center [889, 299] width 411 height 18
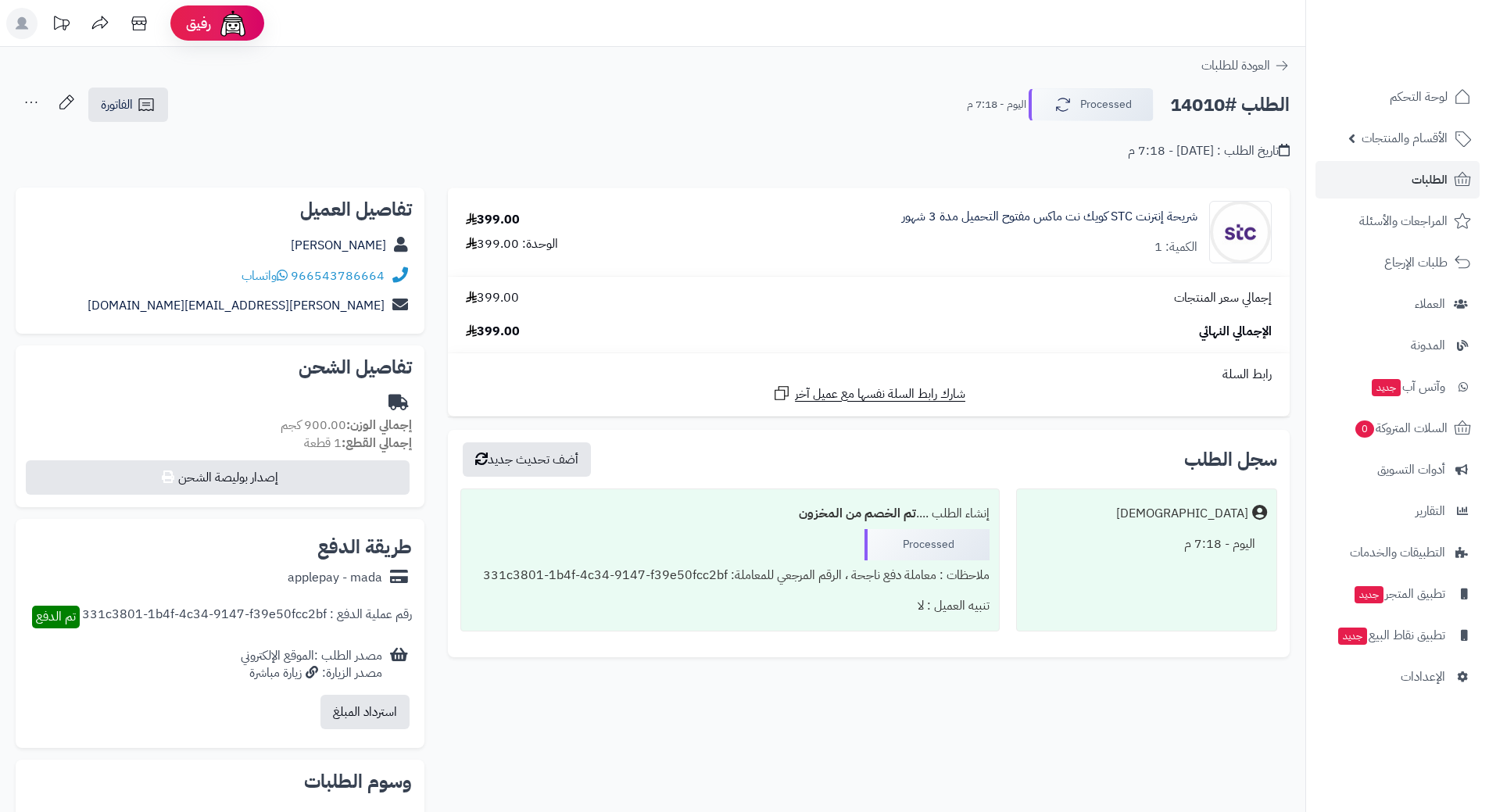
click at [1211, 106] on h2 "الطلب #14010" at bounding box center [1230, 105] width 120 height 32
click at [1211, 105] on h2 "الطلب #14010" at bounding box center [1230, 105] width 120 height 32
copy div "الطلب #14010 Processed"
click at [286, 275] on icon at bounding box center [282, 275] width 11 height 13
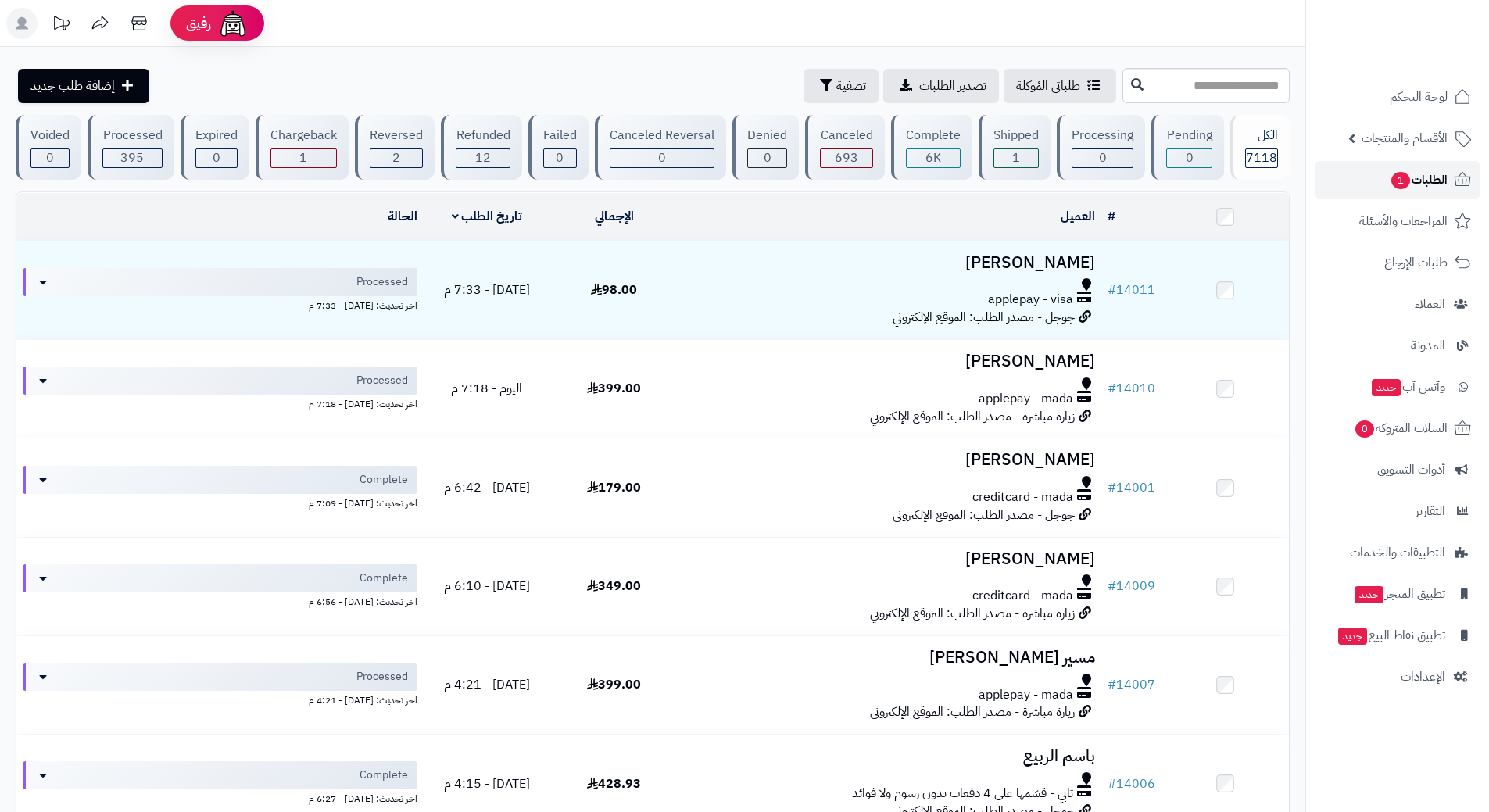
click at [1385, 178] on link "الطلبات 1" at bounding box center [1397, 180] width 164 height 37
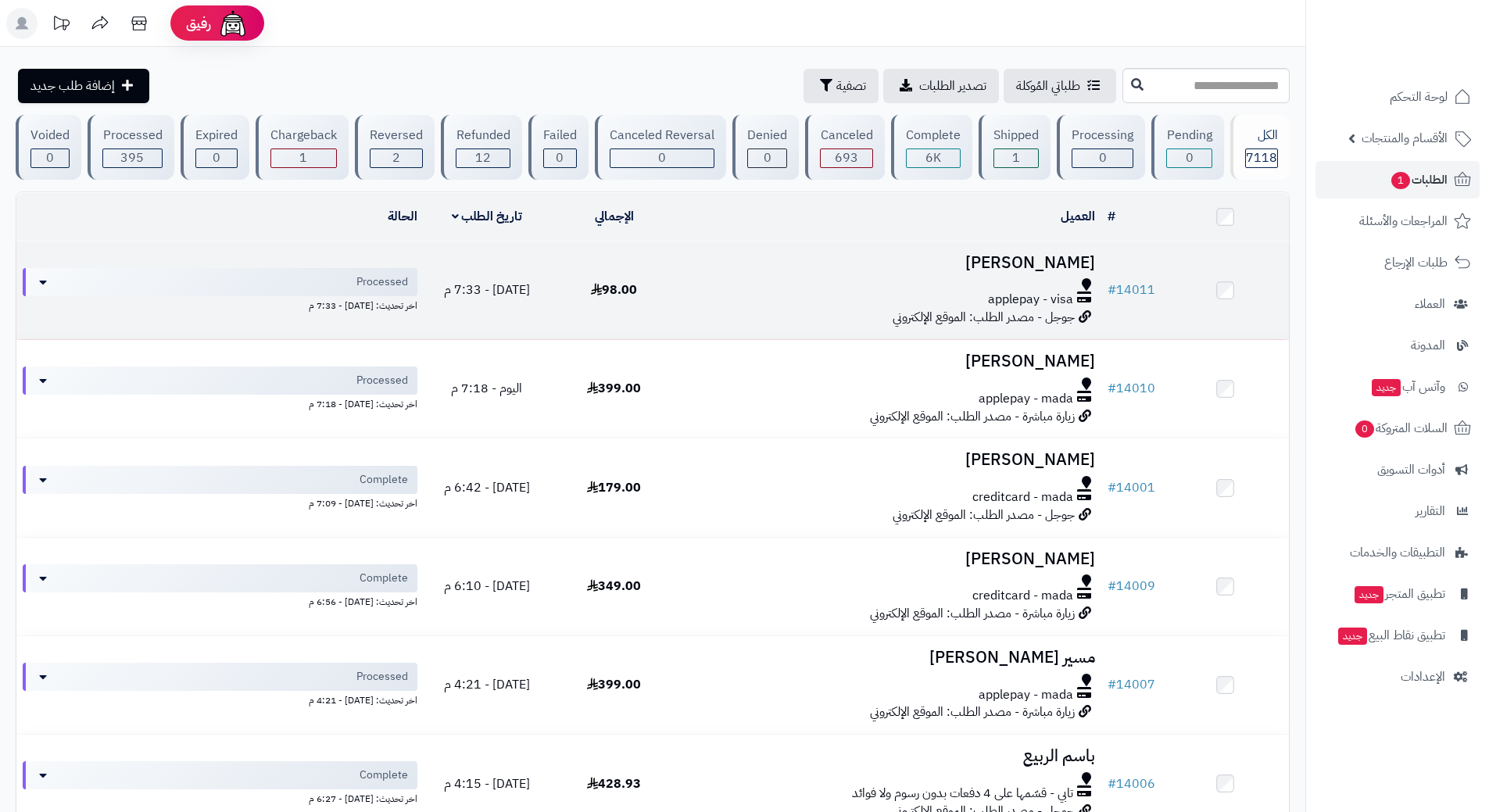
click at [727, 271] on td "عبدالله بن أحمد applepay - visa جوجل - مصدر الطلب: الموقع الإلكتروني" at bounding box center [889, 290] width 423 height 97
click at [769, 265] on h3 "عبدالله بن أحمد" at bounding box center [889, 263] width 411 height 18
click at [769, 265] on h3 "[PERSON_NAME]" at bounding box center [889, 263] width 411 height 18
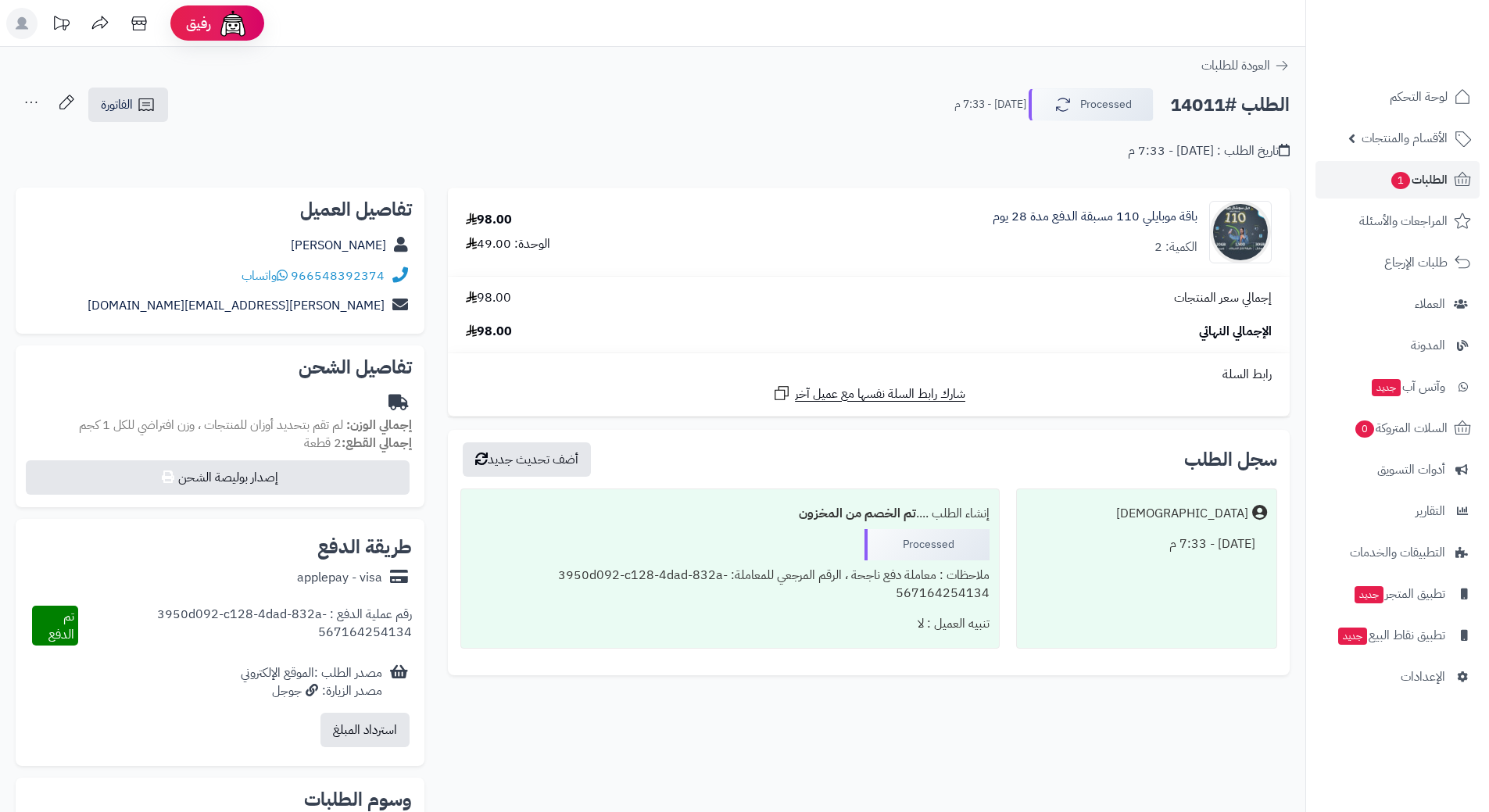
click at [1236, 104] on h2 "الطلب #14011" at bounding box center [1230, 105] width 120 height 32
copy div "الطلب #14011 Processed"
click at [285, 274] on icon at bounding box center [282, 275] width 11 height 13
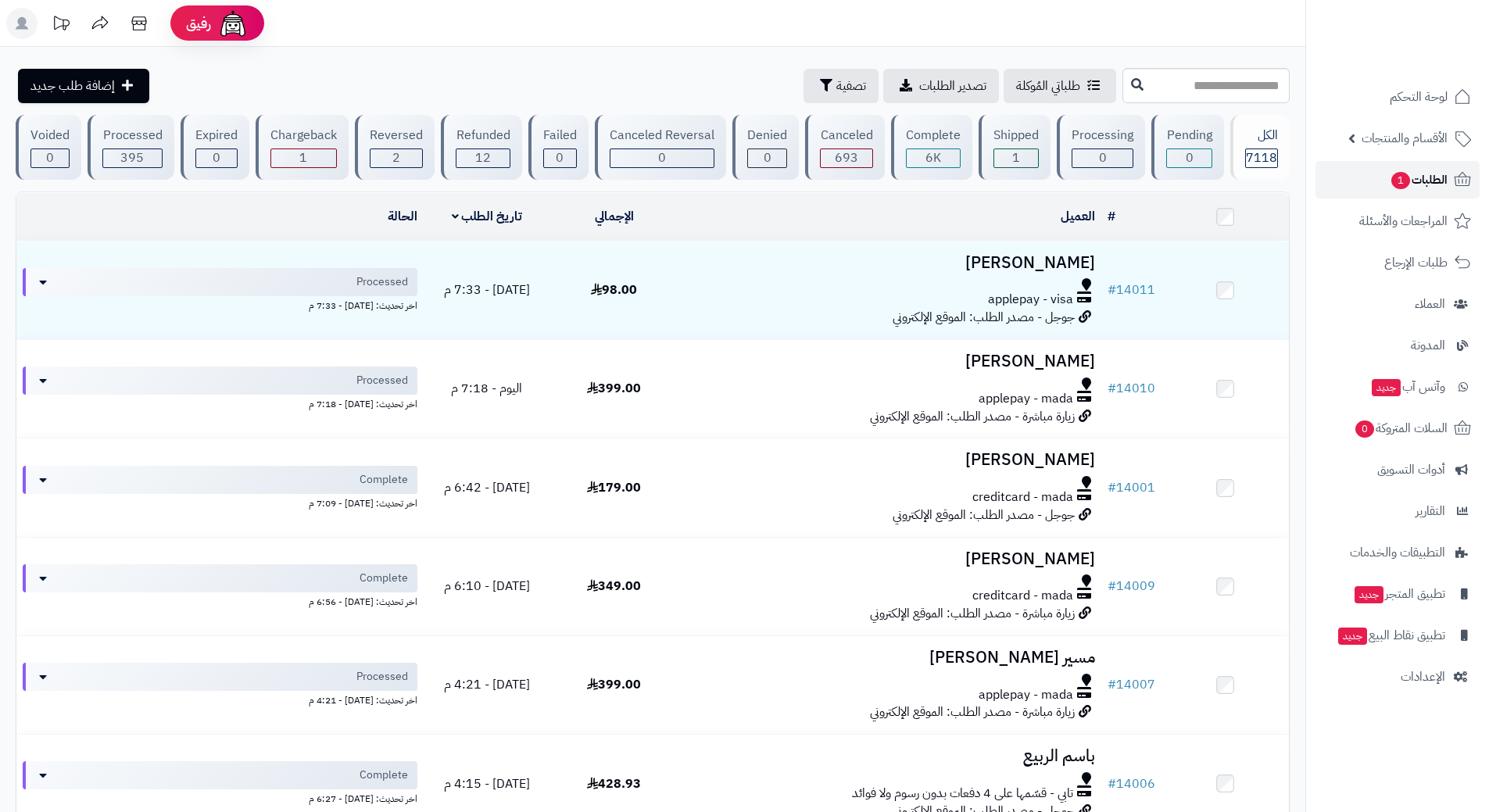
click at [1385, 184] on link "الطلبات 1" at bounding box center [1397, 180] width 164 height 37
click at [1349, 173] on link "الطلبات 1" at bounding box center [1397, 180] width 164 height 37
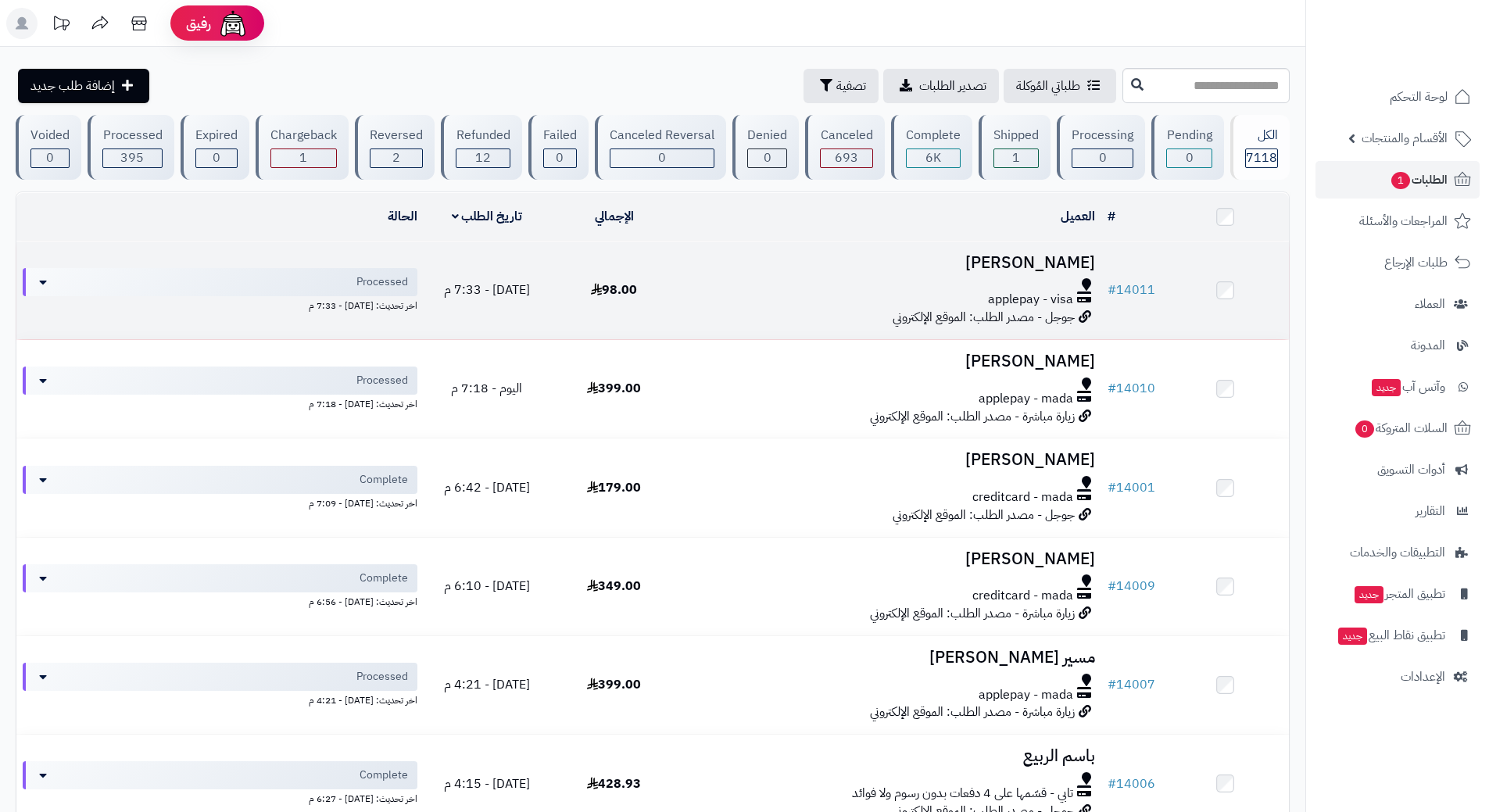
click at [783, 275] on td "عبدالله بن أحمد applepay - visa جوجل - مصدر الطلب: الموقع الإلكتروني" at bounding box center [889, 290] width 423 height 97
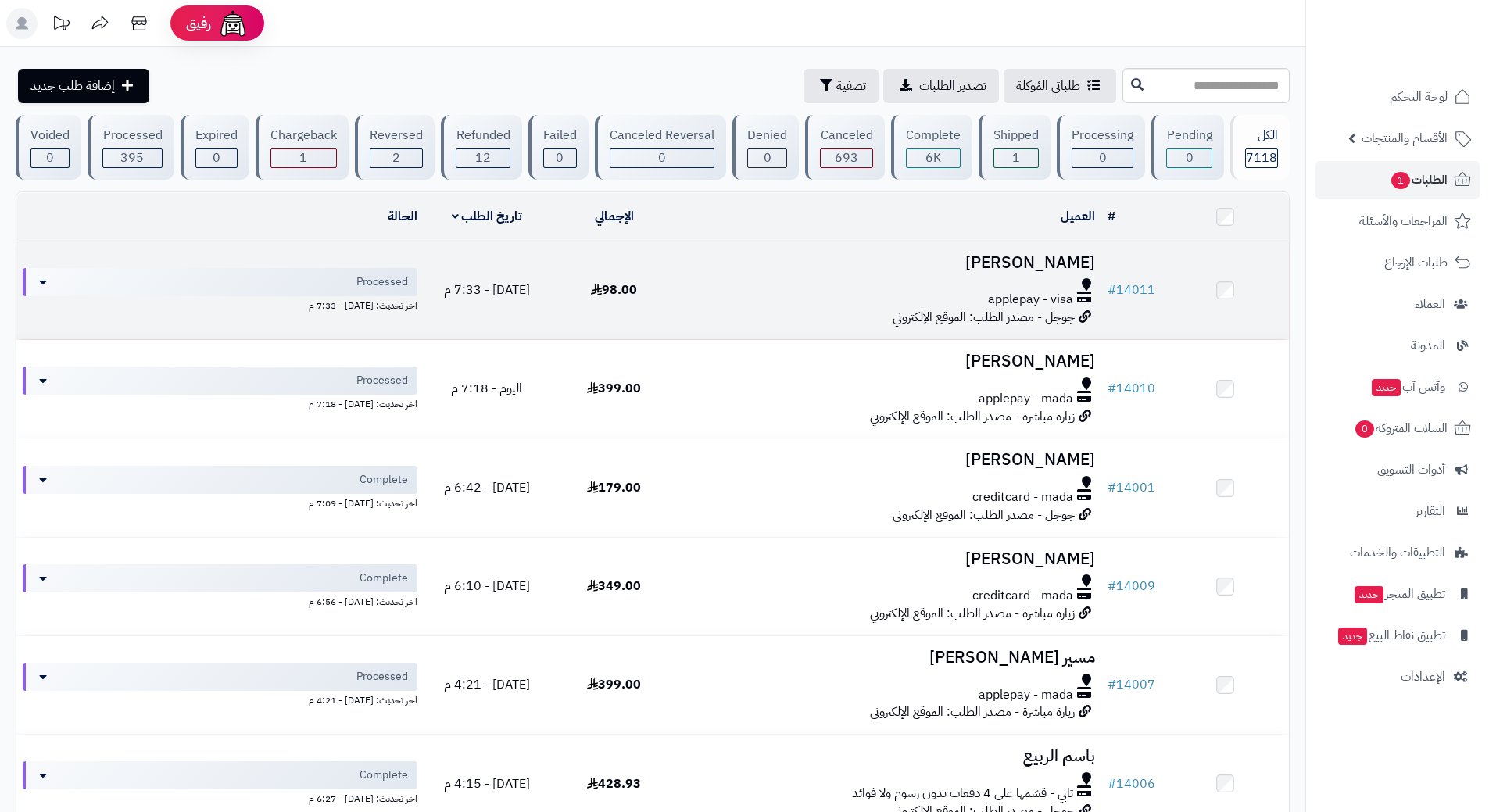
click at [783, 275] on td "عبدالله بن أحمد applepay - visa جوجل - مصدر الطلب: الموقع الإلكتروني" at bounding box center [889, 290] width 423 height 97
click at [785, 275] on td "عبدالله بن أحمد applepay - visa جوجل - مصدر الطلب: الموقع الإلكتروني" at bounding box center [889, 290] width 423 height 97
click at [1147, 284] on link "# 14011" at bounding box center [1131, 290] width 48 height 19
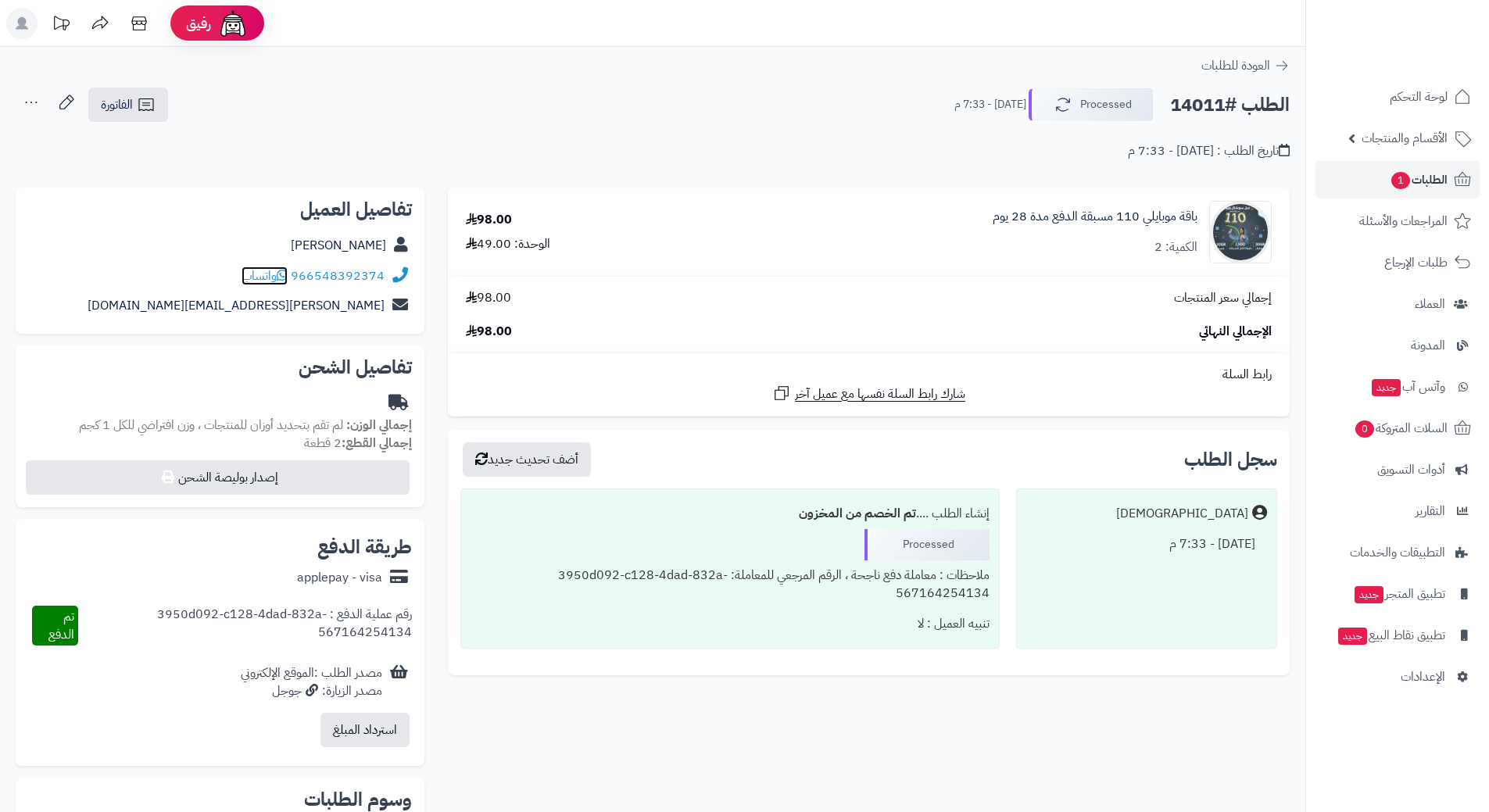
click at [287, 273] on icon at bounding box center [282, 275] width 11 height 13
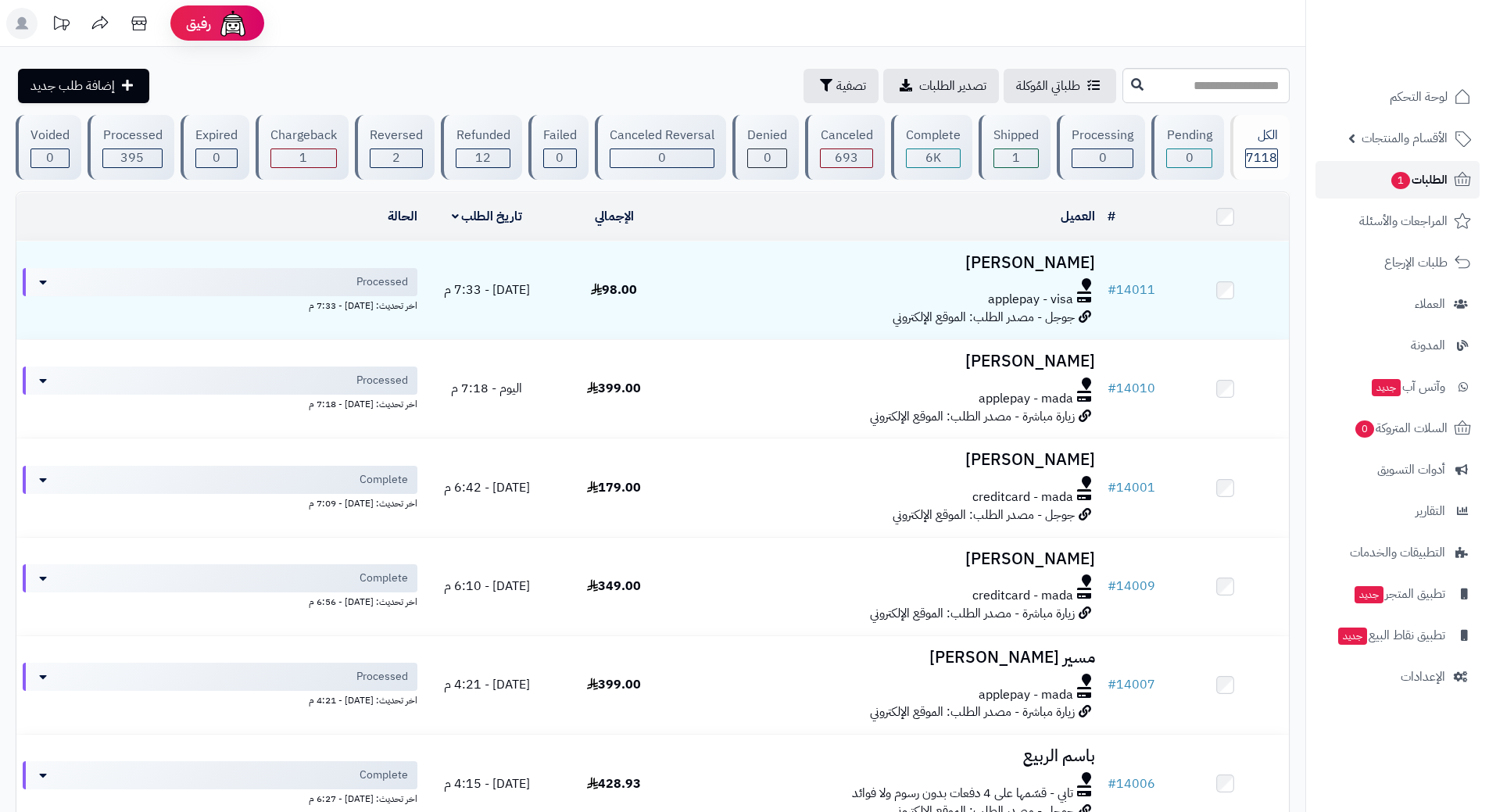
click at [1389, 175] on span "الطلبات 1" at bounding box center [1417, 180] width 58 height 22
click at [1367, 172] on link "الطلبات 1" at bounding box center [1397, 180] width 164 height 37
click at [1389, 174] on span "الطلبات 1" at bounding box center [1417, 180] width 58 height 22
click at [1378, 174] on link "الطلبات 1" at bounding box center [1397, 180] width 164 height 37
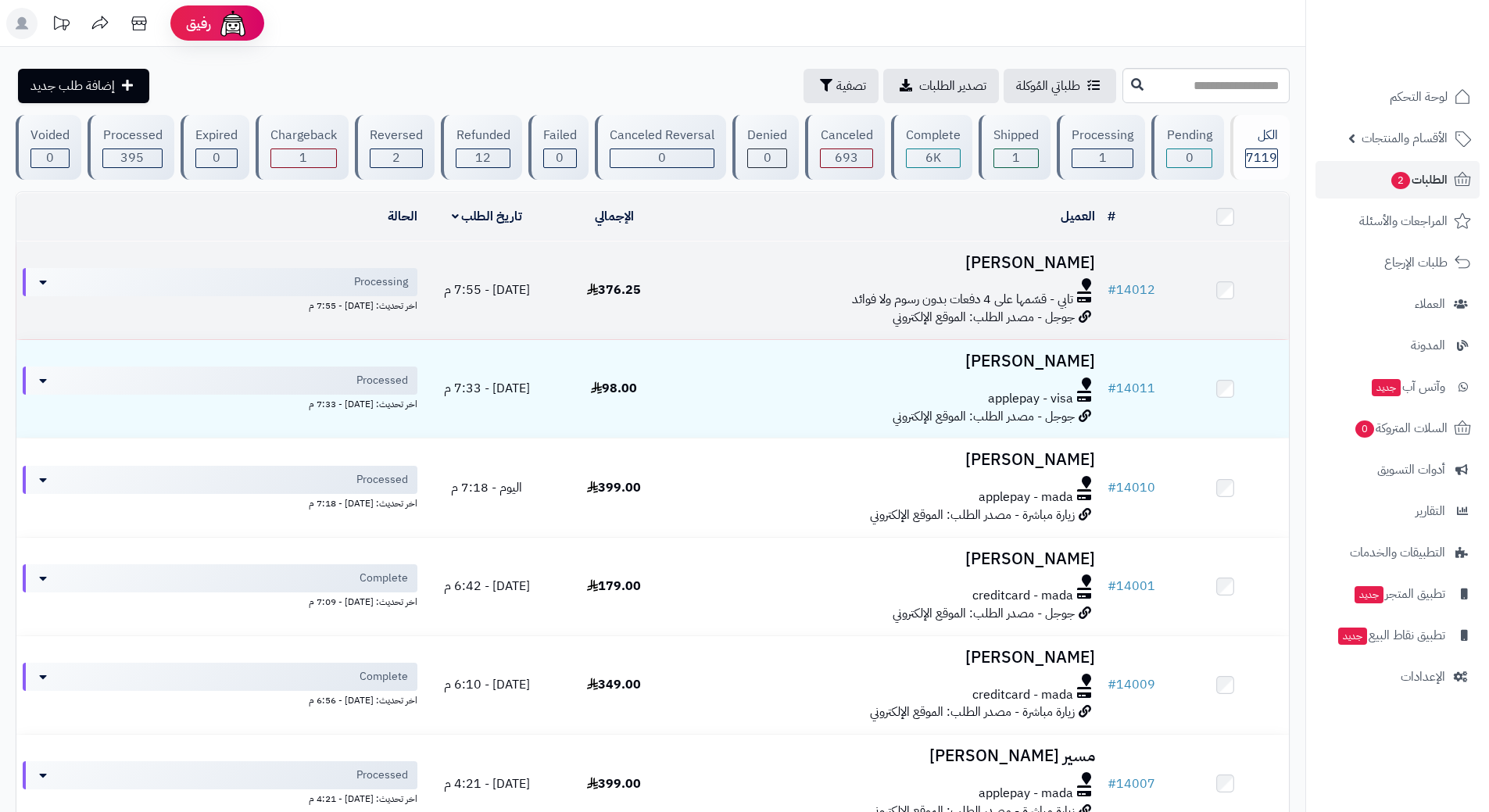
click at [746, 282] on div at bounding box center [889, 284] width 411 height 13
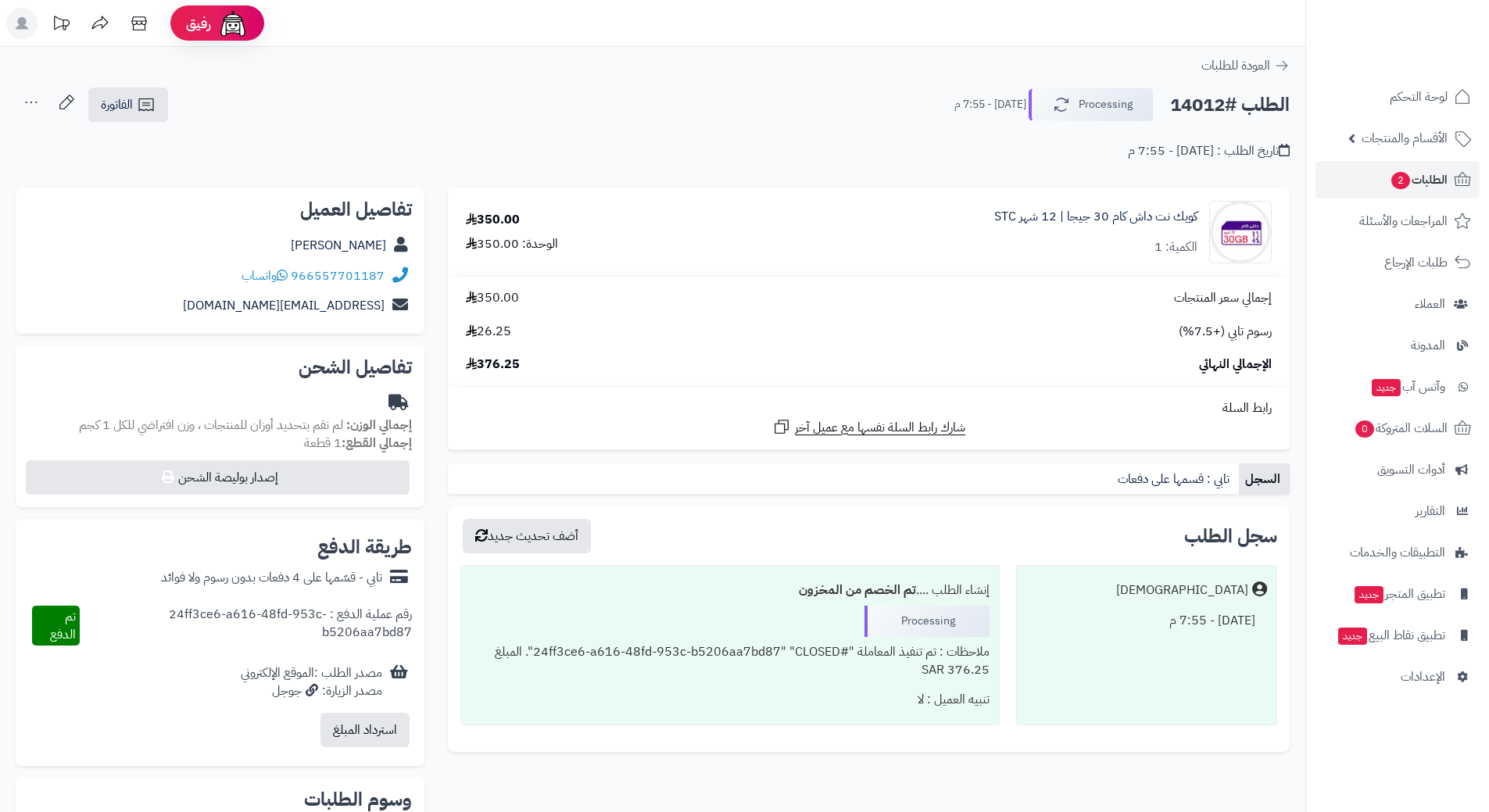
click at [1219, 103] on h2 "الطلب #14012" at bounding box center [1230, 105] width 120 height 32
copy h2 "14012"
click at [288, 274] on icon at bounding box center [282, 275] width 11 height 13
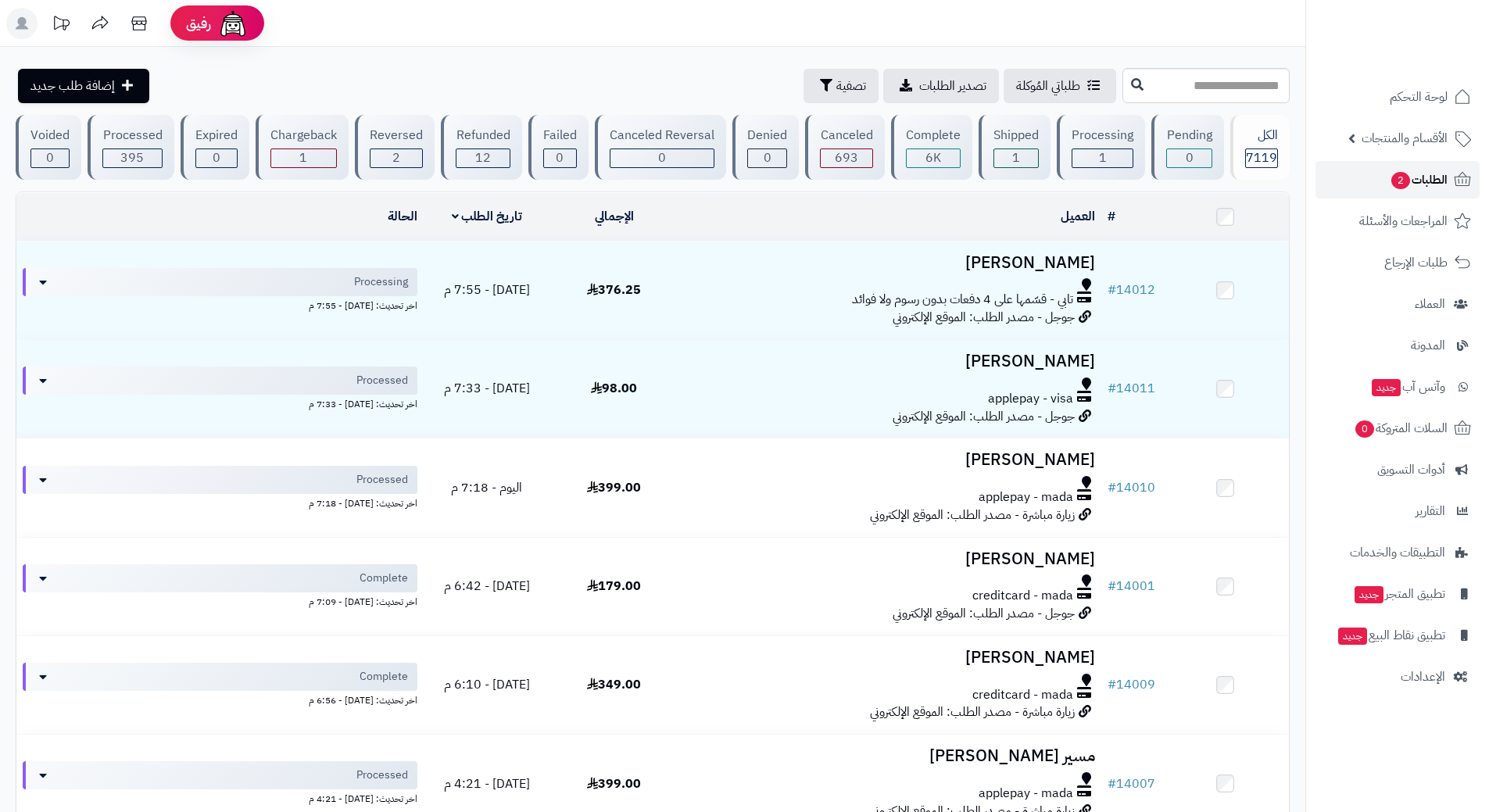
drag, startPoint x: 1411, startPoint y: 182, endPoint x: 1403, endPoint y: 179, distance: 8.5
click at [1411, 182] on span "الطلبات 2" at bounding box center [1417, 180] width 58 height 22
click at [1187, 90] on input "text" at bounding box center [1205, 85] width 167 height 35
type input "*****"
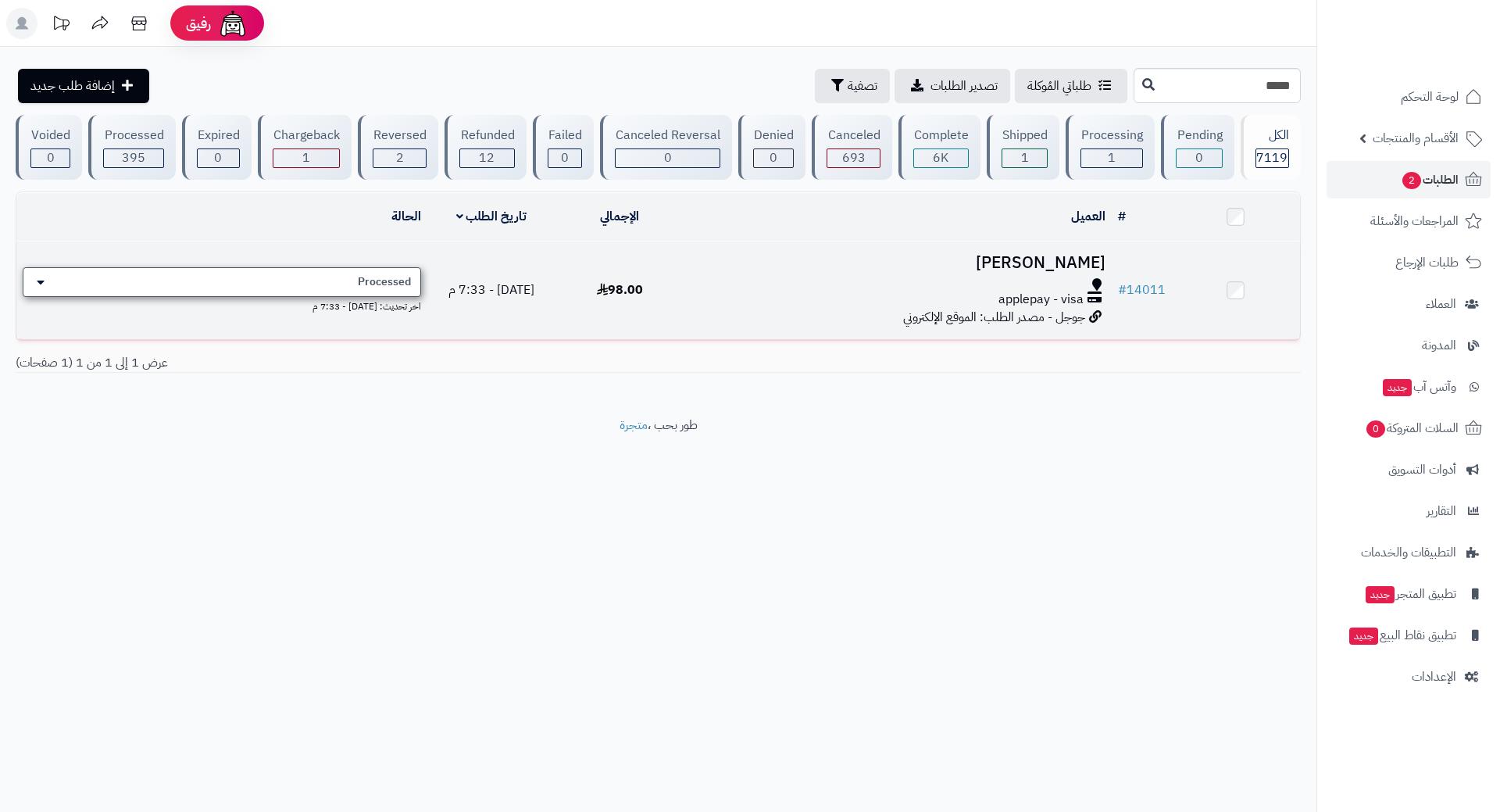
click at [247, 284] on div "Processed" at bounding box center [222, 282] width 399 height 29
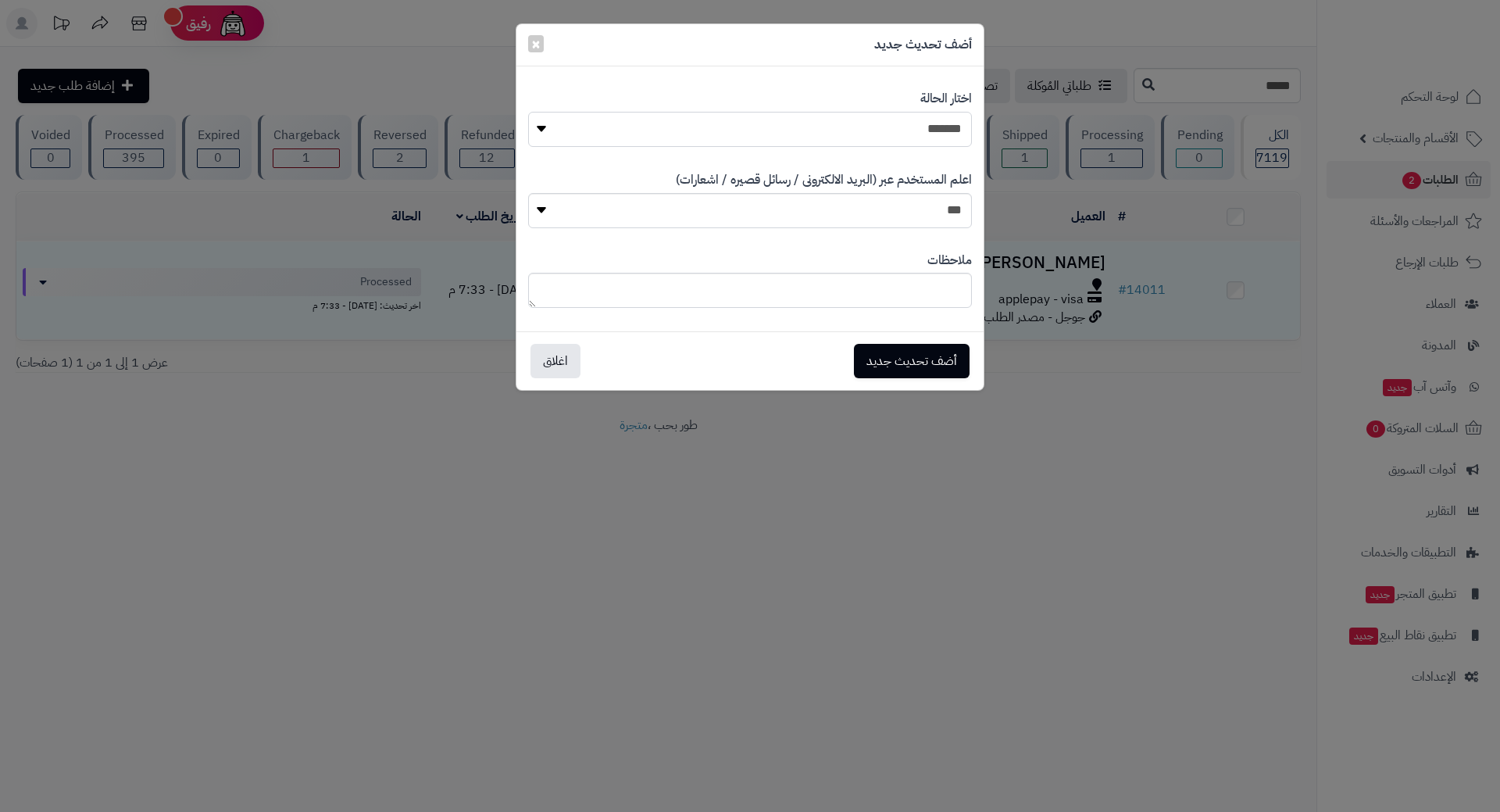
click at [639, 136] on select "**********" at bounding box center [750, 130] width 444 height 35
select select "*"
click at [528, 112] on select "**********" at bounding box center [750, 130] width 444 height 35
click at [869, 358] on button "أضف تحديث جديد" at bounding box center [913, 359] width 116 height 34
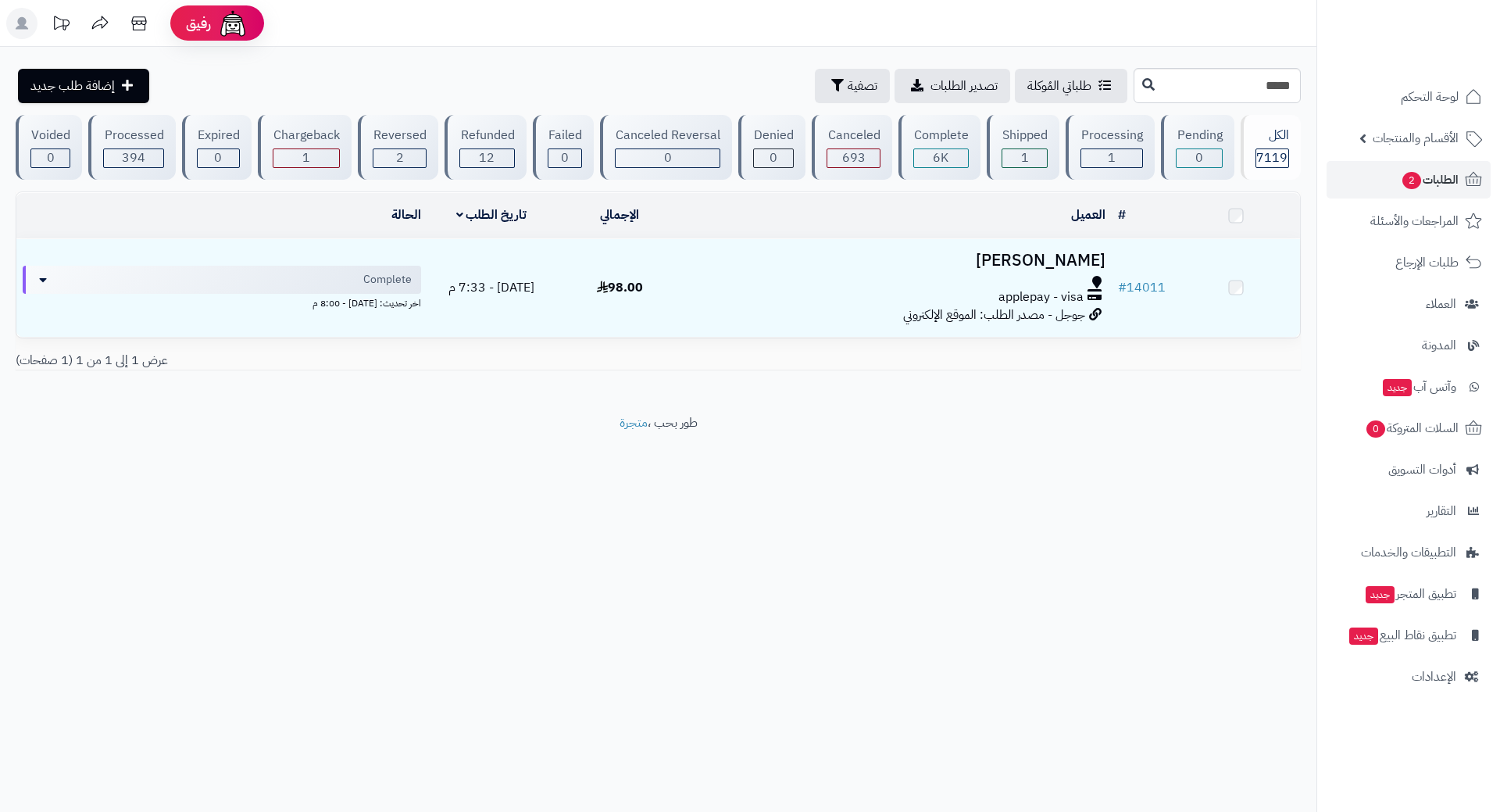
click at [1405, 186] on span "2" at bounding box center [1412, 180] width 21 height 19
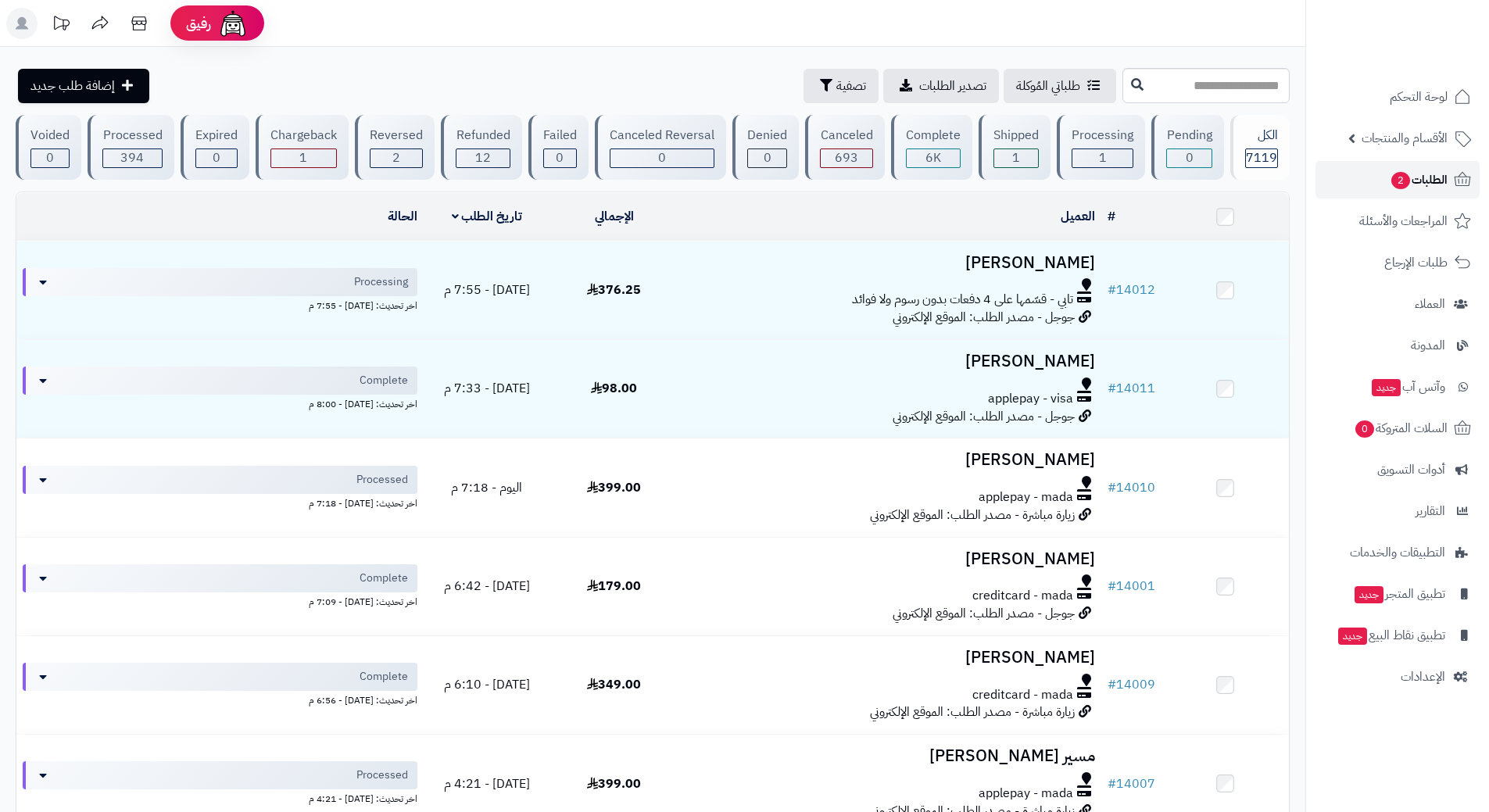
click at [1424, 178] on span "الطلبات 2" at bounding box center [1417, 180] width 58 height 22
click at [1374, 171] on link "الطلبات 2" at bounding box center [1397, 180] width 164 height 37
click at [1351, 166] on link "الطلبات 2" at bounding box center [1397, 180] width 164 height 37
click at [1349, 179] on link "الطلبات 2" at bounding box center [1397, 180] width 164 height 37
click at [1389, 183] on span "الطلبات 2" at bounding box center [1417, 180] width 58 height 22
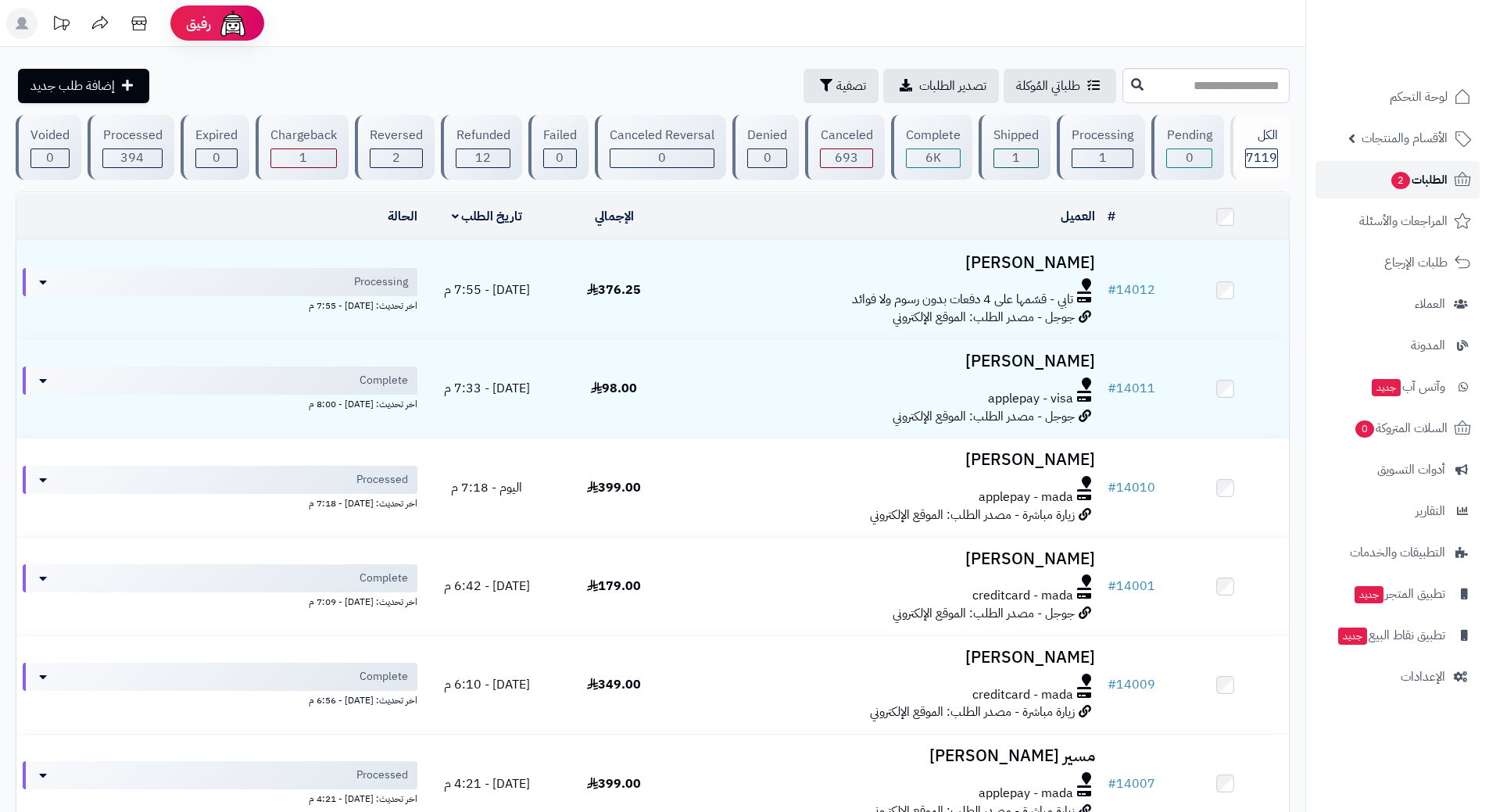
click at [1351, 183] on link "الطلبات 2" at bounding box center [1397, 180] width 164 height 37
drag, startPoint x: 1121, startPoint y: 85, endPoint x: 1123, endPoint y: 75, distance: 10.2
click at [1122, 81] on input "text" at bounding box center [1205, 85] width 167 height 35
type input "*****"
drag, startPoint x: 1371, startPoint y: 166, endPoint x: 1371, endPoint y: 184, distance: 18.0
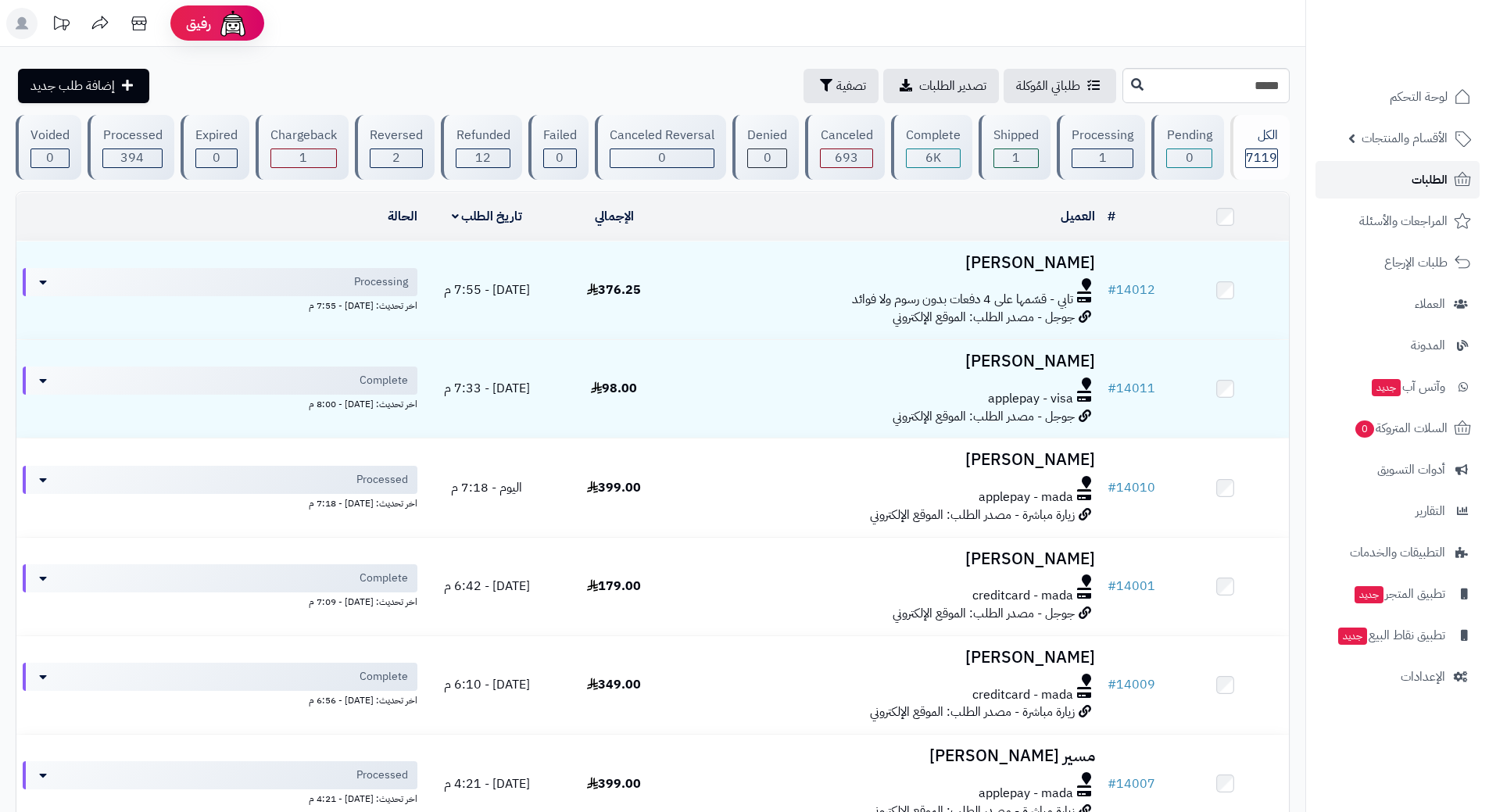
click at [1371, 166] on link "الطلبات" at bounding box center [1397, 180] width 164 height 37
click at [1405, 175] on link "الطلبات" at bounding box center [1397, 180] width 164 height 37
click at [1457, 181] on icon at bounding box center [1461, 179] width 19 height 19
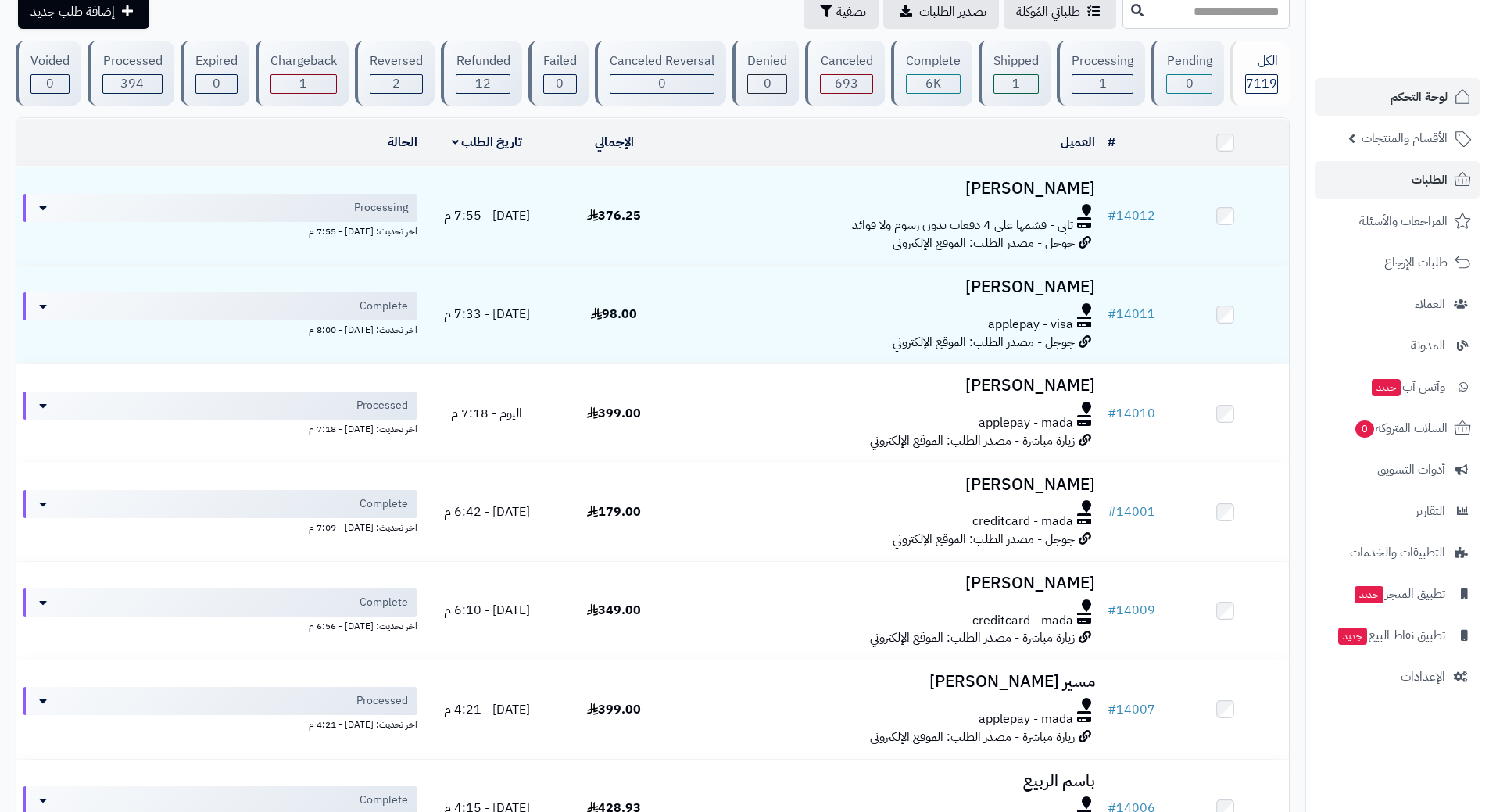
scroll to position [79, 0]
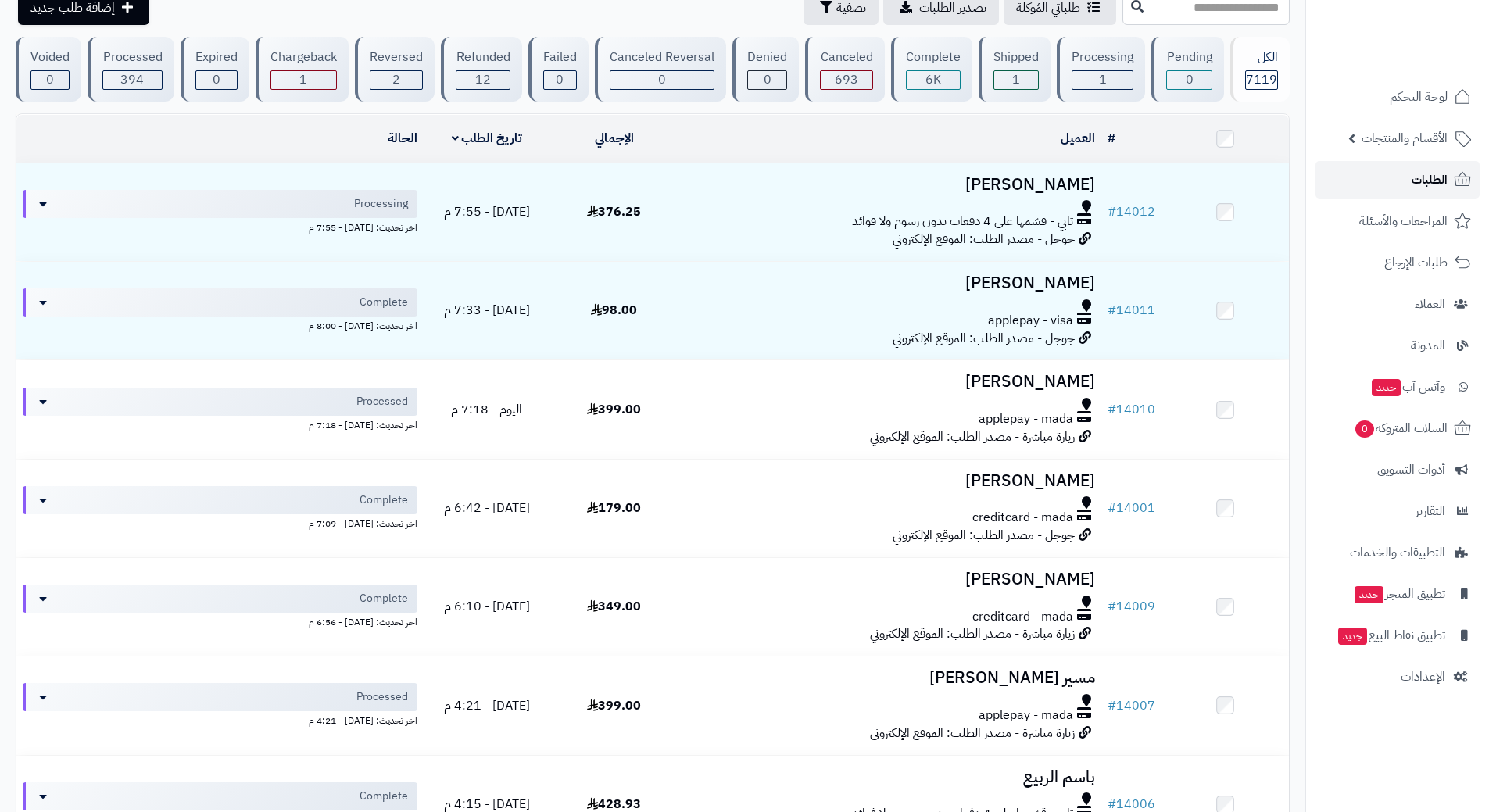
click at [1358, 171] on link "الطلبات" at bounding box center [1397, 180] width 164 height 37
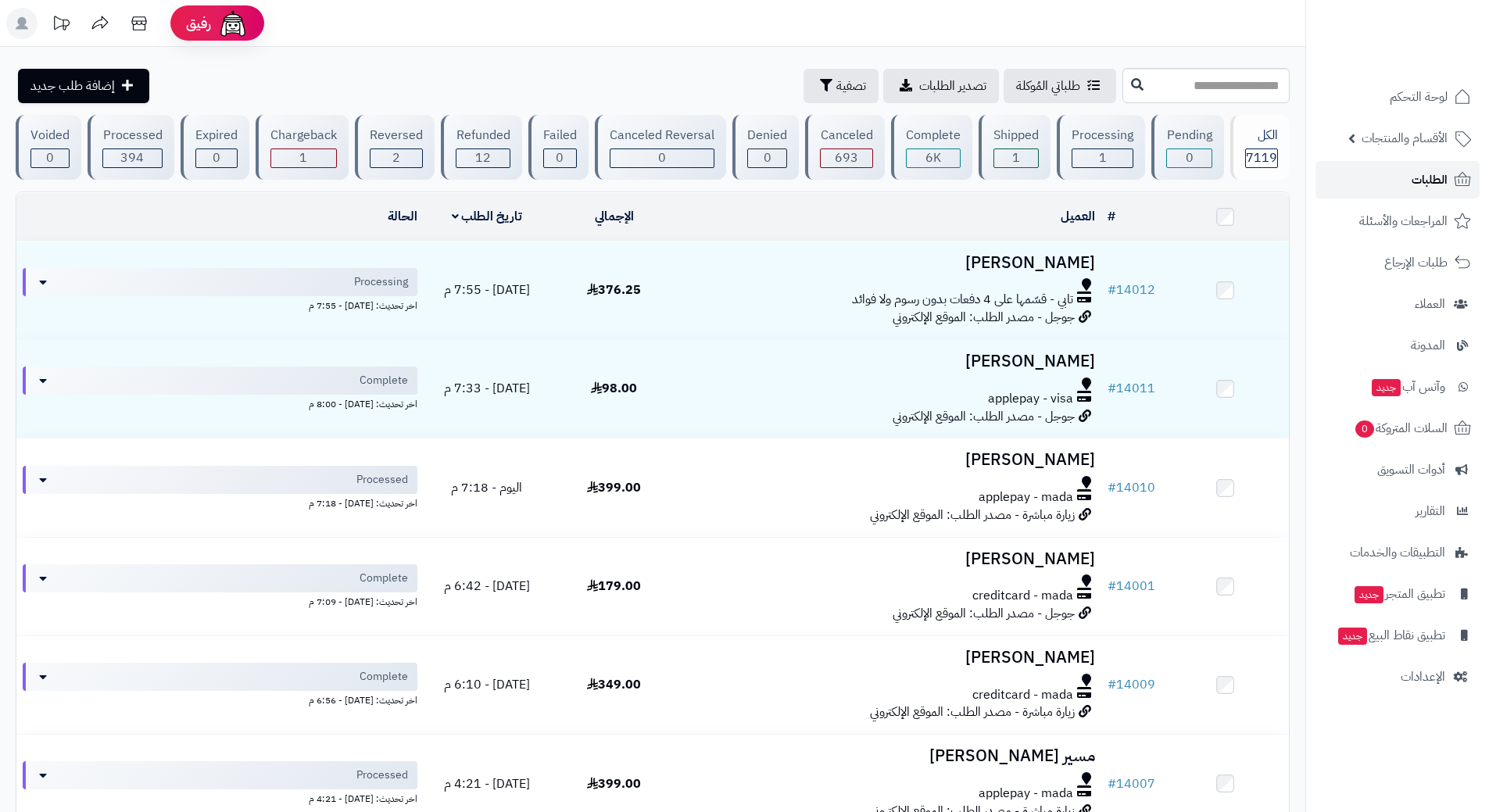
click at [1358, 189] on link "الطلبات" at bounding box center [1397, 180] width 164 height 37
click at [1387, 178] on link "الطلبات" at bounding box center [1397, 180] width 164 height 37
click at [1364, 174] on link "الطلبات" at bounding box center [1397, 180] width 164 height 37
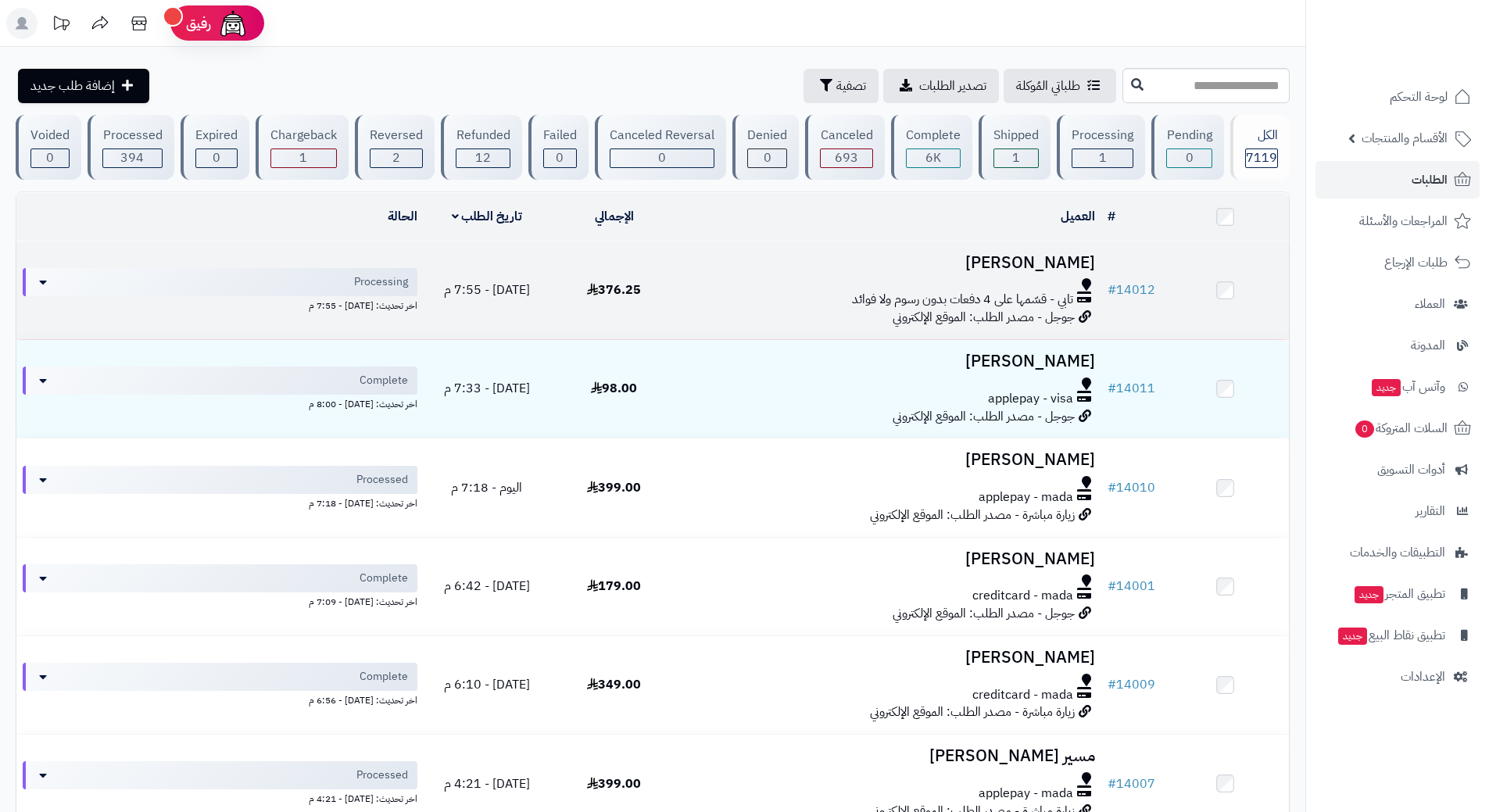
click at [746, 268] on h3 "خالد القحطاني" at bounding box center [889, 263] width 411 height 18
click at [746, 268] on h3 "[PERSON_NAME]" at bounding box center [889, 263] width 411 height 18
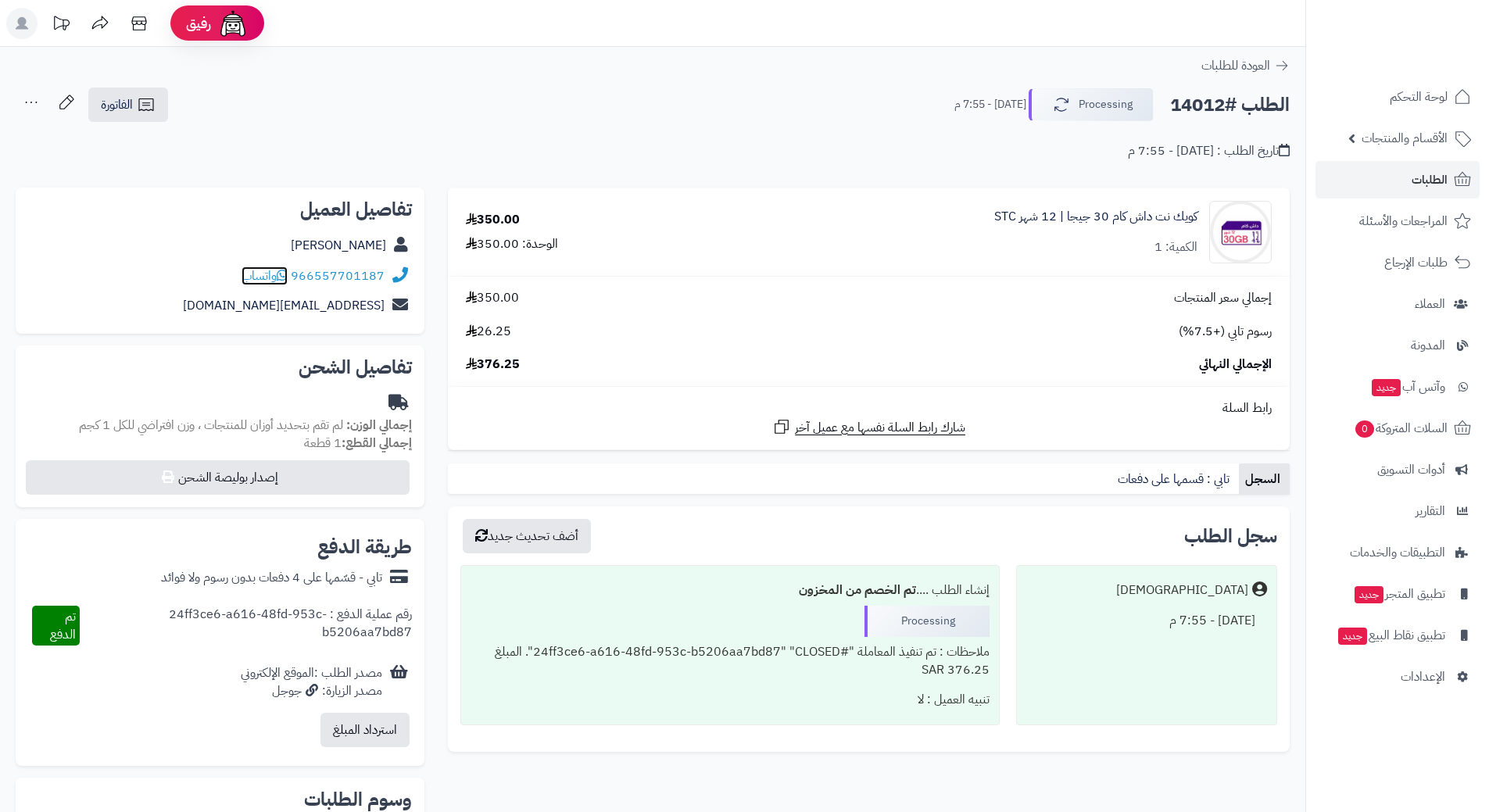
click at [285, 273] on icon at bounding box center [282, 275] width 11 height 13
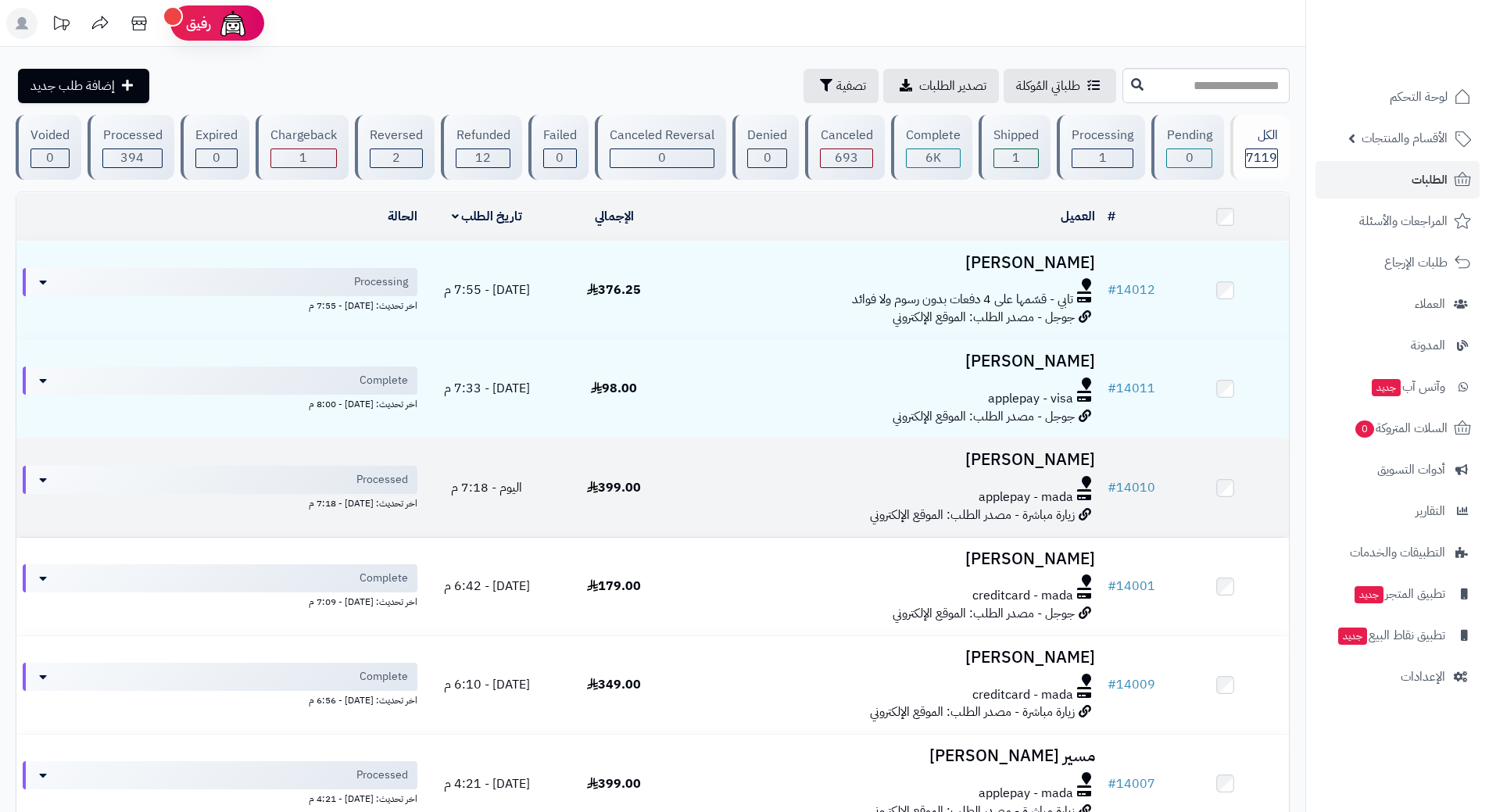
click at [706, 468] on td "Abdullah Alzuabi applepay - mada زيارة مباشرة - مصدر الطلب: الموقع الإلكتروني" at bounding box center [889, 486] width 423 height 97
click at [706, 491] on div "applepay - mada" at bounding box center [889, 497] width 411 height 18
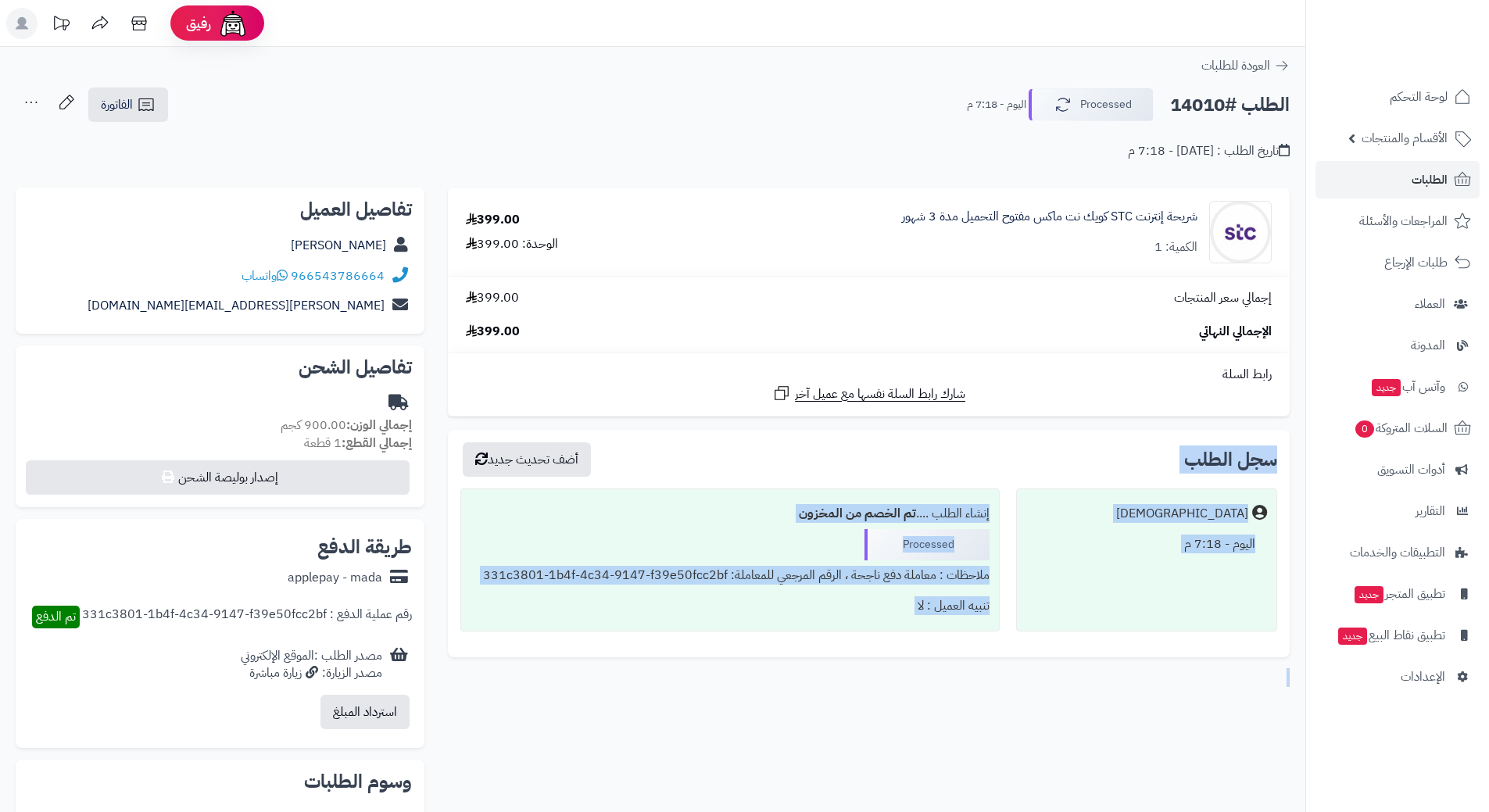
click at [1207, 97] on h2 "الطلب #14010" at bounding box center [1230, 105] width 120 height 32
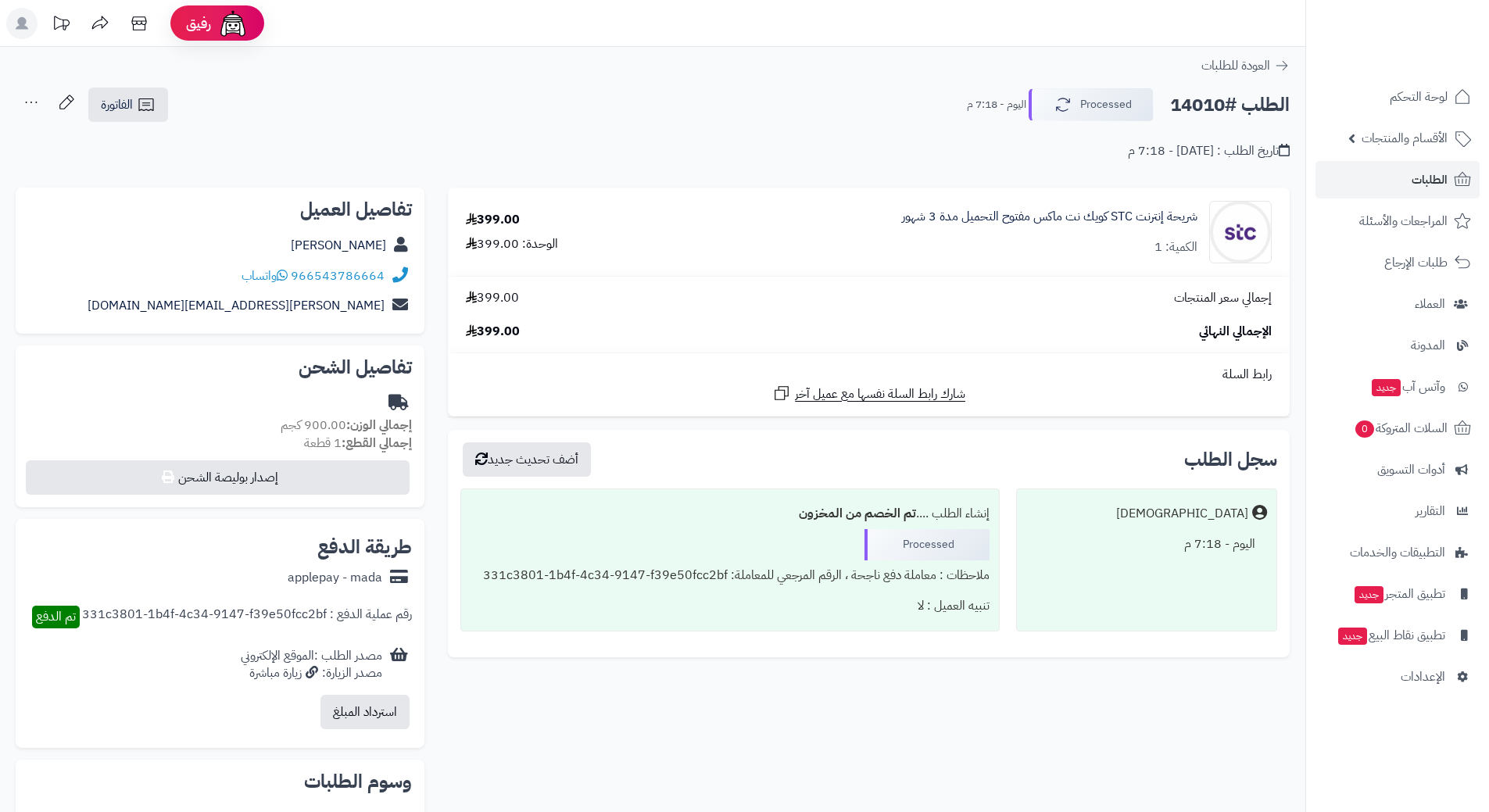
click at [1205, 105] on h2 "الطلب #14010" at bounding box center [1230, 105] width 120 height 32
copy div "الطلب #14010 Processed"
click at [288, 277] on icon at bounding box center [282, 275] width 11 height 13
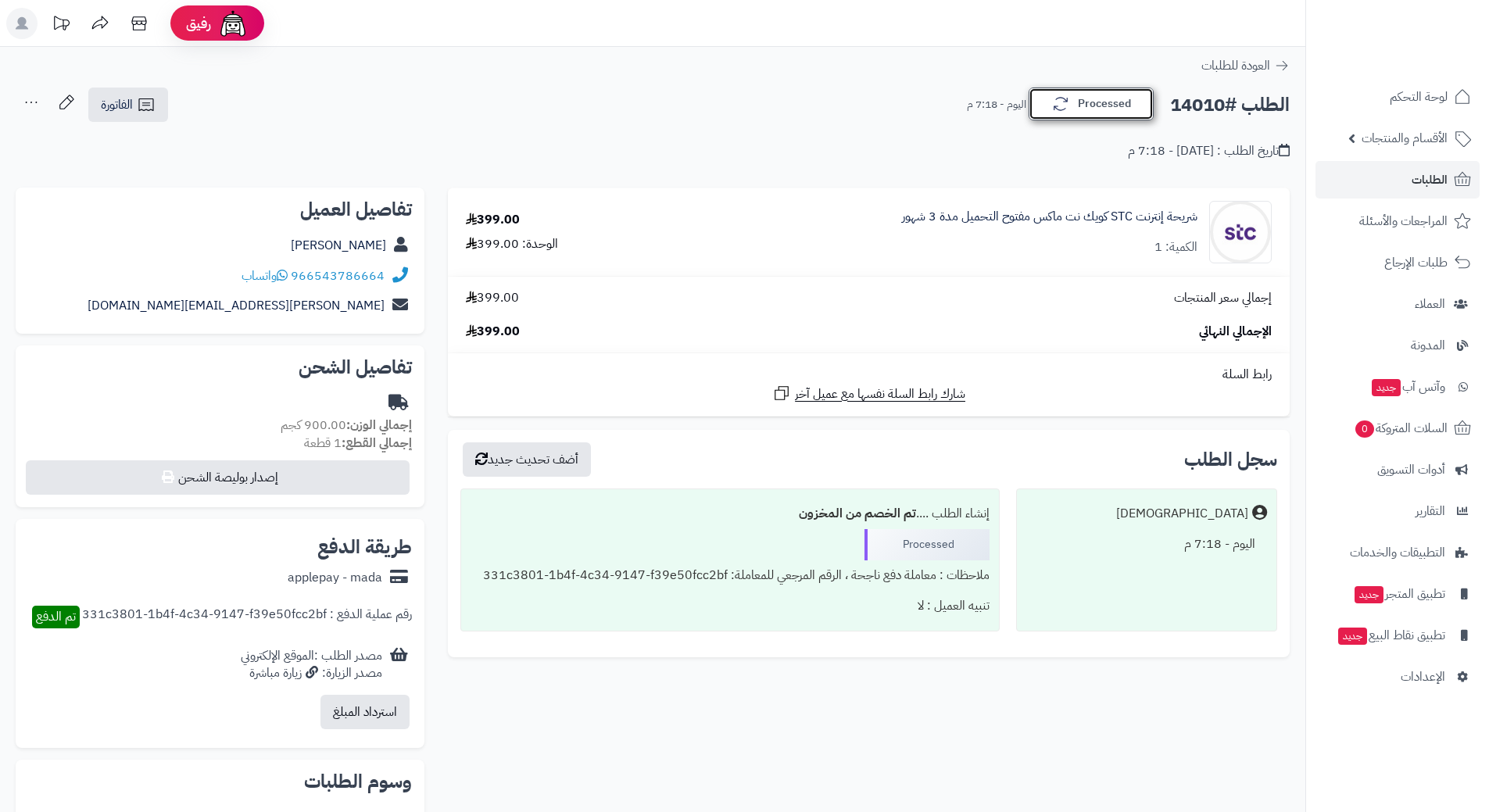
click at [1046, 103] on button "Processed" at bounding box center [1090, 103] width 125 height 32
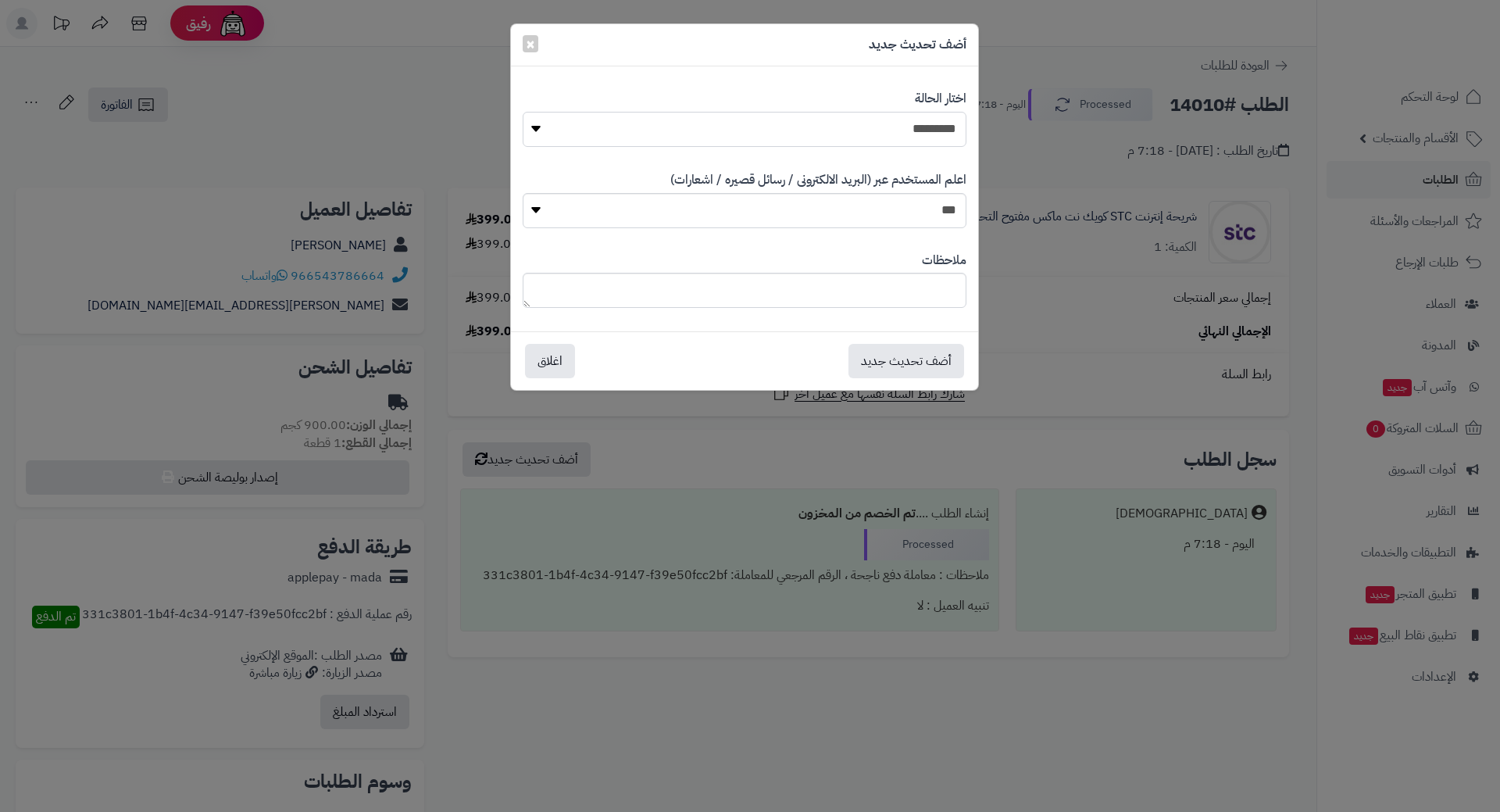
click at [918, 118] on select "**********" at bounding box center [745, 130] width 444 height 35
select select "*"
click at [523, 112] on select "**********" at bounding box center [745, 130] width 444 height 35
click at [923, 368] on button "أضف تحديث جديد" at bounding box center [907, 359] width 116 height 34
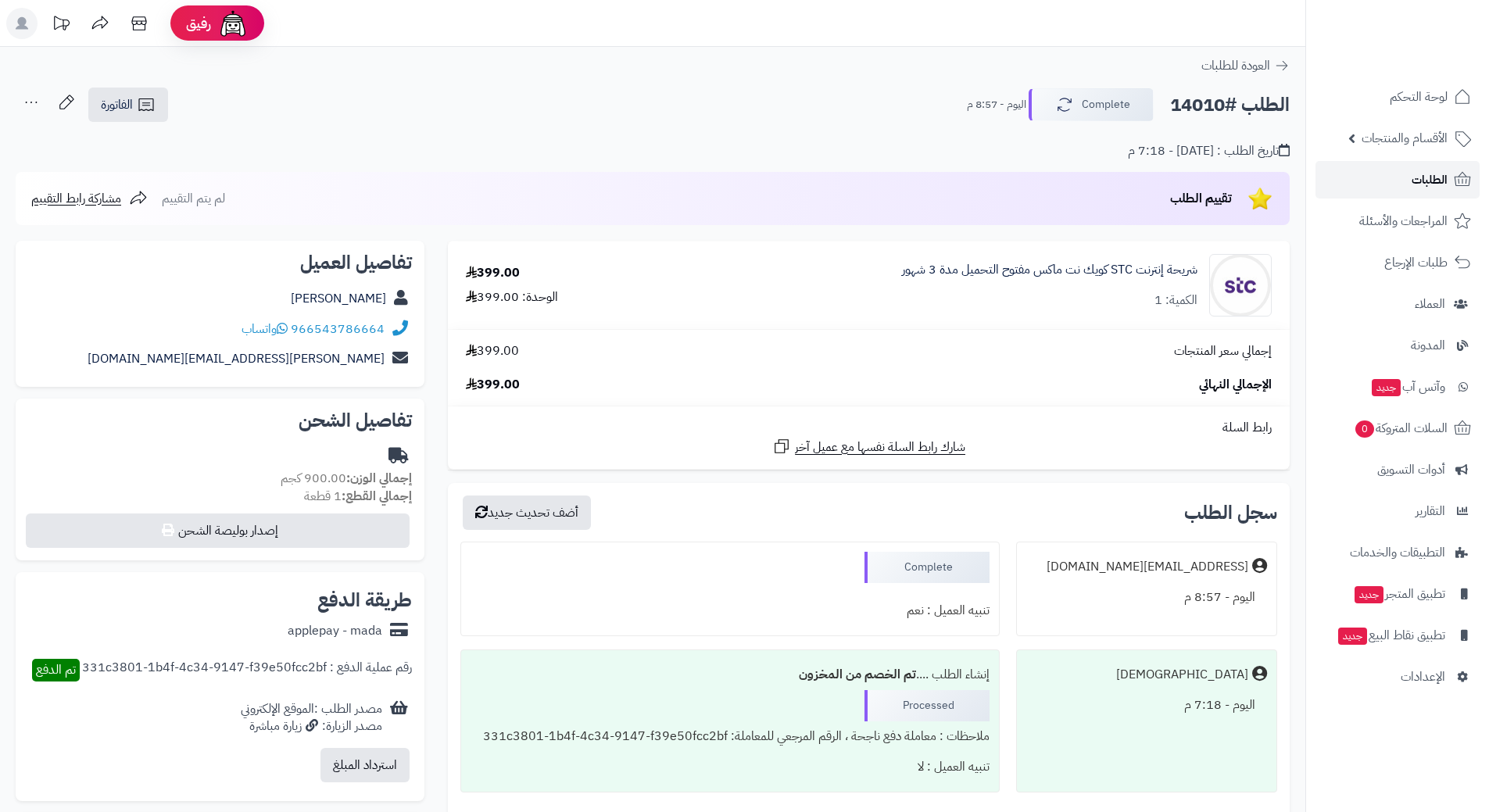
click at [1368, 174] on link "الطلبات" at bounding box center [1397, 180] width 164 height 37
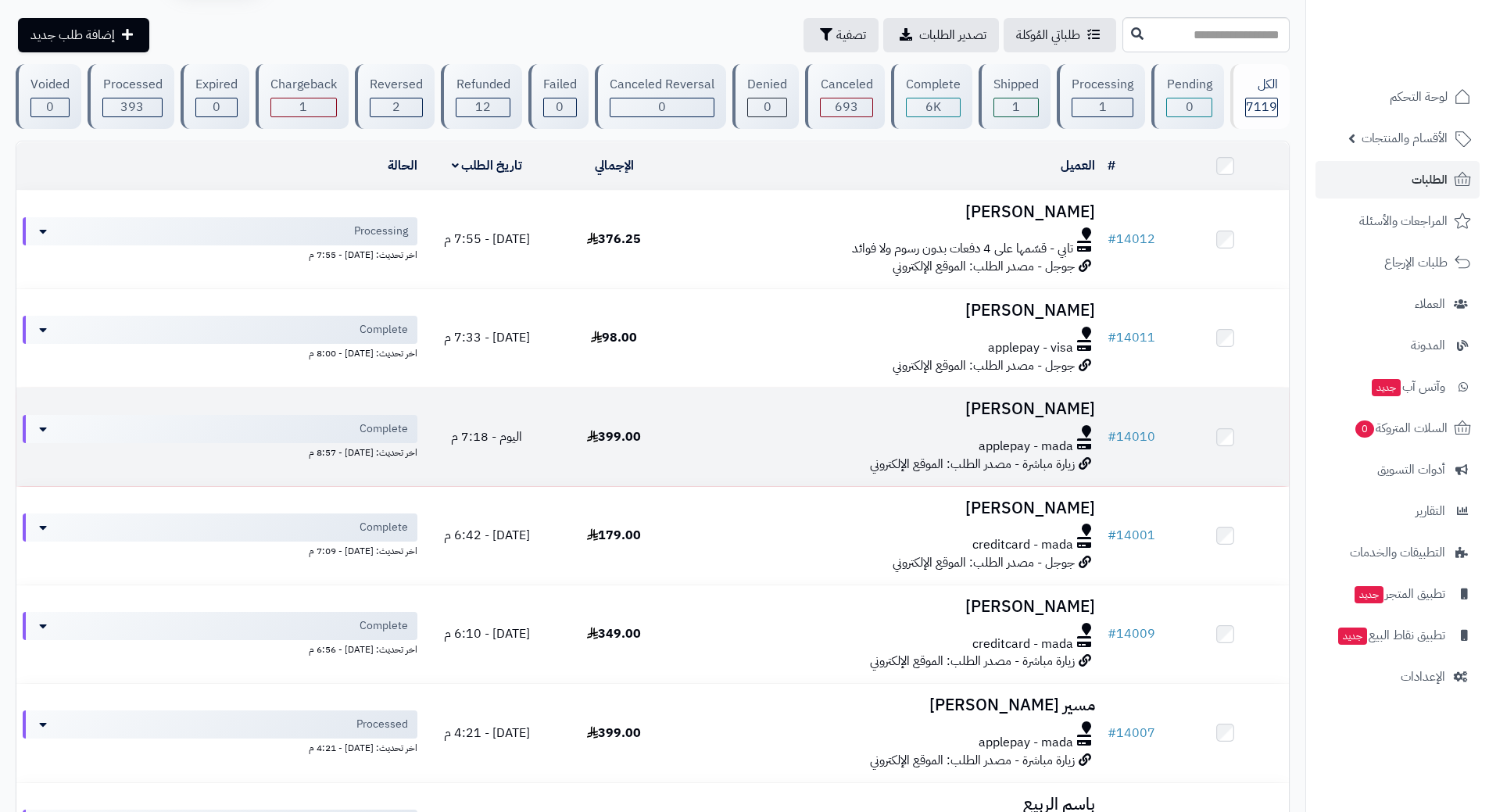
scroll to position [156, 0]
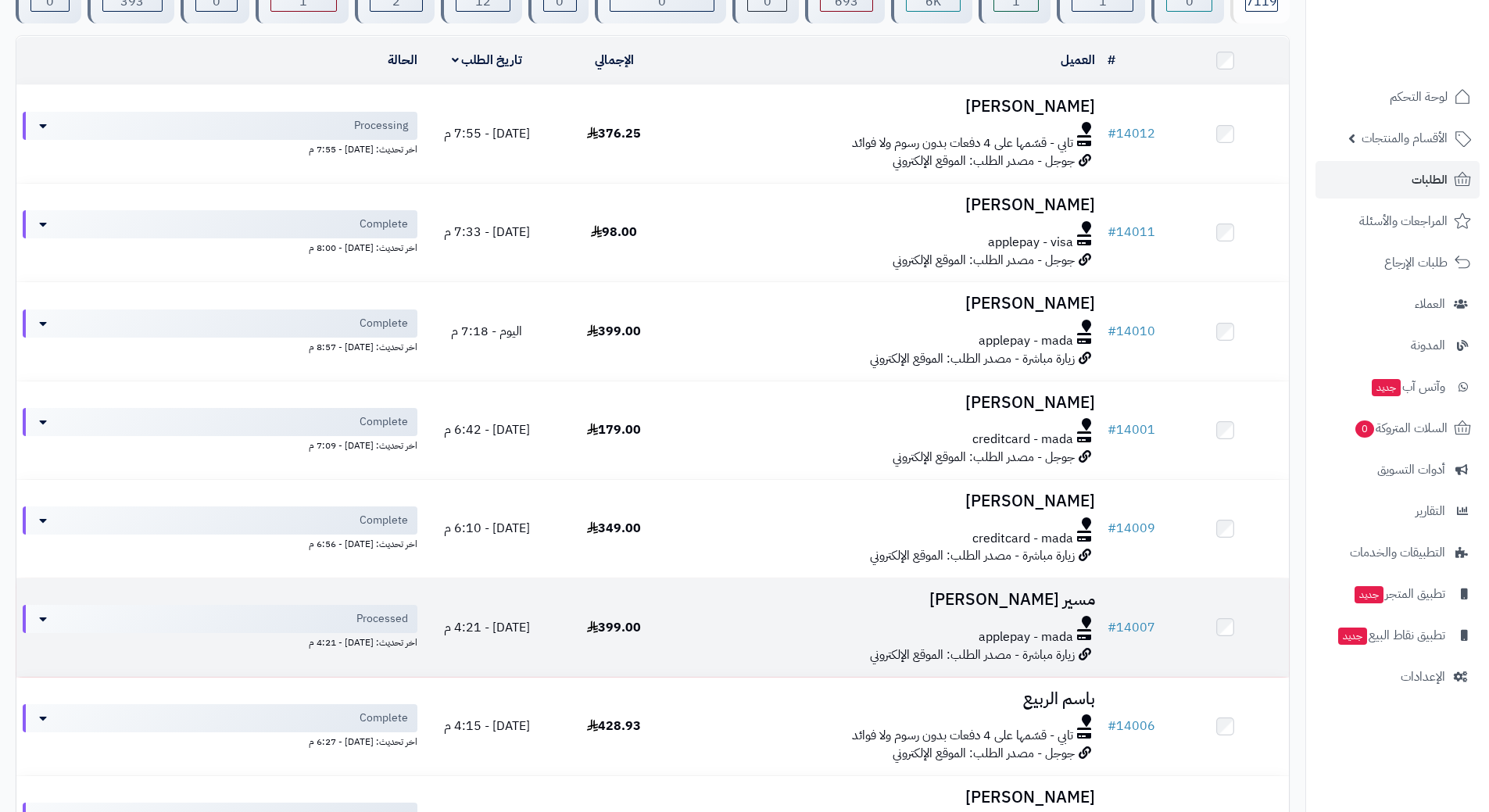
click at [700, 610] on td "مسير المطيري applepay - mada زيارة مباشرة - مصدر الطلب: الموقع الإلكتروني" at bounding box center [889, 626] width 423 height 97
click at [700, 608] on td "مسير المطيري applepay - mada زيارة مباشرة - مصدر الطلب: الموقع الإلكتروني" at bounding box center [889, 626] width 423 height 97
click at [718, 616] on div at bounding box center [889, 622] width 411 height 13
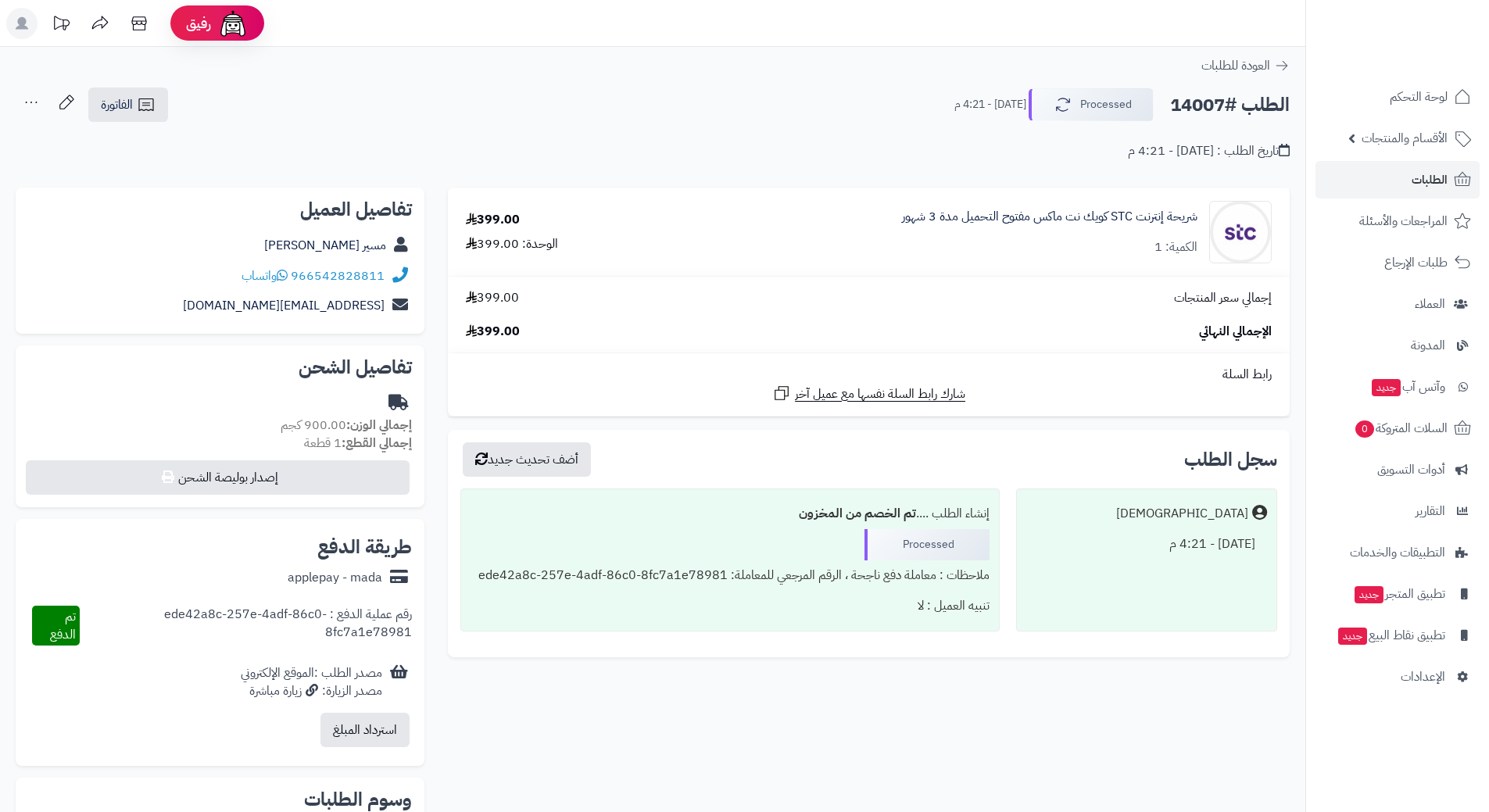
click at [1232, 99] on h2 "الطلب #14007" at bounding box center [1230, 105] width 120 height 32
click at [1233, 100] on h2 "الطلب #14007" at bounding box center [1230, 105] width 120 height 32
copy div "الطلب #14007 Processed"
click at [284, 271] on icon at bounding box center [282, 275] width 11 height 13
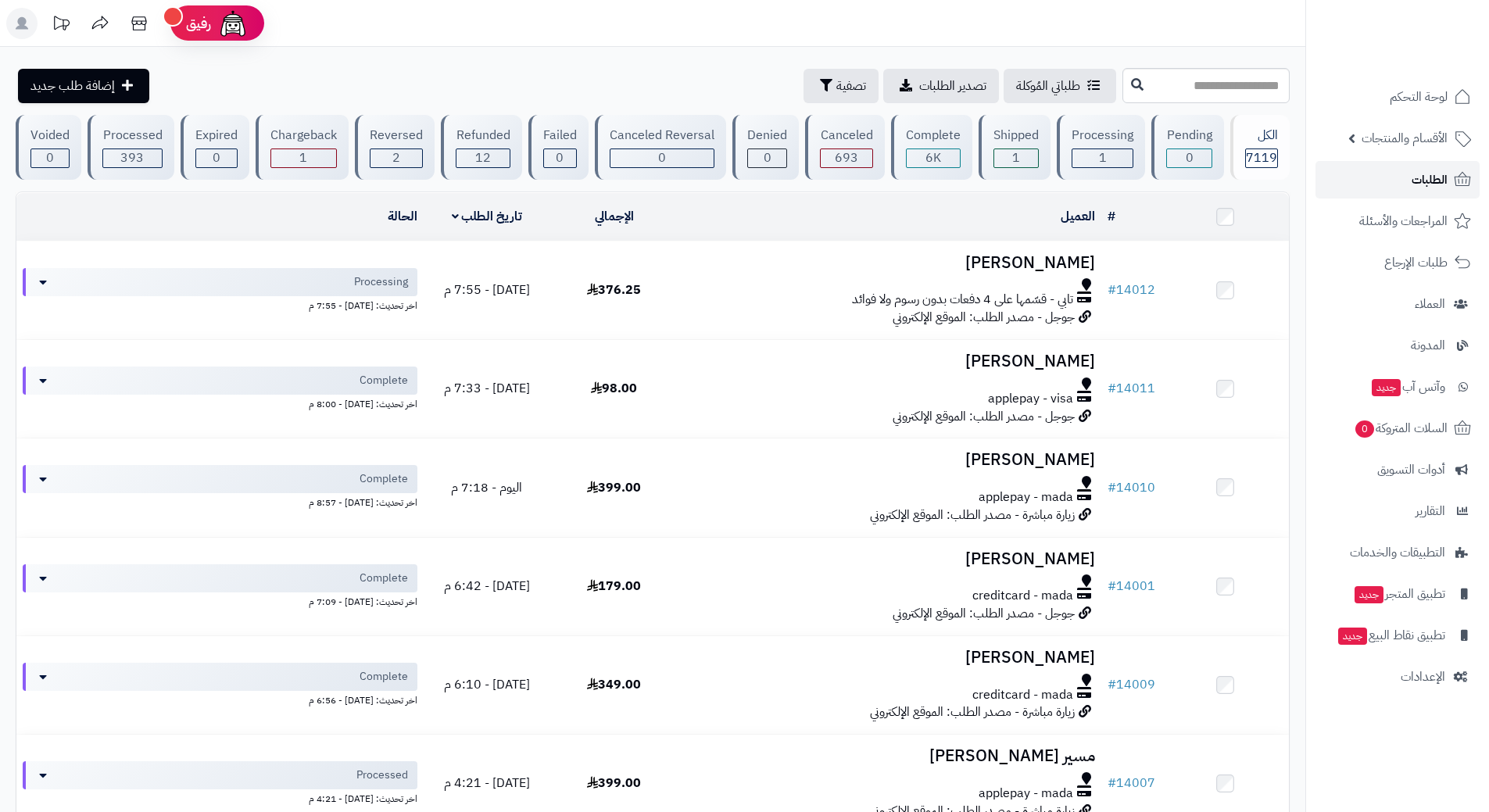
click at [1354, 174] on link "الطلبات" at bounding box center [1397, 180] width 164 height 37
click at [1122, 90] on input "text" at bounding box center [1205, 85] width 167 height 35
type input "*****"
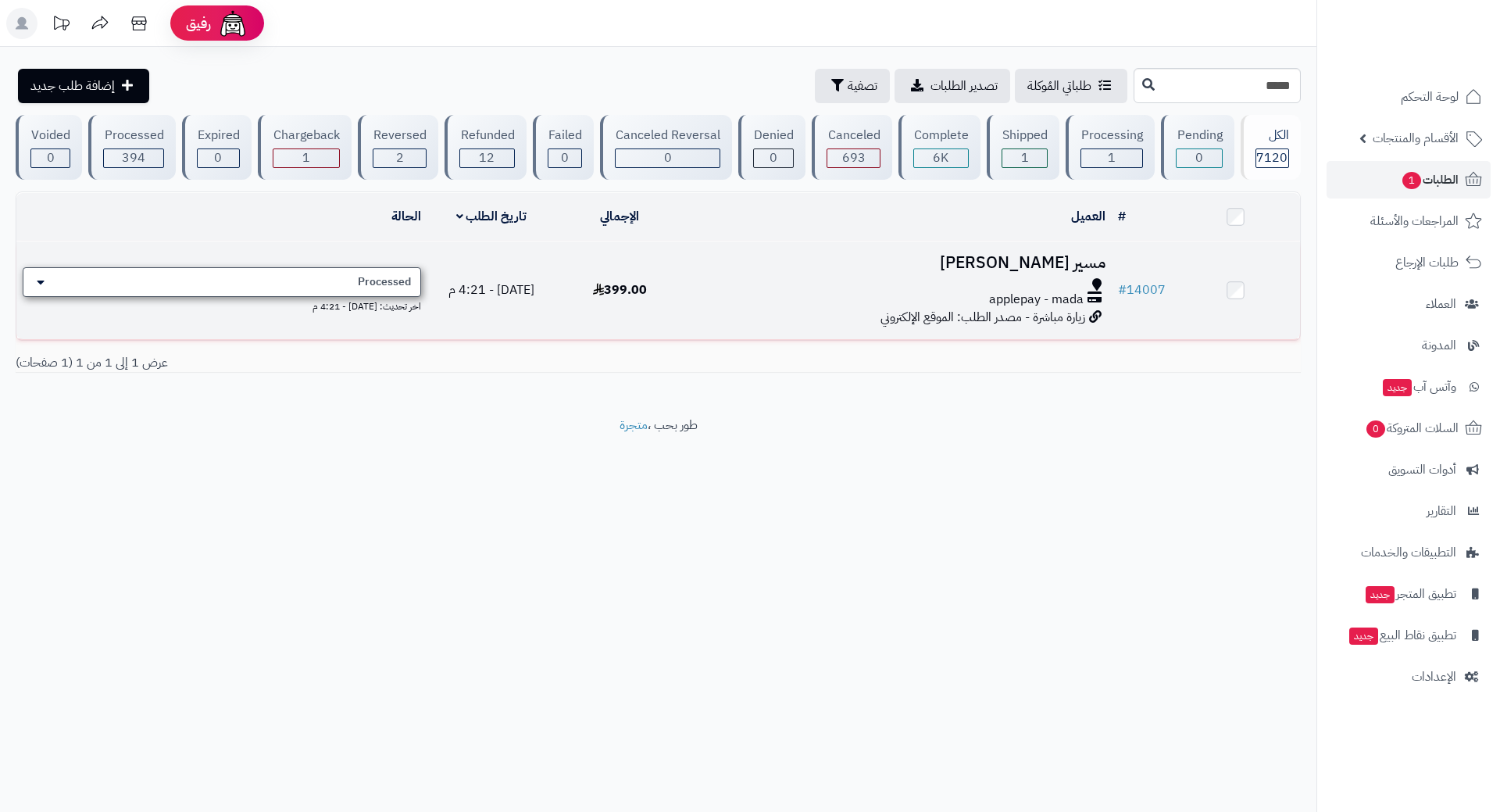
click at [230, 286] on div "Processed" at bounding box center [222, 282] width 399 height 29
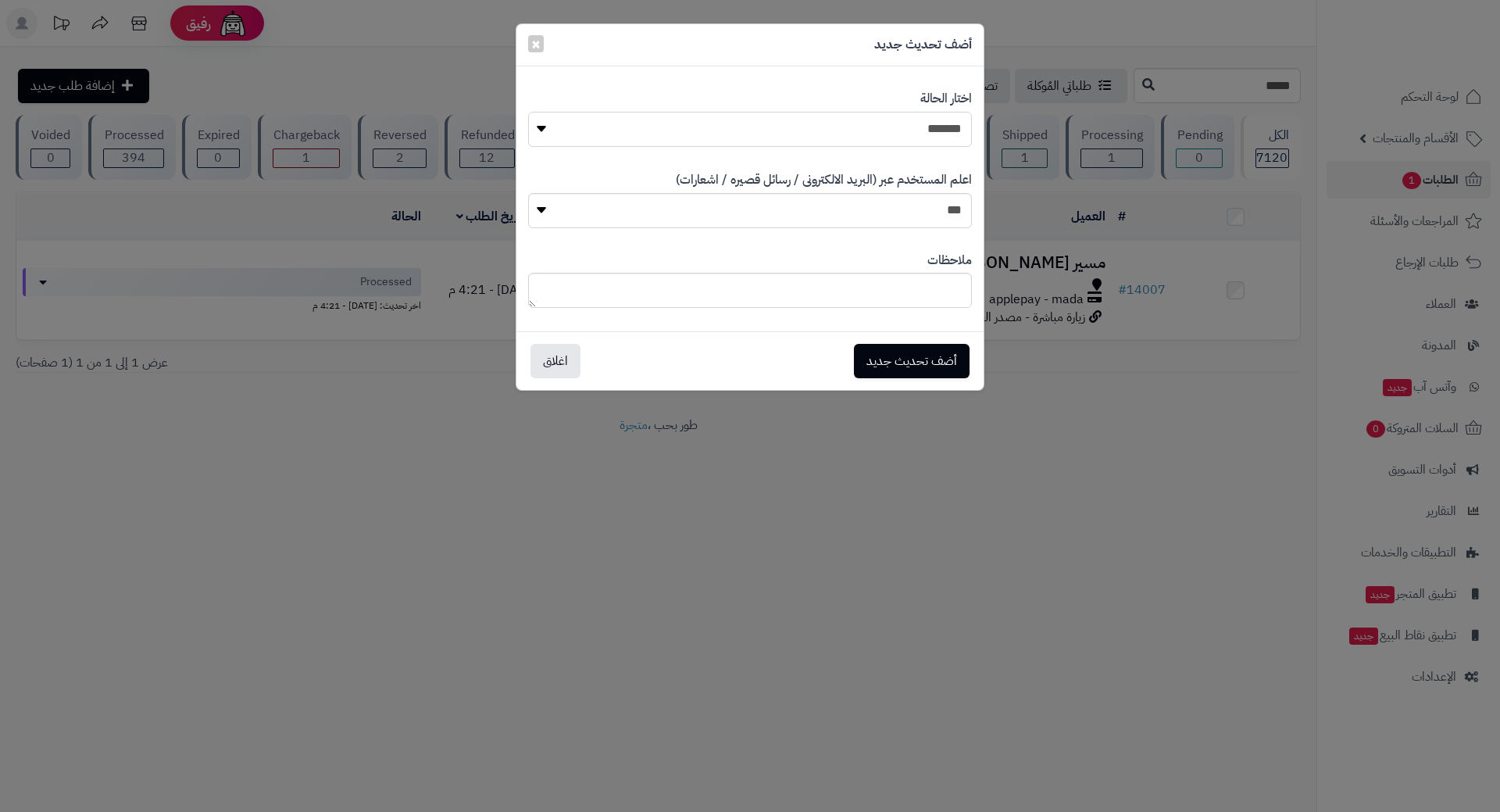
click at [906, 137] on select "**********" at bounding box center [750, 130] width 444 height 35
select select "*"
click at [528, 112] on select "**********" at bounding box center [750, 130] width 444 height 35
click at [879, 351] on button "أضف تحديث جديد" at bounding box center [913, 360] width 116 height 34
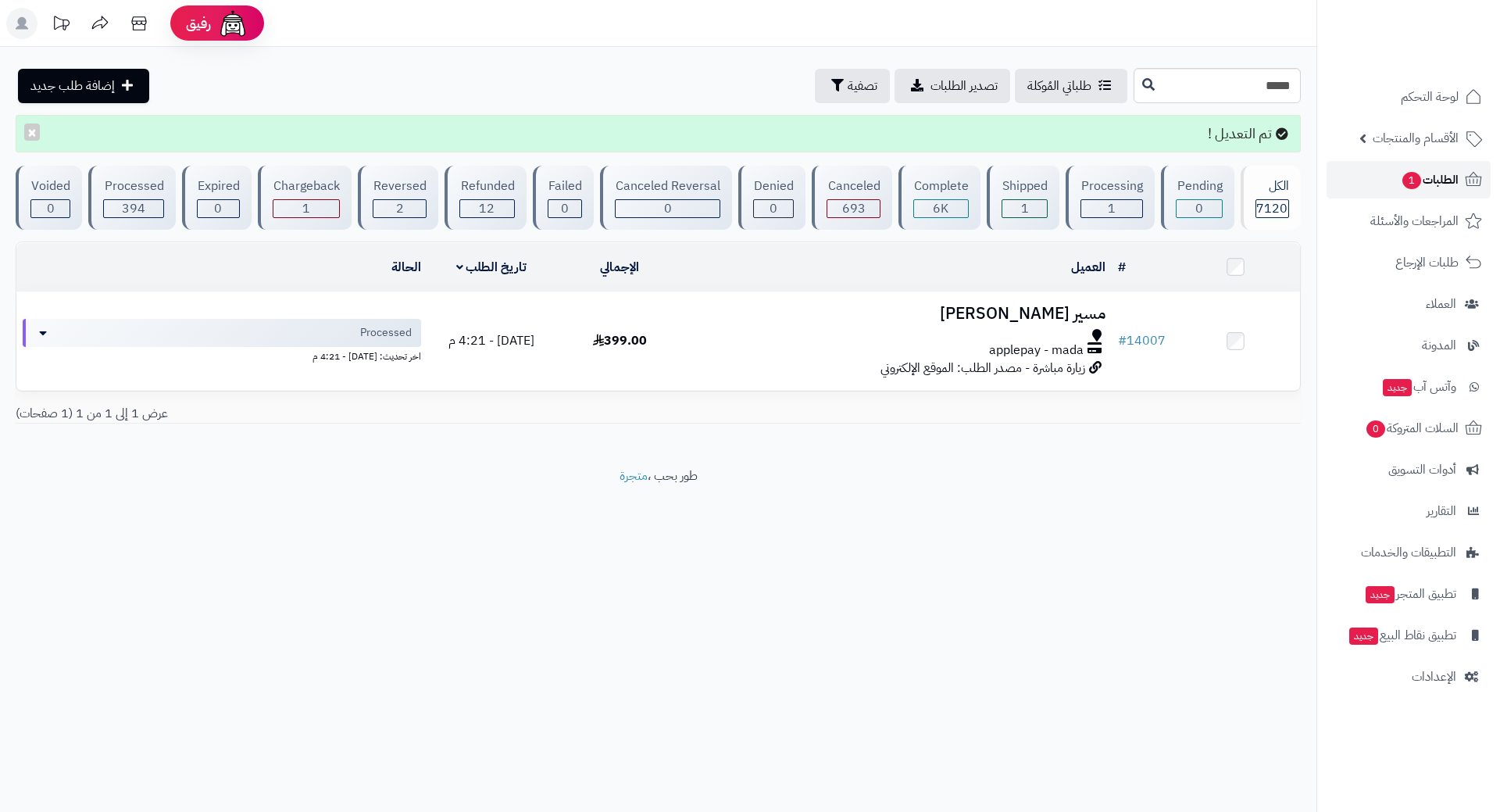
click at [1437, 184] on span "الطلبات 1" at bounding box center [1429, 180] width 58 height 22
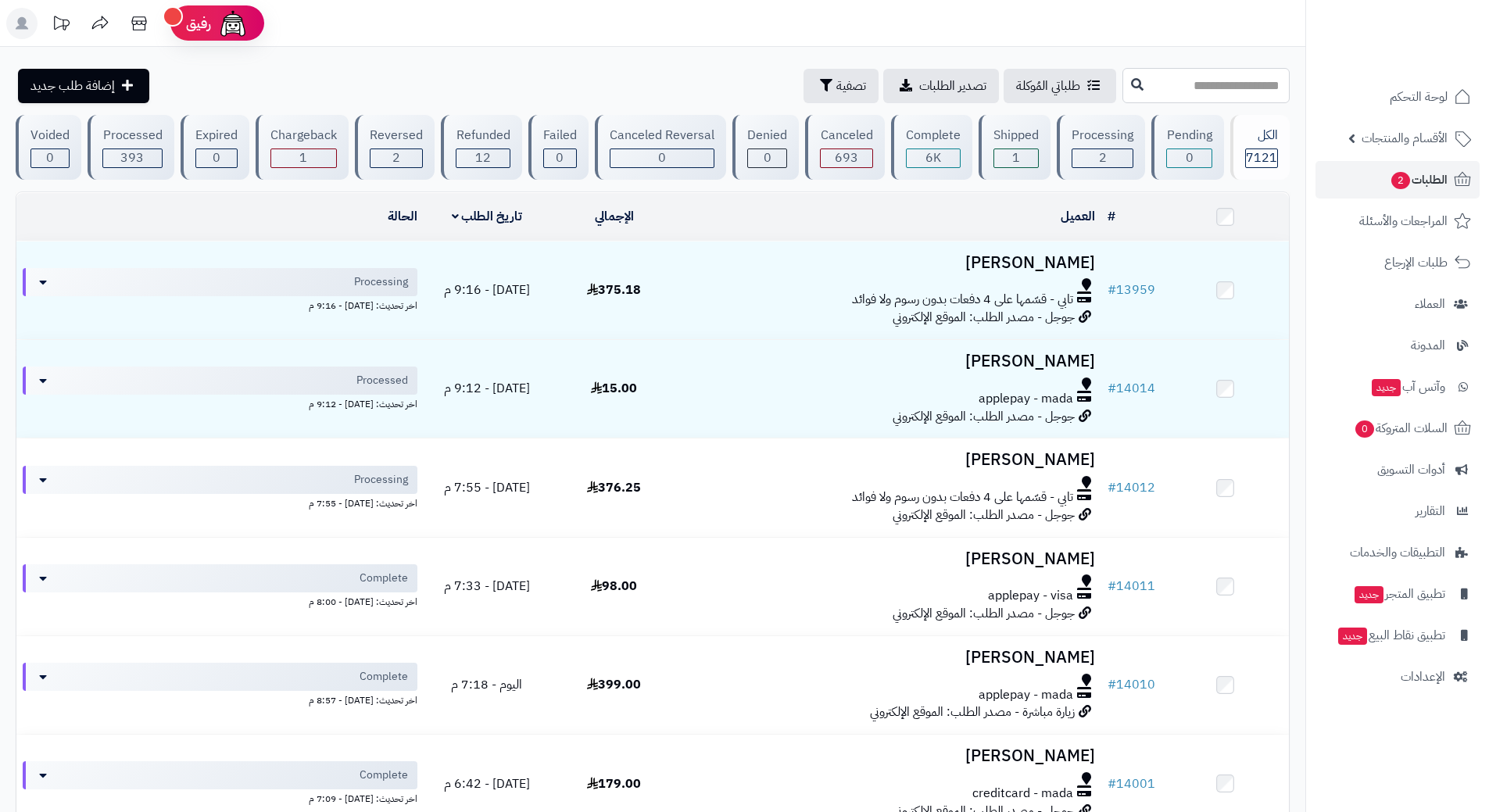
click at [1164, 81] on input "text" at bounding box center [1205, 85] width 167 height 35
type input "*****"
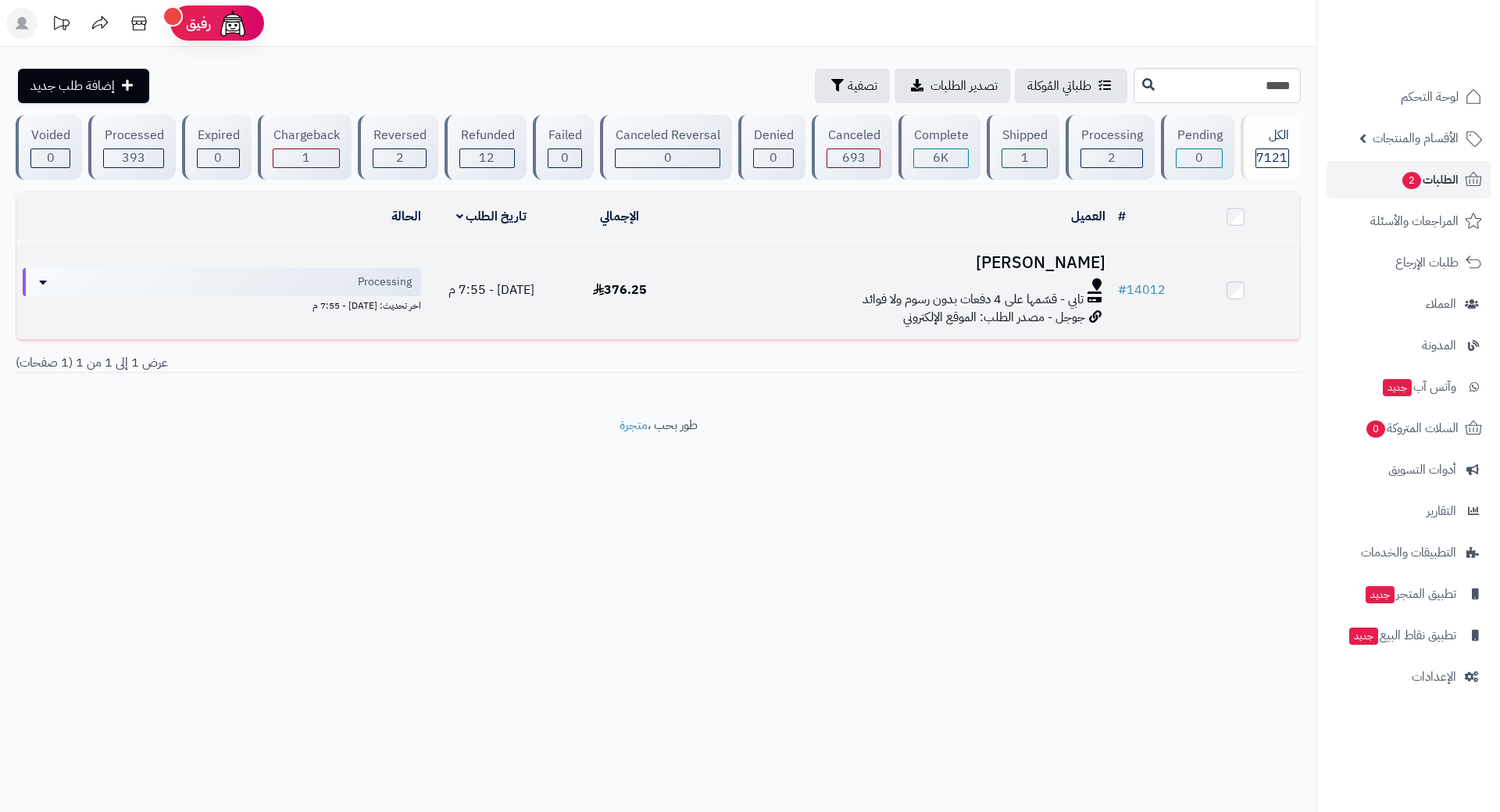
click at [383, 260] on td "Processing اخر تحديث: اليوم - 7:55 م" at bounding box center [222, 290] width 411 height 97
click at [376, 267] on div "Processing" at bounding box center [222, 282] width 399 height 29
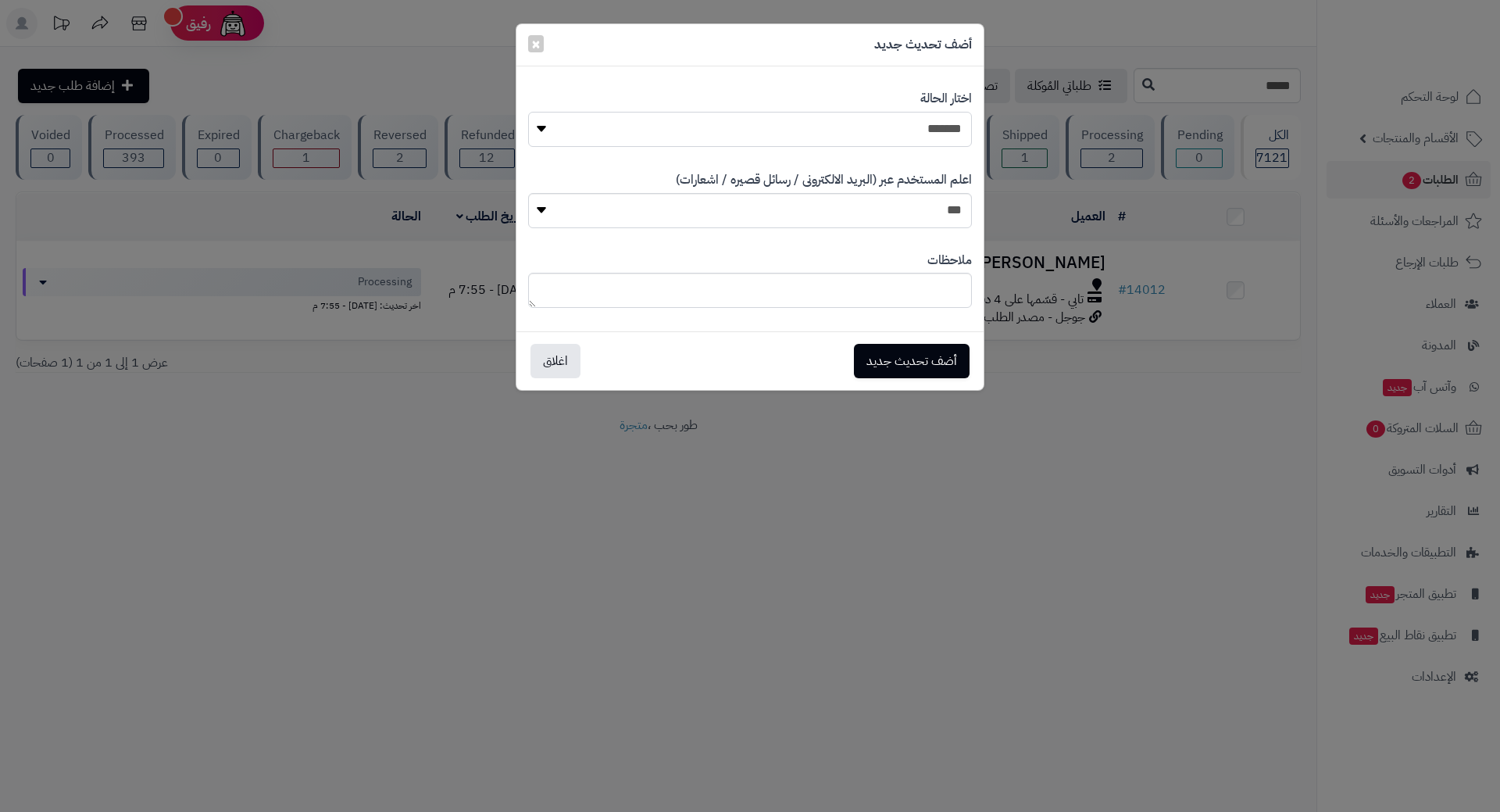
drag, startPoint x: 894, startPoint y: 128, endPoint x: 917, endPoint y: 144, distance: 28.0
click at [897, 128] on select "**********" at bounding box center [750, 130] width 444 height 35
select select "*"
click at [528, 112] on select "**********" at bounding box center [750, 130] width 444 height 35
drag, startPoint x: 898, startPoint y: 361, endPoint x: 918, endPoint y: 348, distance: 23.9
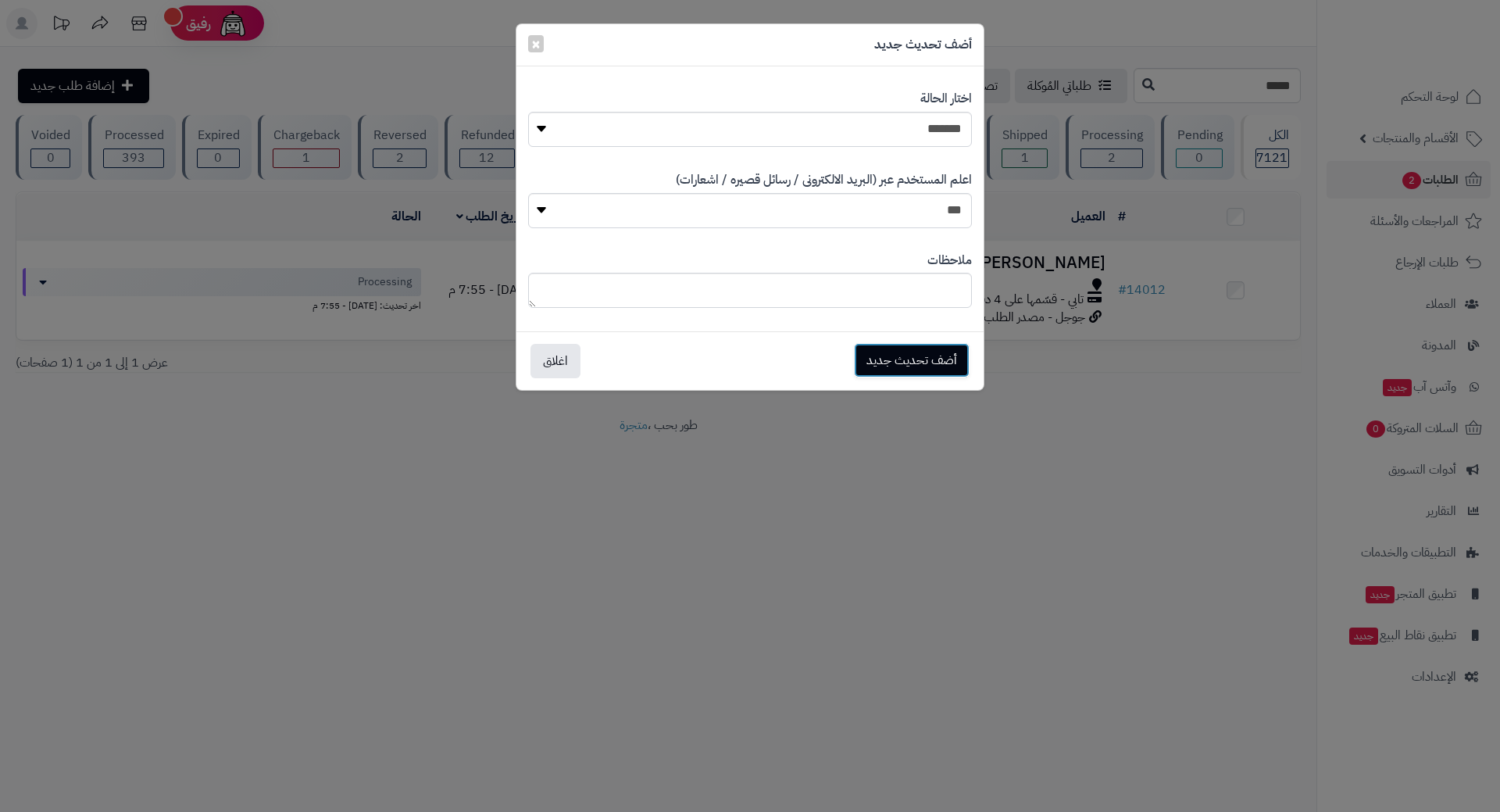
click at [904, 358] on button "أضف تحديث جديد" at bounding box center [913, 359] width 116 height 34
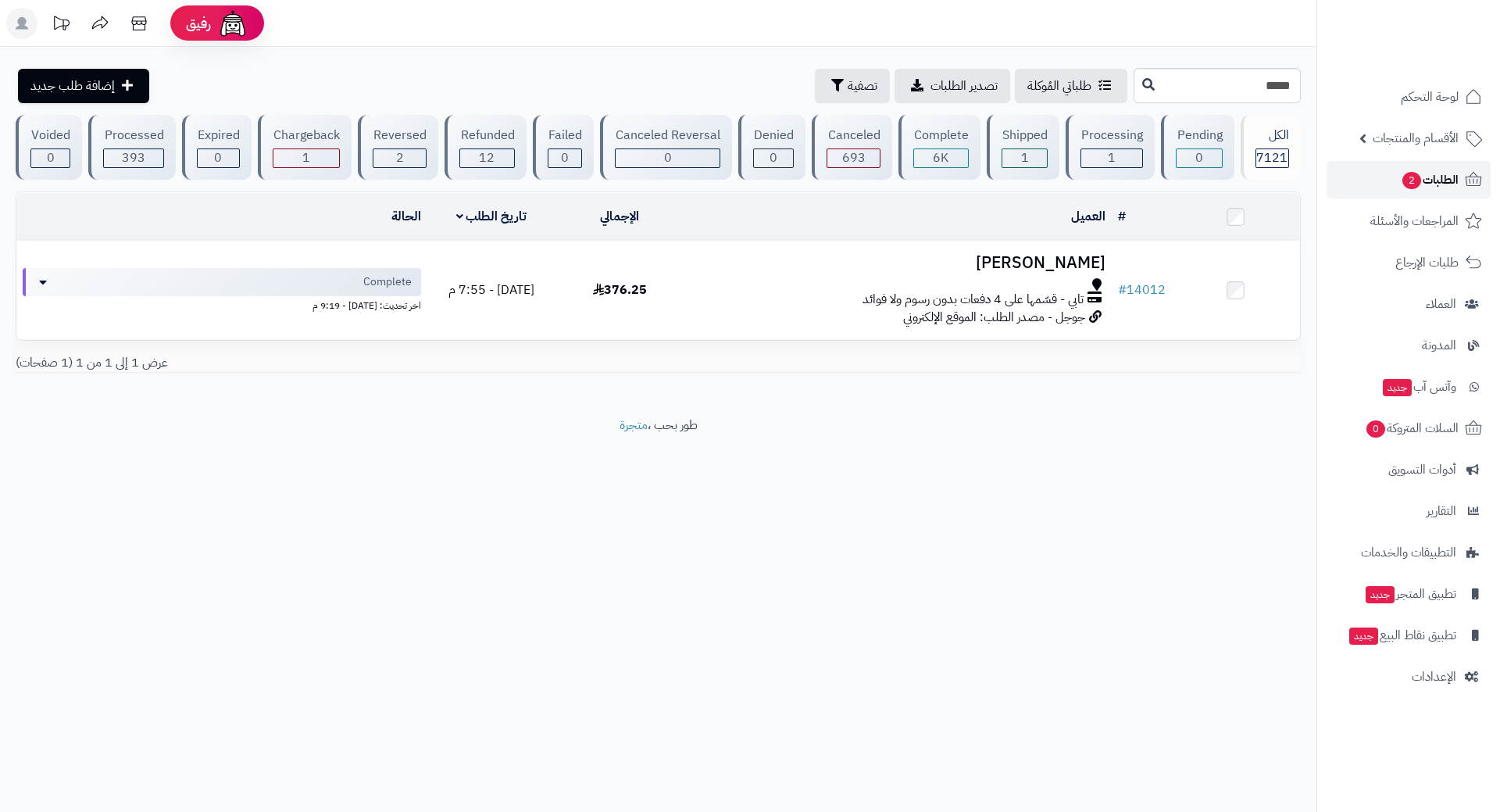
click at [1353, 182] on link "الطلبات 2" at bounding box center [1409, 180] width 164 height 37
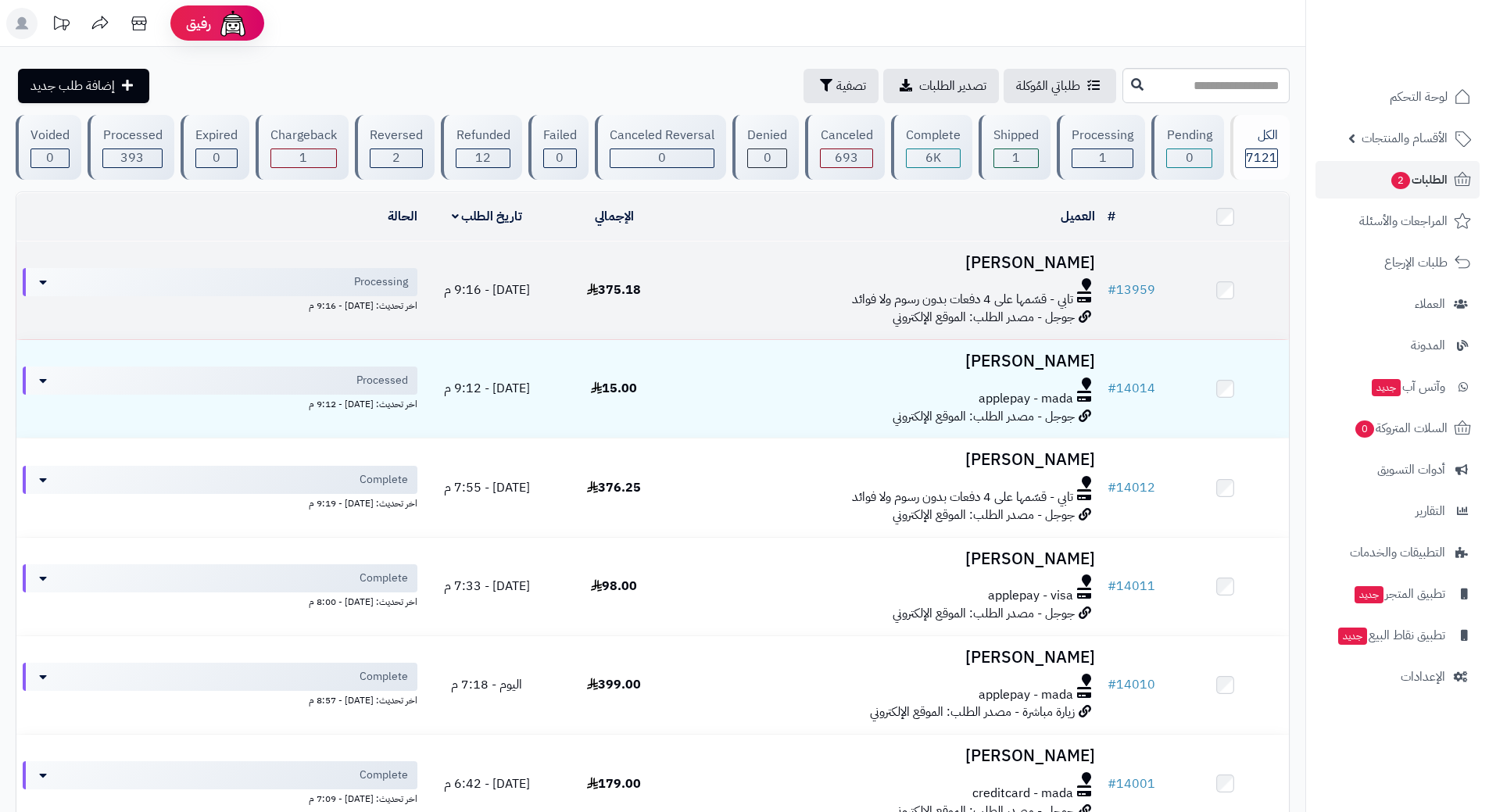
click at [792, 285] on div at bounding box center [889, 284] width 411 height 13
click at [789, 285] on div at bounding box center [889, 284] width 411 height 13
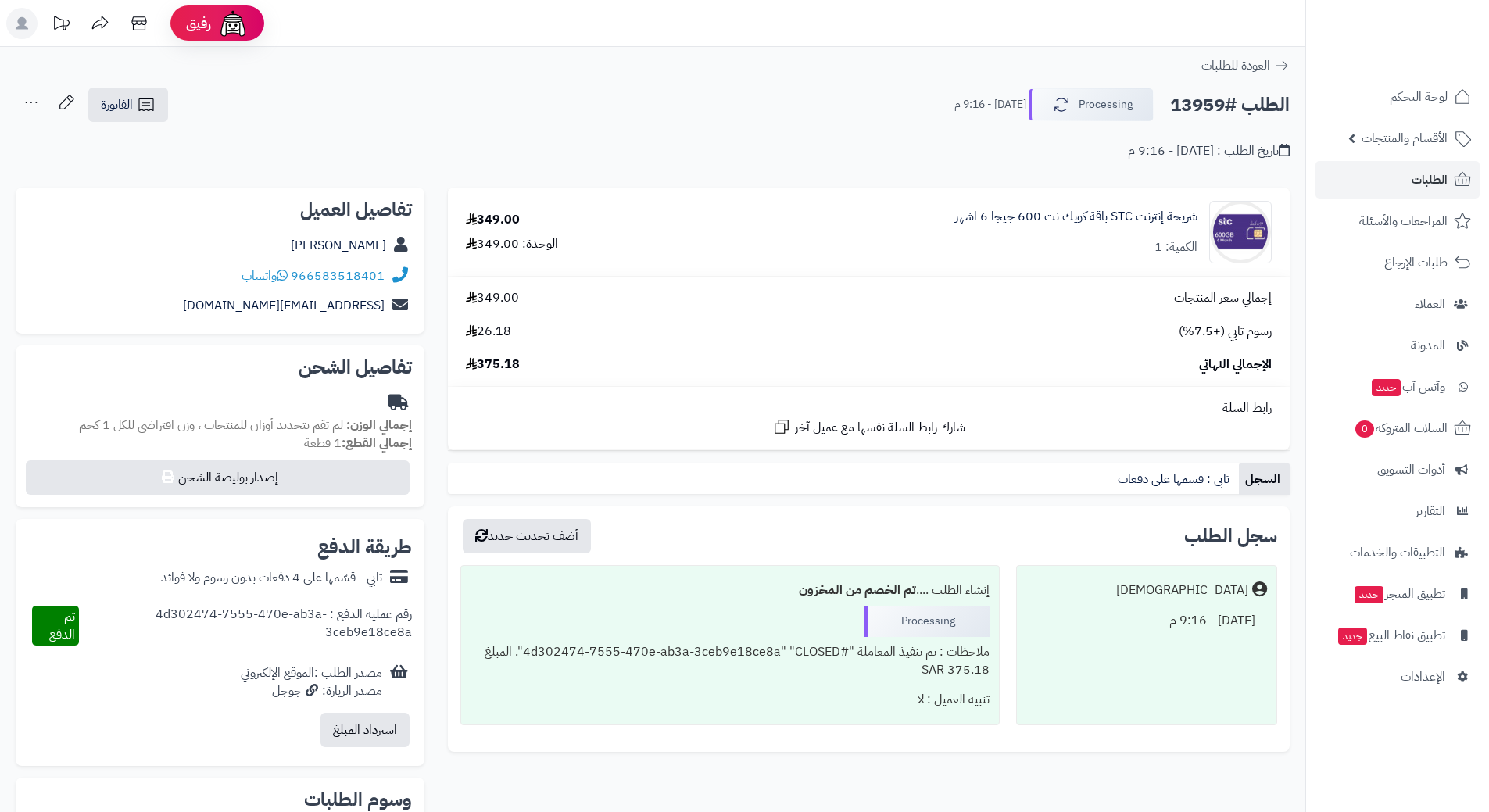
click at [1224, 103] on h2 "الطلب #13959" at bounding box center [1230, 105] width 120 height 32
copy div "الطلب #13959 Processing"
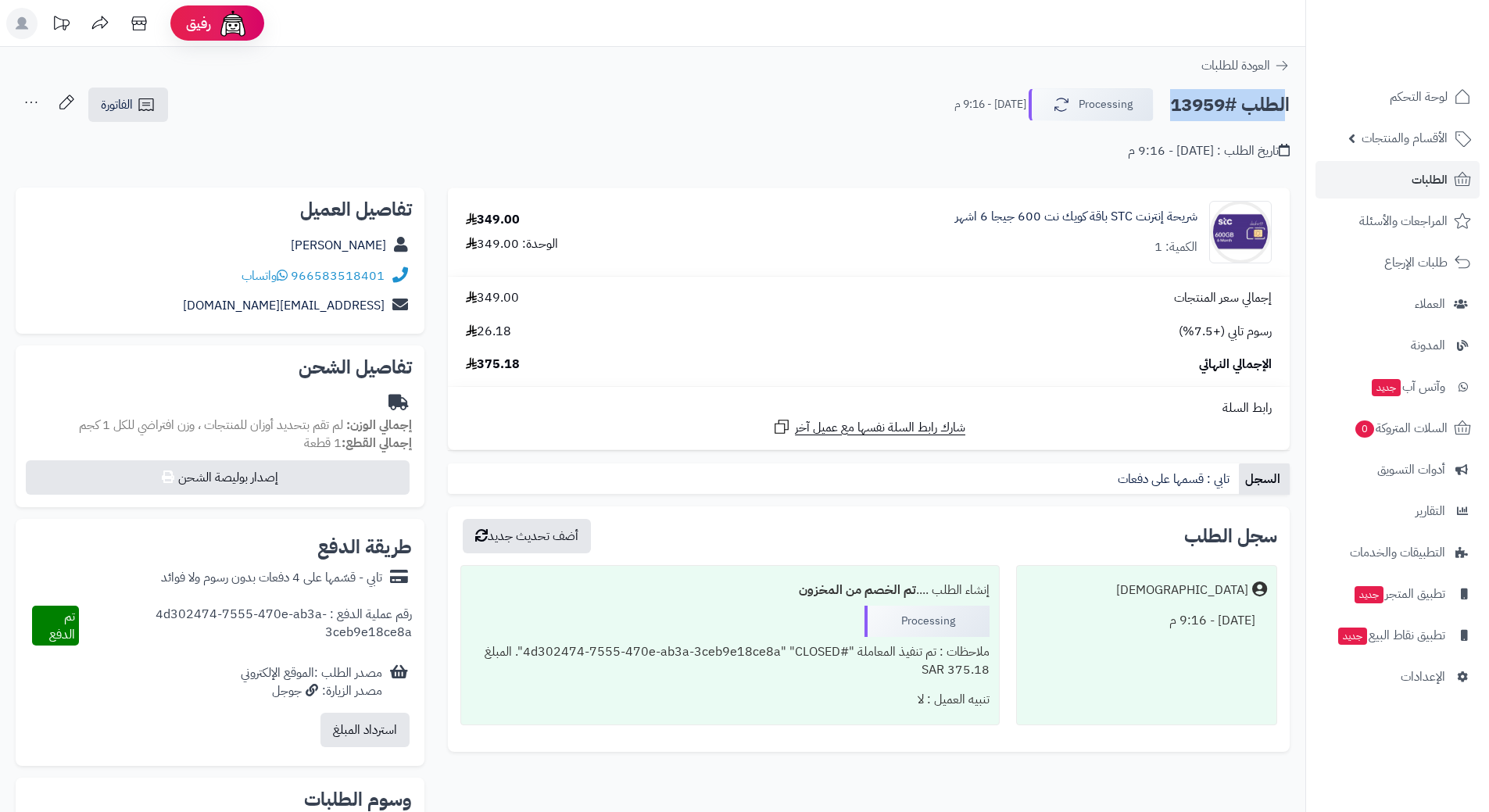
copy div "الطلب #13959 Processing"
click at [285, 276] on icon at bounding box center [282, 275] width 11 height 13
click at [1225, 101] on h2 "الطلب #13959" at bounding box center [1230, 105] width 120 height 32
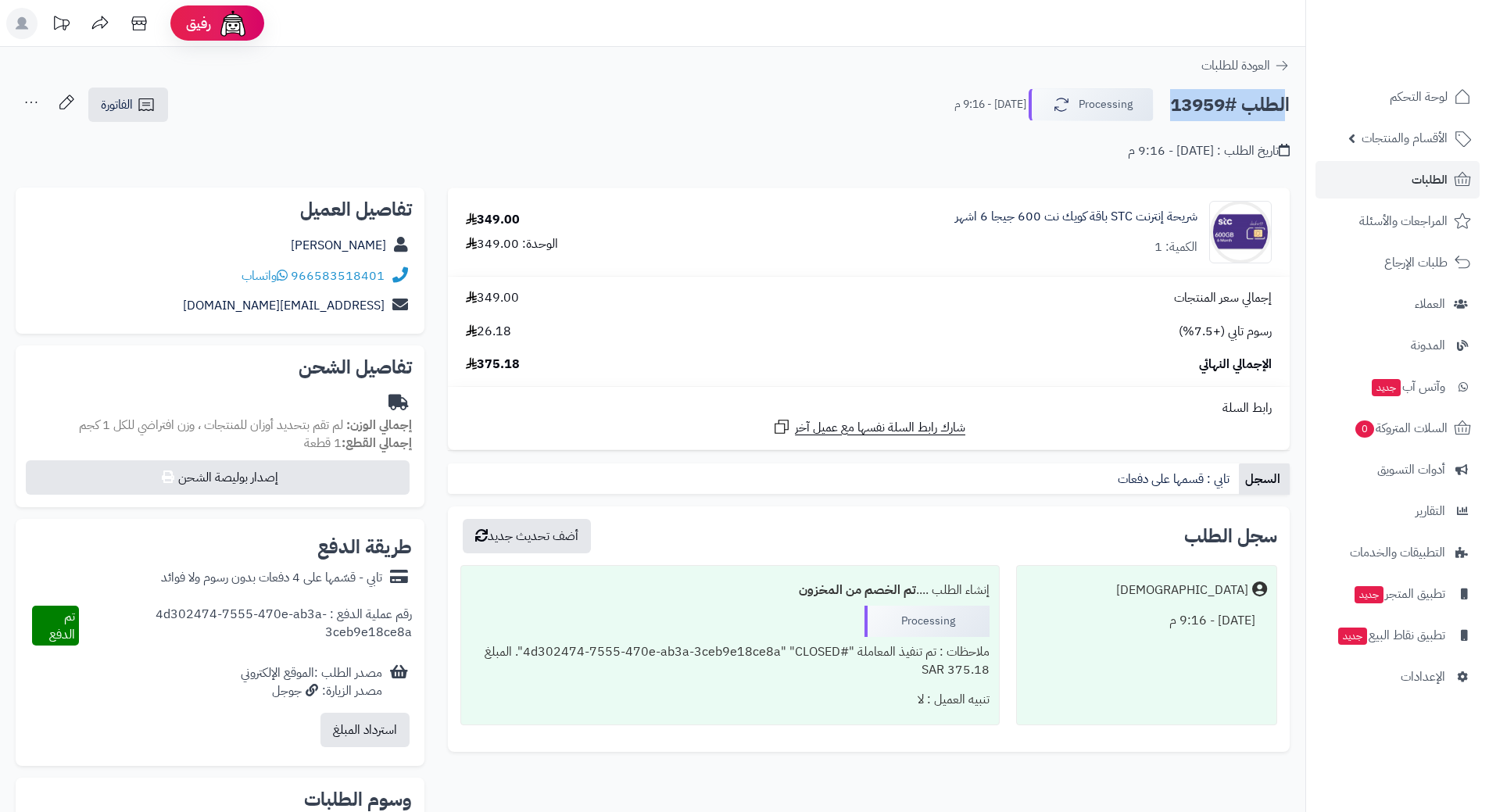
copy div "الطلب #13959 Processing"
